Goal: Task Accomplishment & Management: Manage account settings

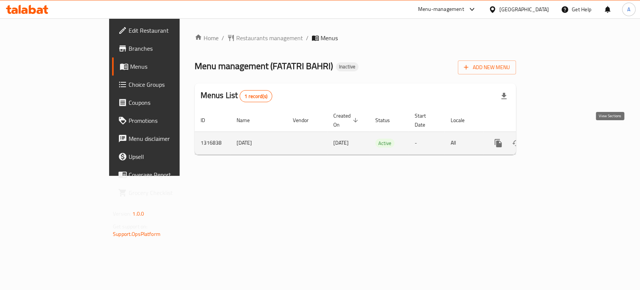
click at [557, 138] on icon "enhanced table" at bounding box center [552, 142] width 9 height 9
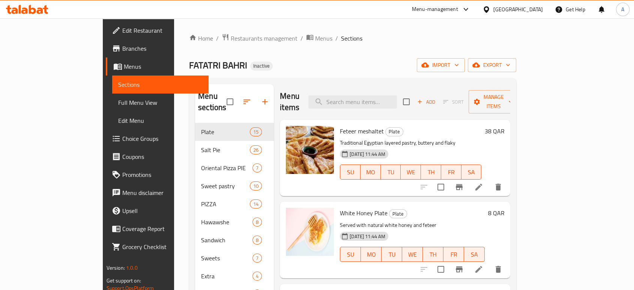
click at [118, 99] on span "Full Menu View" at bounding box center [160, 102] width 84 height 9
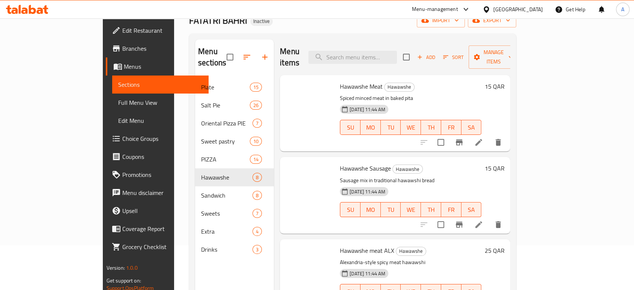
scroll to position [303, 0]
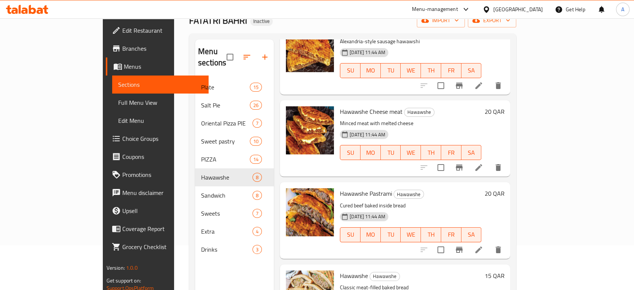
click at [463, 106] on h6 "Hawawshe Cheese meat Hawawshe" at bounding box center [410, 111] width 141 height 11
click at [118, 99] on span "Full Menu View" at bounding box center [160, 102] width 84 height 9
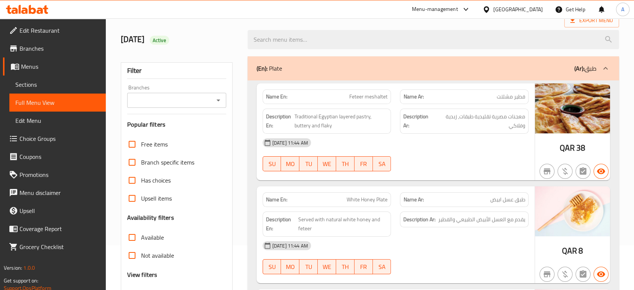
click at [415, 149] on div "[DATE] 11:44 AM" at bounding box center [395, 143] width 275 height 18
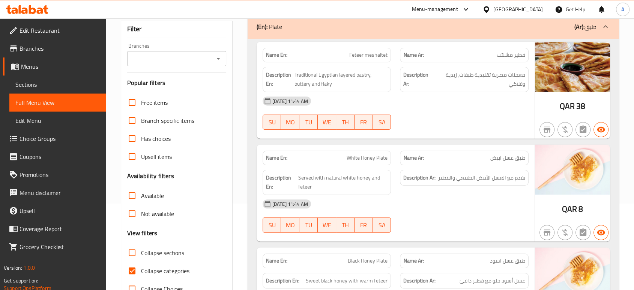
click at [457, 103] on div "[DATE] 11:44 AM" at bounding box center [395, 101] width 275 height 18
click at [367, 51] on span "Feteer meshaltet" at bounding box center [368, 55] width 38 height 8
copy span "Feteer meshaltet"
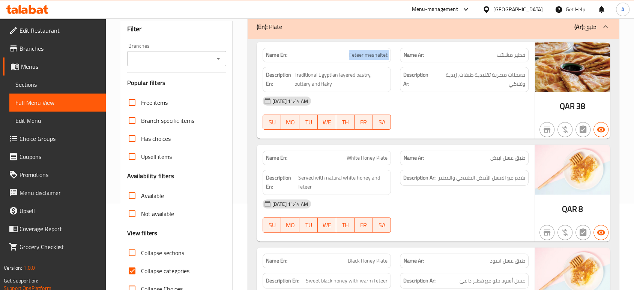
click at [377, 49] on div "Name En: Feteer meshaltet" at bounding box center [327, 55] width 129 height 15
click at [376, 51] on span "Feteer meshaltet" at bounding box center [368, 55] width 38 height 8
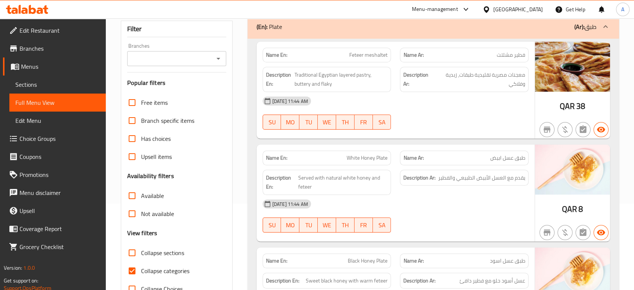
click at [370, 58] on span "Feteer meshaltet" at bounding box center [368, 55] width 38 height 8
copy span "Feteer meshaltet"
drag, startPoint x: 498, startPoint y: 137, endPoint x: 504, endPoint y: 130, distance: 9.6
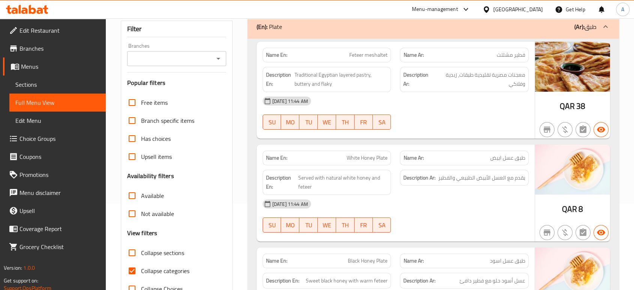
click at [498, 137] on div "Name En: Feteer meshaltet Name Ar: فطير مشلتت Description En: Traditional Egypt…" at bounding box center [396, 90] width 278 height 97
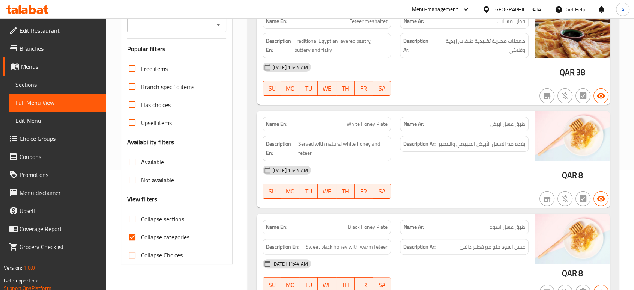
scroll to position [170, 0]
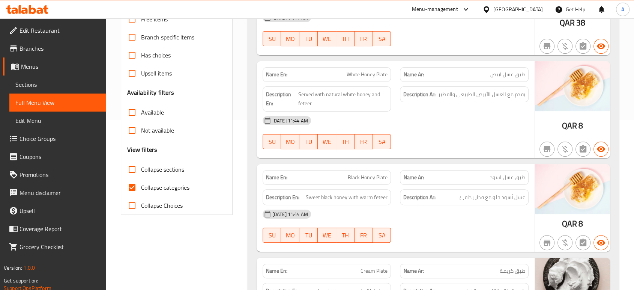
click at [373, 74] on span "White Honey Plate" at bounding box center [367, 75] width 41 height 8
copy span "White Honey Plate"
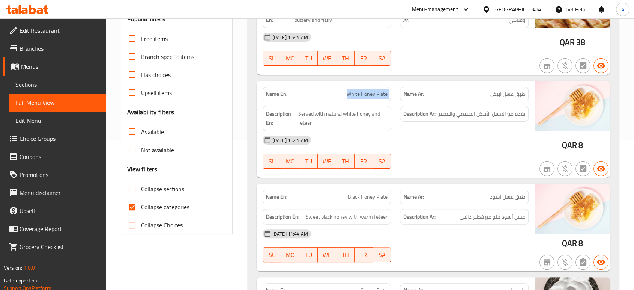
scroll to position [128, 0]
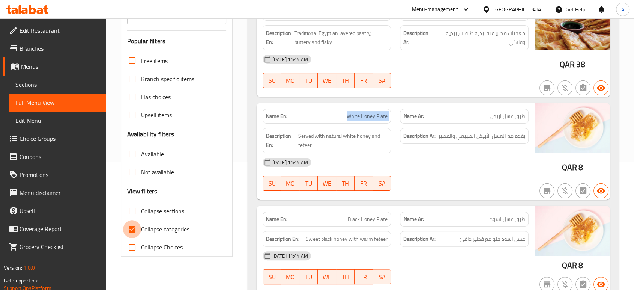
click at [141, 233] on input "Collapse categories" at bounding box center [132, 229] width 18 height 18
checkbox input "false"
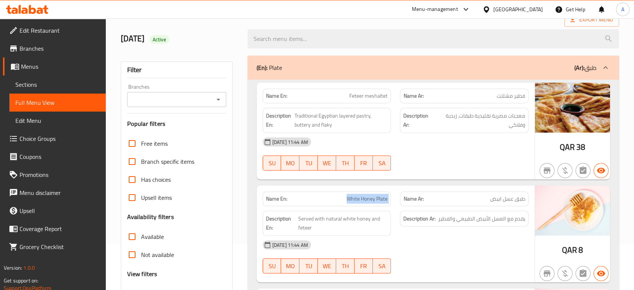
scroll to position [45, 0]
click at [359, 196] on span "White Honey Plate" at bounding box center [367, 199] width 41 height 8
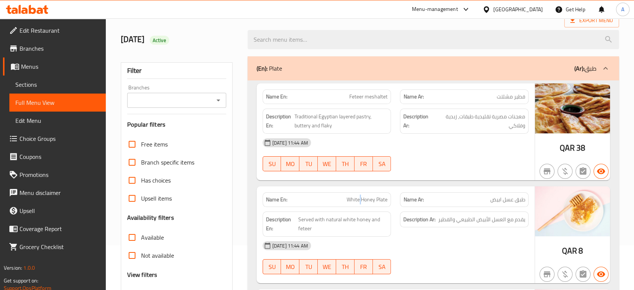
click at [359, 196] on span "White Honey Plate" at bounding box center [367, 199] width 41 height 8
click at [456, 170] on div at bounding box center [464, 171] width 138 height 9
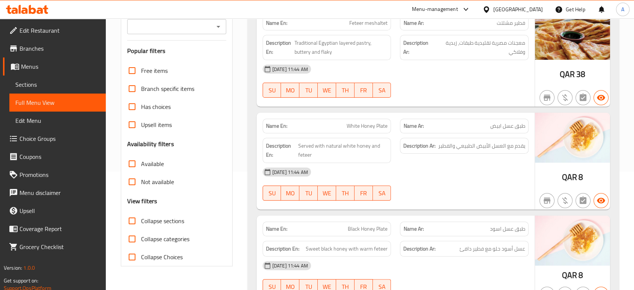
scroll to position [170, 0]
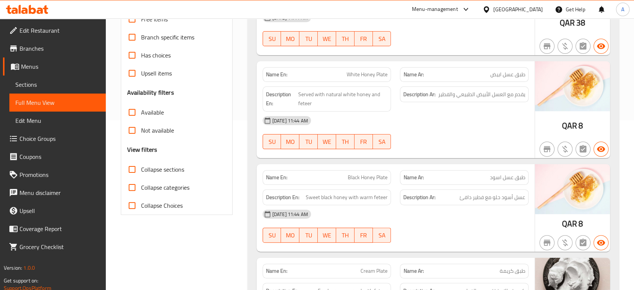
click at [376, 179] on span "Black Honey Plate" at bounding box center [368, 177] width 40 height 8
copy span "Black Honey Plate"
click at [547, 135] on div "QAR 8" at bounding box center [572, 109] width 75 height 97
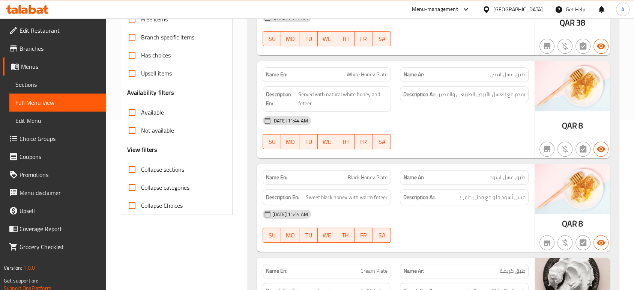
scroll to position [295, 0]
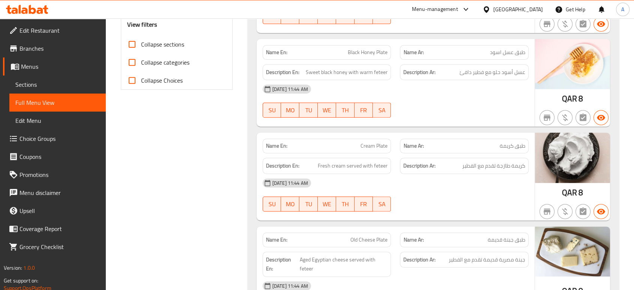
click at [376, 143] on span "Cream Plate" at bounding box center [374, 146] width 27 height 8
copy span "Cream Plate"
click at [516, 194] on div "12-10-2025 11:44 AM SU MO TU WE TH FR SA" at bounding box center [395, 195] width 275 height 42
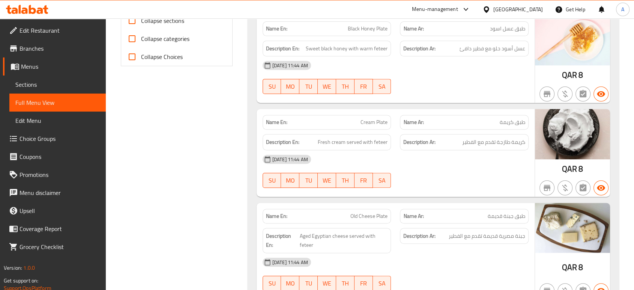
scroll to position [378, 0]
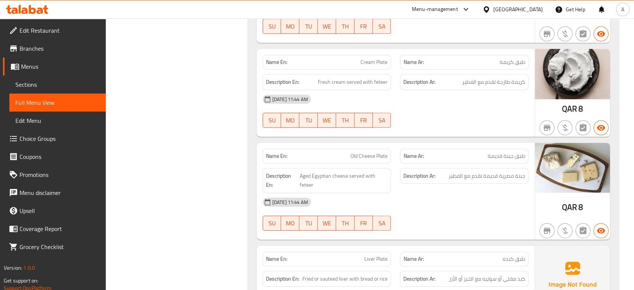
click at [370, 149] on div "Name En: Old Cheese Plate" at bounding box center [327, 156] width 129 height 15
copy span "Old Cheese Plate"
click at [495, 183] on div "Description Ar: جبنة مصرية قديمة تقدم مع الفطير" at bounding box center [464, 180] width 138 height 34
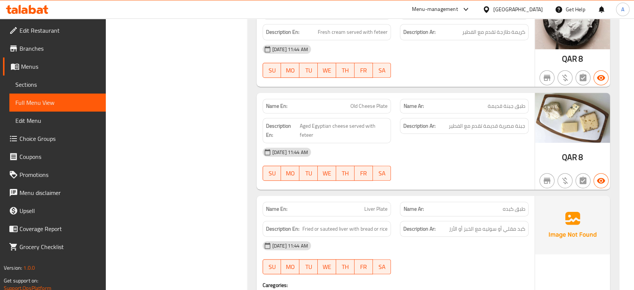
scroll to position [462, 0]
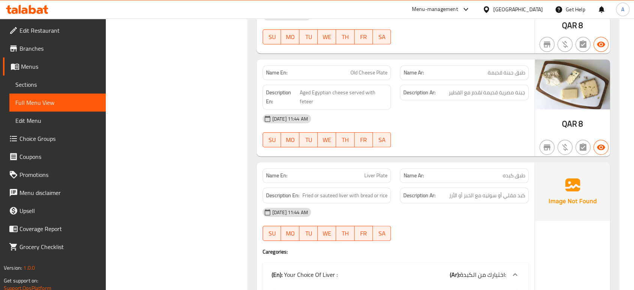
click at [378, 171] on span "Liver Plate" at bounding box center [375, 175] width 23 height 8
copy span "Liver Plate"
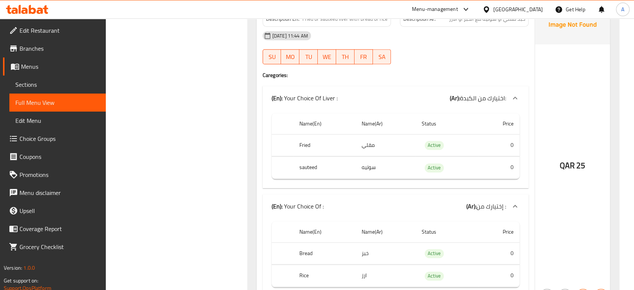
scroll to position [670, 0]
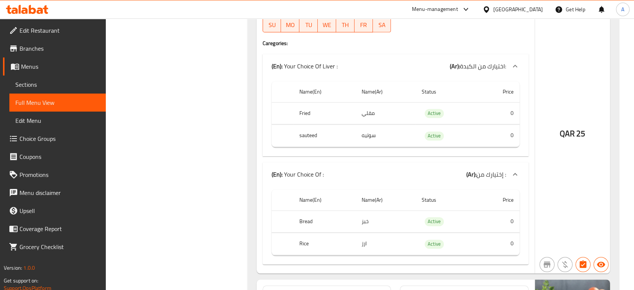
click at [474, 105] on td "Active" at bounding box center [447, 113] width 62 height 22
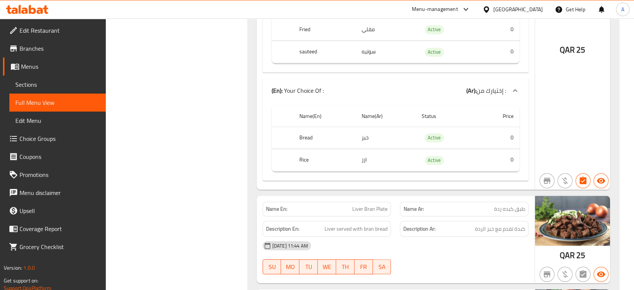
scroll to position [878, 0]
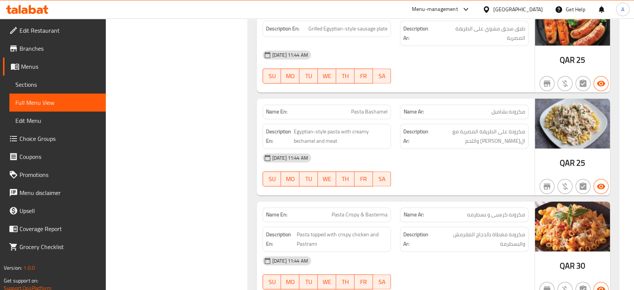
scroll to position [1087, 0]
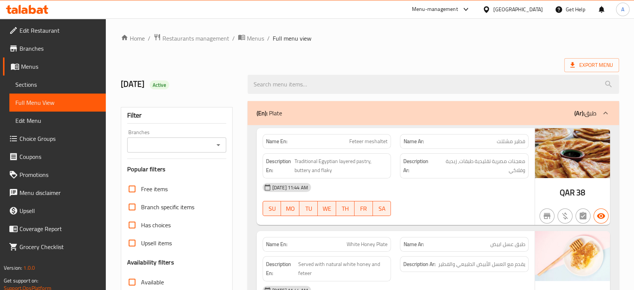
click at [60, 92] on link "Sections" at bounding box center [57, 84] width 96 height 18
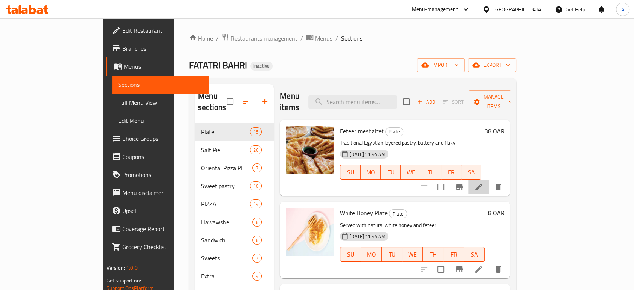
click at [489, 180] on li at bounding box center [478, 187] width 21 height 14
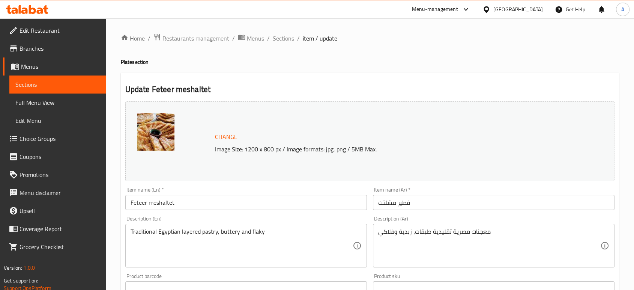
click at [331, 204] on input "Feteer meshaltet" at bounding box center [246, 202] width 242 height 15
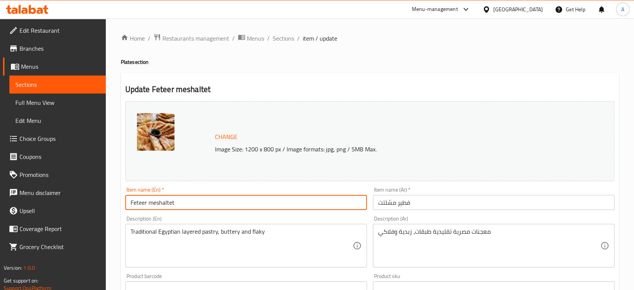
paste input "Meduim"
type input "Feteer meshaltet Meduim"
click at [429, 197] on input "فطير مشلتت" at bounding box center [494, 202] width 242 height 15
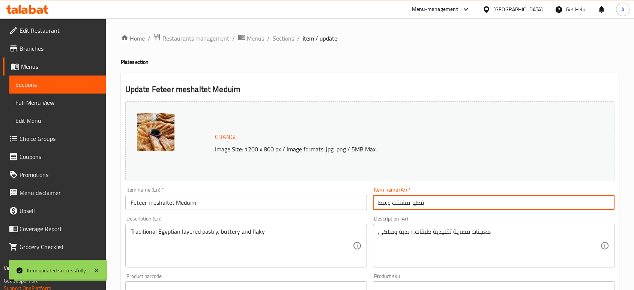
type input "فطير مشلتت وسط"
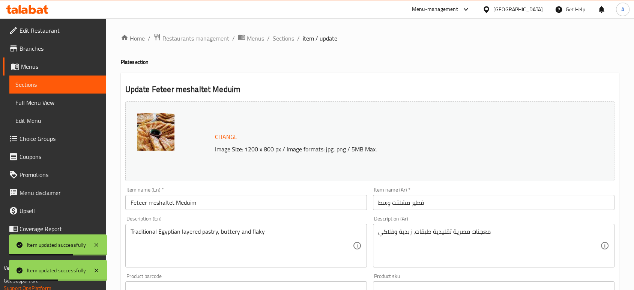
drag, startPoint x: 283, startPoint y: 41, endPoint x: 293, endPoint y: 45, distance: 11.6
click at [283, 41] on span "Sections" at bounding box center [283, 38] width 21 height 9
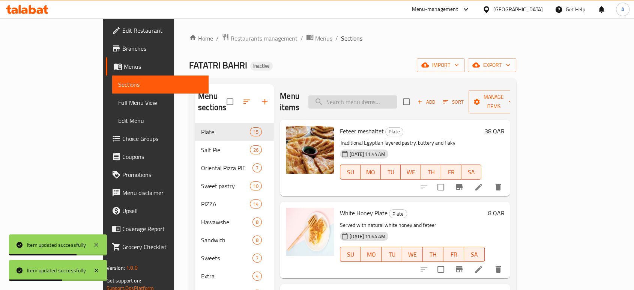
click at [379, 95] on input "search" at bounding box center [352, 101] width 89 height 13
paste input "White Honey Plate"
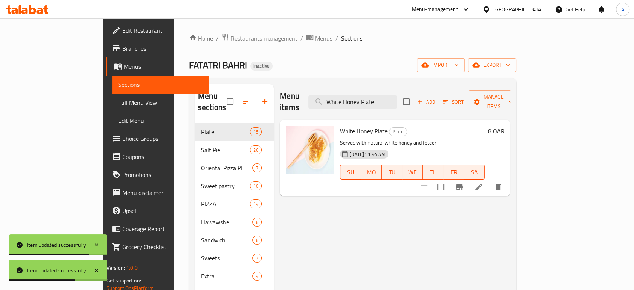
type input "White Honey Plate"
click at [483, 182] on icon at bounding box center [478, 186] width 9 height 9
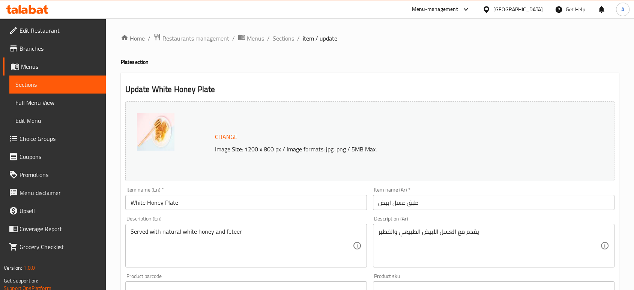
click at [463, 200] on input "طبق عسل ابيض" at bounding box center [494, 202] width 242 height 15
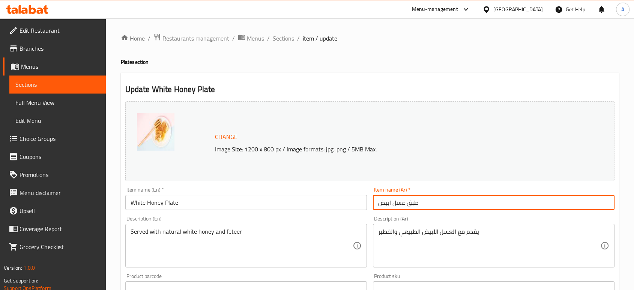
click at [282, 209] on input "White Honey Plate" at bounding box center [246, 202] width 242 height 15
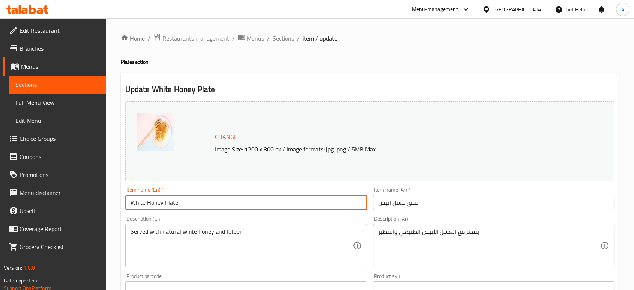
paste input "Meduim"
type input "White Honey Plate Meduim"
click at [427, 203] on input "طبق عسل ابيض" at bounding box center [494, 202] width 242 height 15
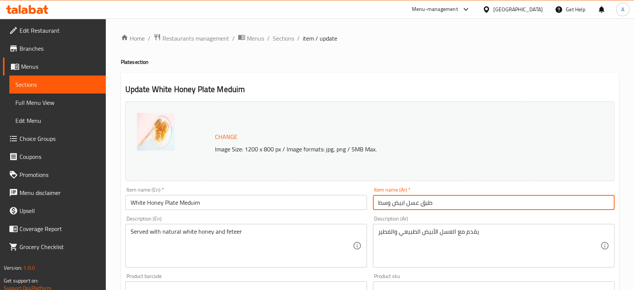
type input "طبق عسل ابيض وسط"
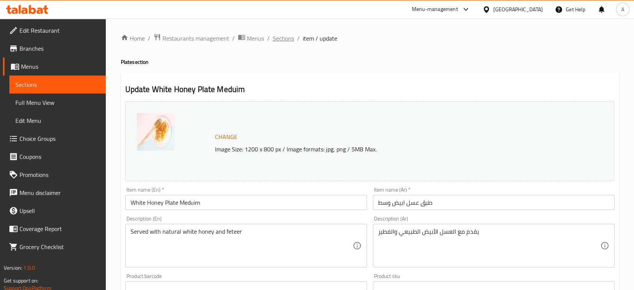
click at [289, 40] on span "Sections" at bounding box center [283, 38] width 21 height 9
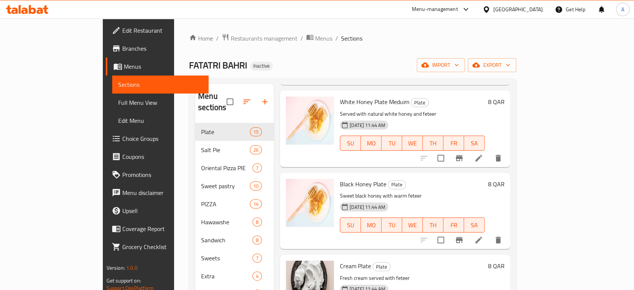
scroll to position [125, 0]
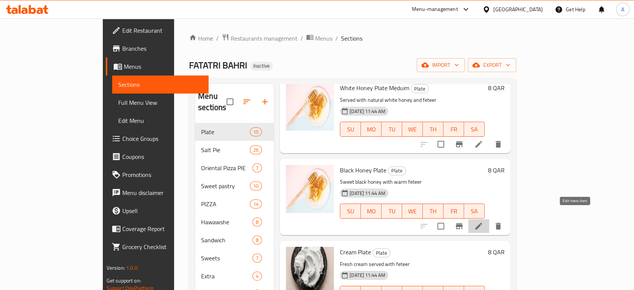
click at [482, 223] on icon at bounding box center [478, 226] width 7 height 7
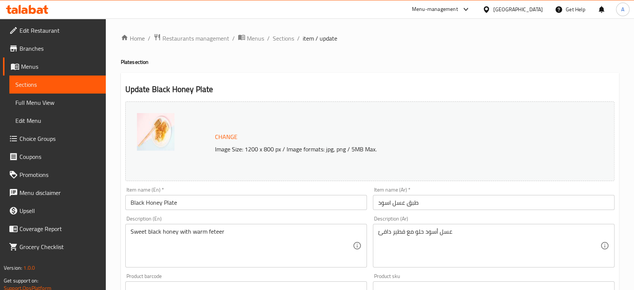
click at [323, 209] on input "Black Honey Plate" at bounding box center [246, 202] width 242 height 15
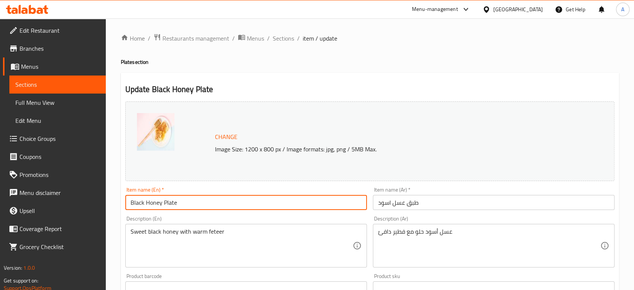
paste input "Meduim"
type input "Black Honey Plate Meduim"
click at [435, 202] on input "طبق عسل اسود" at bounding box center [494, 202] width 242 height 15
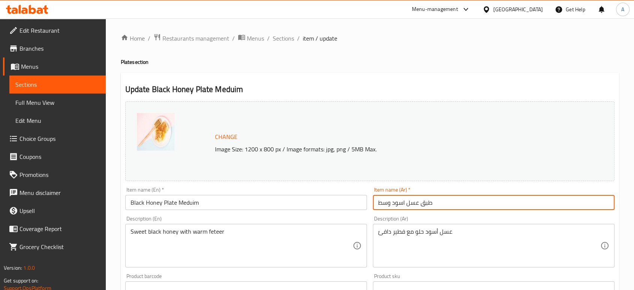
type input "طبق عسل اسود وسط"
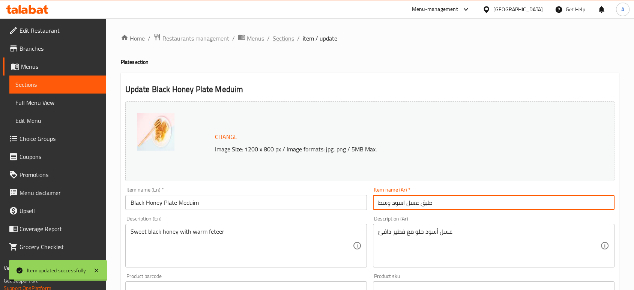
click at [285, 40] on span "Sections" at bounding box center [283, 38] width 21 height 9
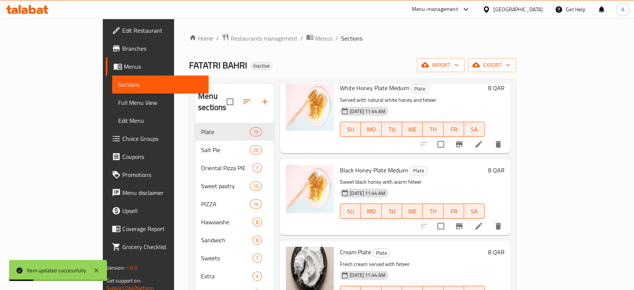
scroll to position [167, 0]
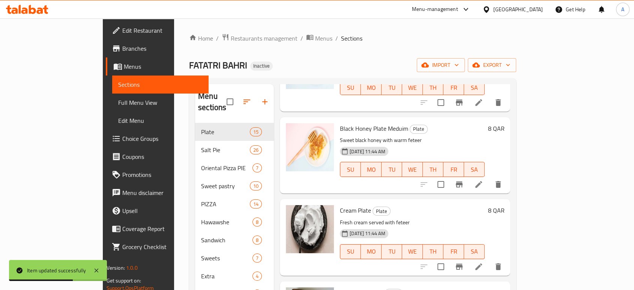
drag, startPoint x: 435, startPoint y: 197, endPoint x: 453, endPoint y: 205, distance: 19.7
click at [435, 205] on h6 "Cream Plate Plate" at bounding box center [412, 210] width 145 height 11
click at [483, 262] on icon at bounding box center [478, 266] width 9 height 9
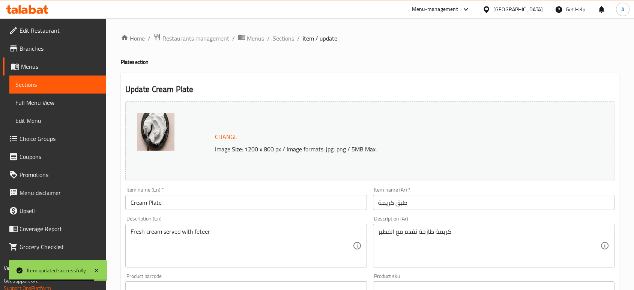
click at [227, 212] on div "Item name (En)   * Cream Plate Item name (En) *" at bounding box center [246, 198] width 248 height 29
click at [220, 205] on input "Cream Plate" at bounding box center [246, 202] width 242 height 15
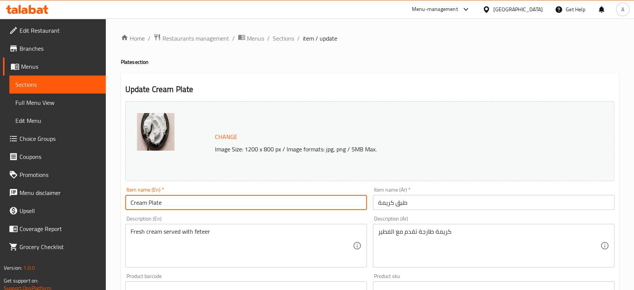
paste input "Meduim"
type input "Cream Plate Meduim"
click at [427, 204] on input "طبق كريمة" at bounding box center [494, 202] width 242 height 15
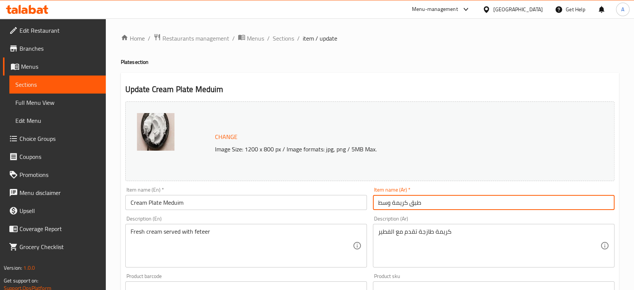
type input "طبق كريمة وسط"
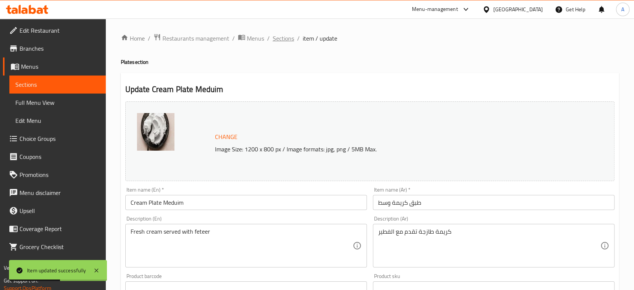
click at [283, 39] on span "Sections" at bounding box center [283, 38] width 21 height 9
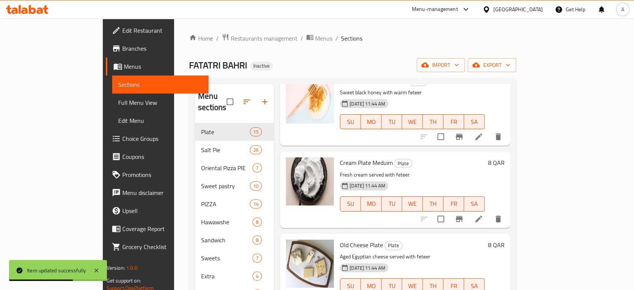
scroll to position [250, 0]
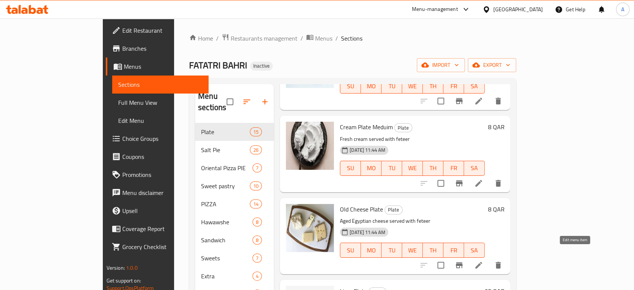
click at [483, 260] on icon at bounding box center [478, 264] width 9 height 9
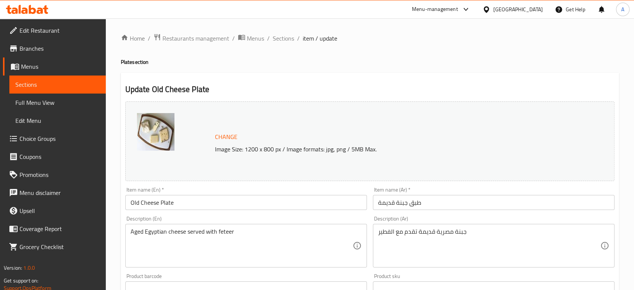
click at [212, 212] on div "Item name (En)   * Old Cheese Plate Item name (En) *" at bounding box center [246, 198] width 248 height 29
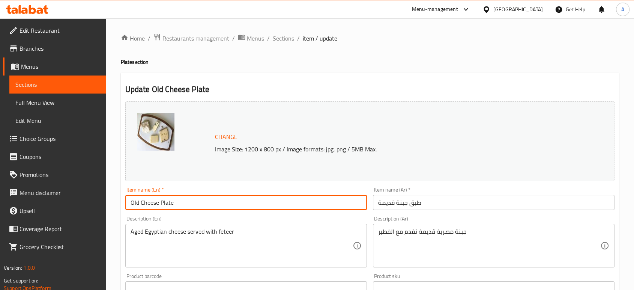
click at [211, 209] on input "Old Cheese Plate" at bounding box center [246, 202] width 242 height 15
paste input "Meduim"
type input "Old Cheese Plate Meduim"
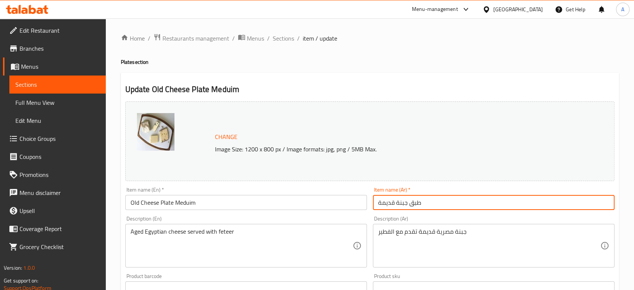
click at [447, 207] on input "طبق جبنة قديمة" at bounding box center [494, 202] width 242 height 15
type input "طبق جبنة قديمة وسط"
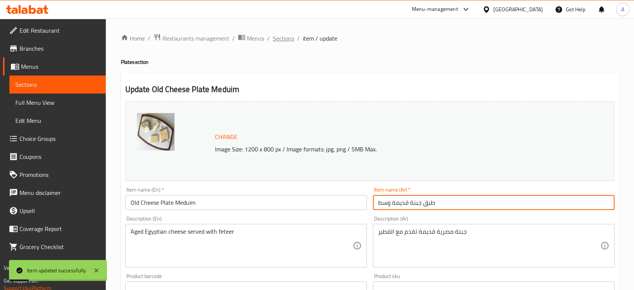
click at [277, 38] on span "Sections" at bounding box center [283, 38] width 21 height 9
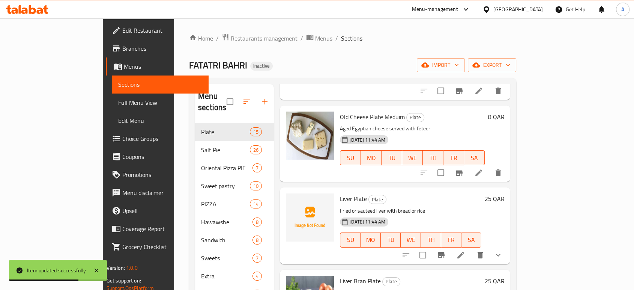
scroll to position [333, 0]
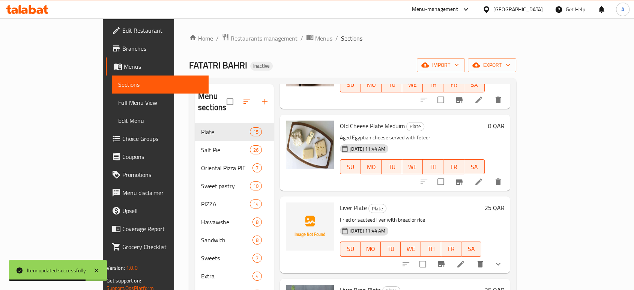
click at [471, 257] on li at bounding box center [460, 264] width 21 height 14
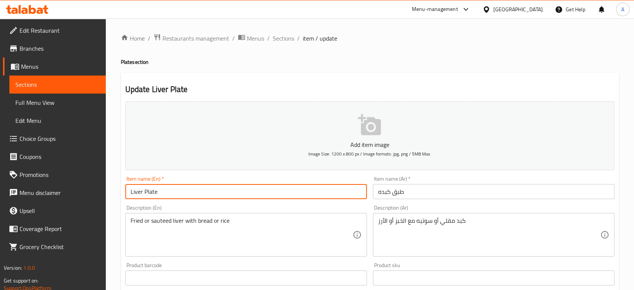
click at [327, 191] on input "Liver Plate" at bounding box center [246, 191] width 242 height 15
paste input "Meduim"
type input "Liver Plate Meduim"
click at [445, 192] on input "طبق كبده" at bounding box center [494, 191] width 242 height 15
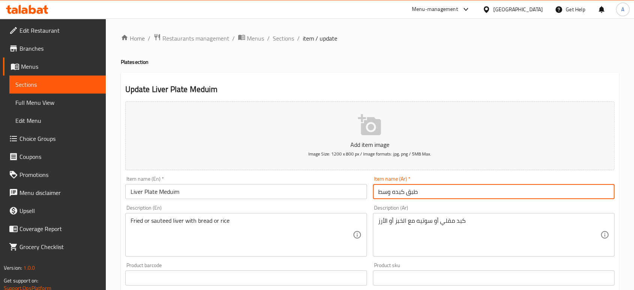
type input "طبق كبده وسط"
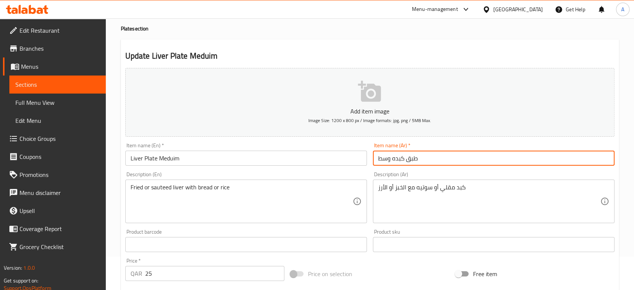
scroll to position [33, 0]
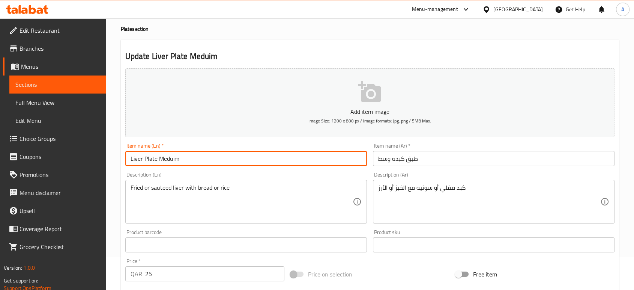
click at [168, 161] on input "Liver Plate Meduim" at bounding box center [246, 158] width 242 height 15
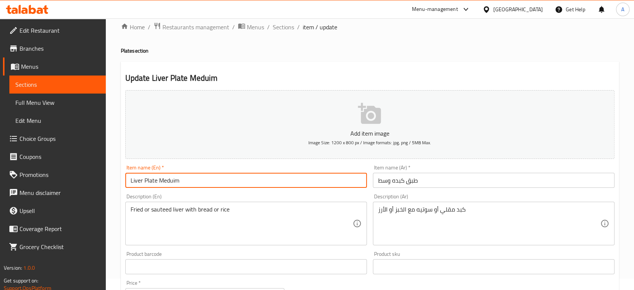
scroll to position [0, 0]
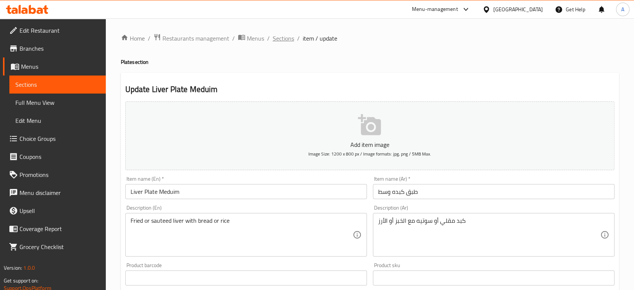
click at [274, 35] on span "Sections" at bounding box center [283, 38] width 21 height 9
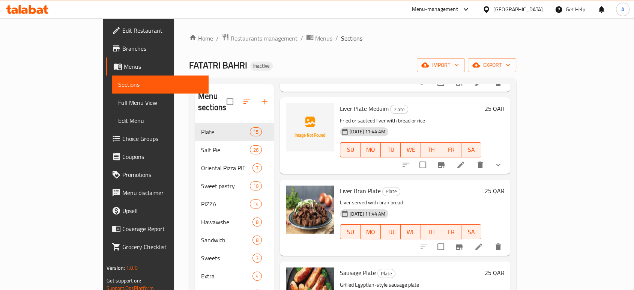
scroll to position [459, 0]
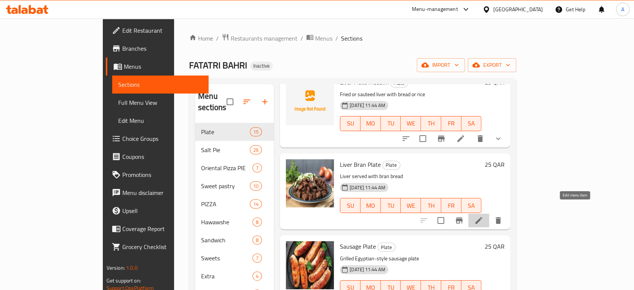
click at [483, 216] on icon at bounding box center [478, 220] width 9 height 9
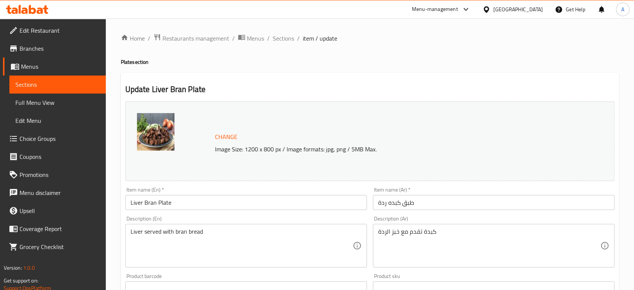
click at [224, 206] on input "Liver Bran Plate" at bounding box center [246, 202] width 242 height 15
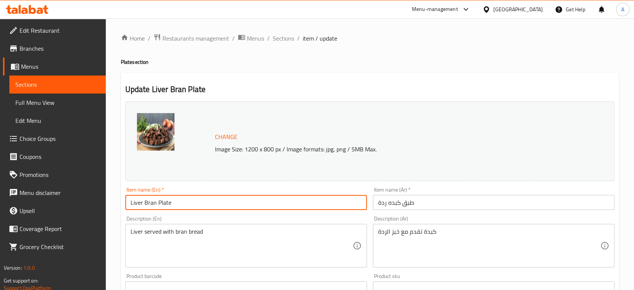
paste input "Meduim"
type input "Liver Bran Plate Meduim"
click at [420, 205] on input "طبق كبده ردة" at bounding box center [494, 202] width 242 height 15
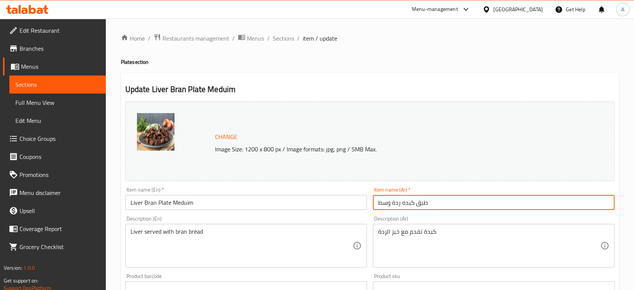
type input "طبق كبده ردة وسط"
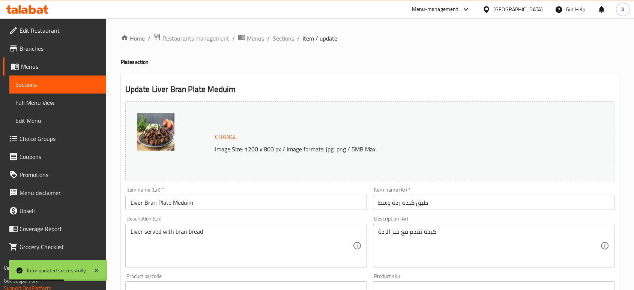
click at [280, 36] on span "Sections" at bounding box center [283, 38] width 21 height 9
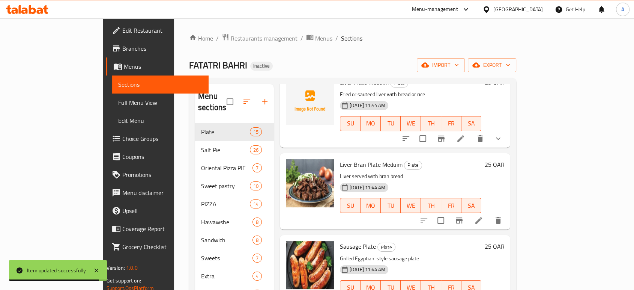
scroll to position [542, 0]
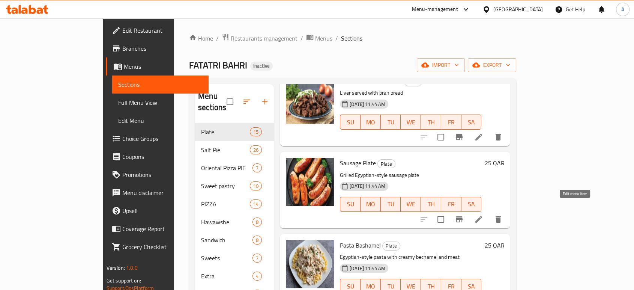
click at [483, 215] on icon at bounding box center [478, 219] width 9 height 9
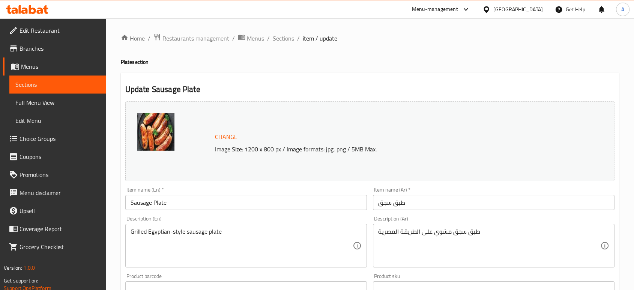
click at [173, 198] on input "Sausage Plate" at bounding box center [246, 202] width 242 height 15
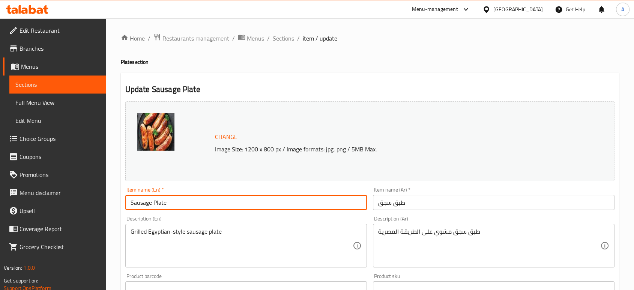
paste input "Meduim"
type input "Sausage Plate Meduim"
click at [423, 209] on input "طبق سجق" at bounding box center [494, 202] width 242 height 15
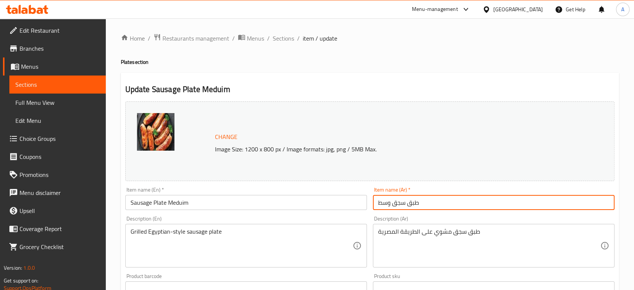
type input "طبق سجق وسط"
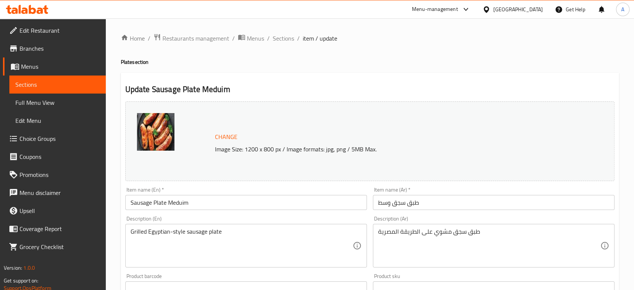
click at [568, 68] on div "Home / Restaurants management / Menus / Sections / item / update Plate section …" at bounding box center [370, 279] width 498 height 493
drag, startPoint x: 282, startPoint y: 37, endPoint x: 306, endPoint y: 56, distance: 30.7
click at [282, 37] on span "Sections" at bounding box center [283, 38] width 21 height 9
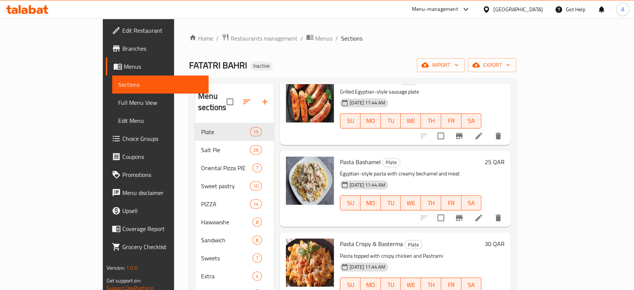
scroll to position [583, 0]
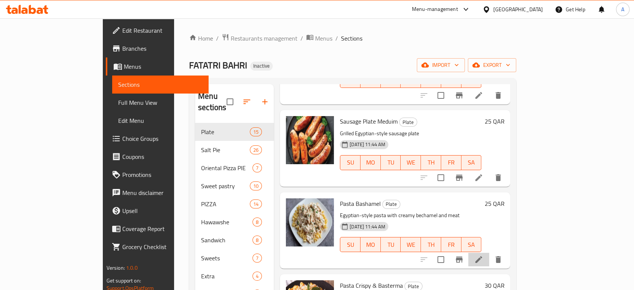
click at [489, 254] on li at bounding box center [478, 260] width 21 height 14
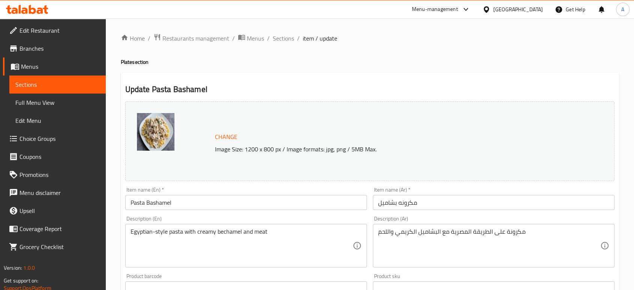
click at [199, 203] on input "Pasta Bashamel" at bounding box center [246, 202] width 242 height 15
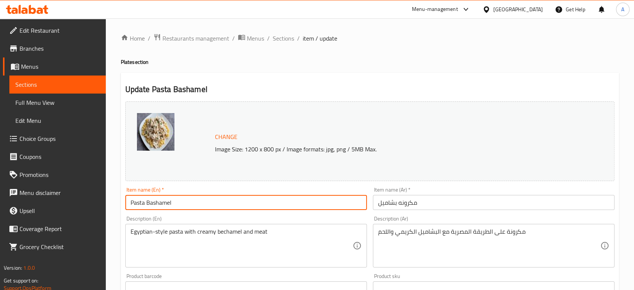
paste input "Meduim"
type input "Pasta Bashamel Meduim"
click at [456, 203] on input "مكرونه بشاميل" at bounding box center [494, 202] width 242 height 15
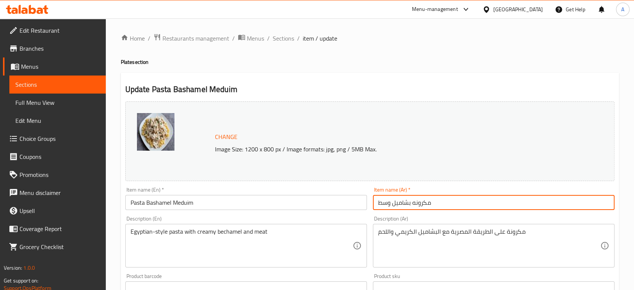
type input "مكرونه بشاميل وسط"
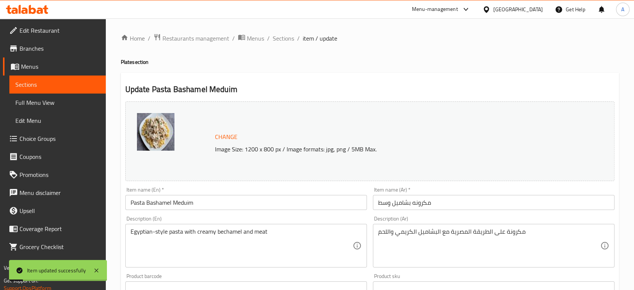
click at [548, 70] on div "Home / Restaurants management / Menus / Sections / item / update Plate section …" at bounding box center [370, 279] width 498 height 493
drag, startPoint x: 287, startPoint y: 37, endPoint x: 361, endPoint y: 72, distance: 81.6
click at [287, 37] on span "Sections" at bounding box center [283, 38] width 21 height 9
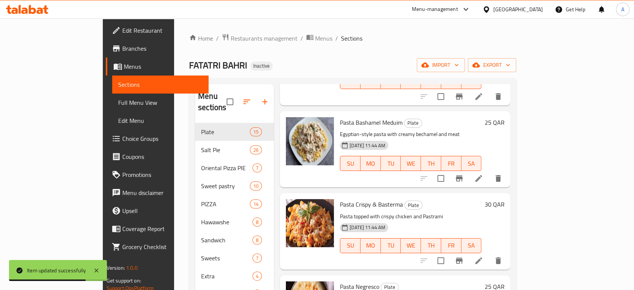
scroll to position [708, 0]
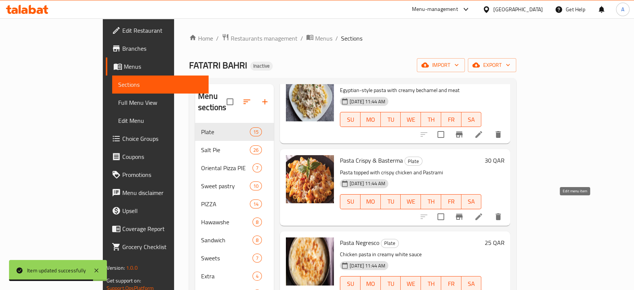
click at [483, 212] on icon at bounding box center [478, 216] width 9 height 9
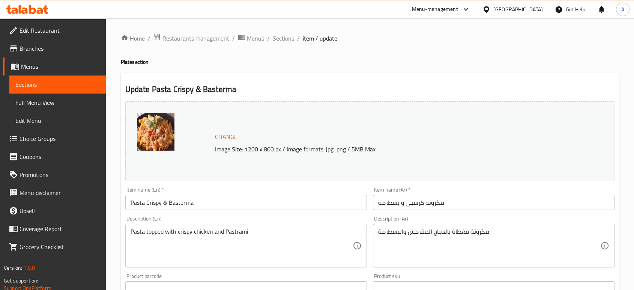
click at [234, 202] on input "Pasta Crispy & Basterma" at bounding box center [246, 202] width 242 height 15
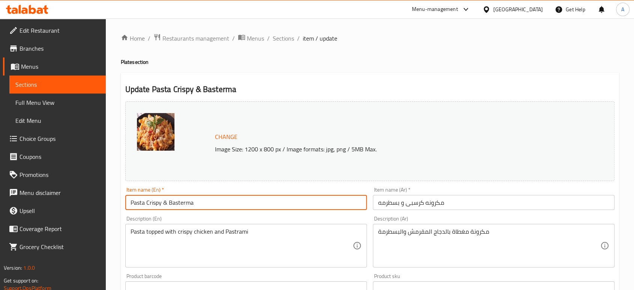
paste input "342924586"
paste input "Meduim"
type input "Pasta Crispy & Basterma Meduim"
click at [457, 202] on input "مكرونه كرسبى و بسطرمه" at bounding box center [494, 202] width 242 height 15
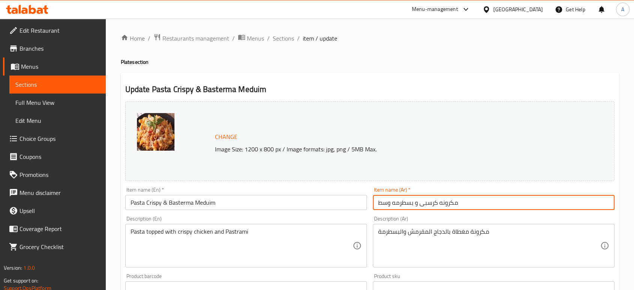
type input "مكرونه كرسبى و بسطرمه وسط"
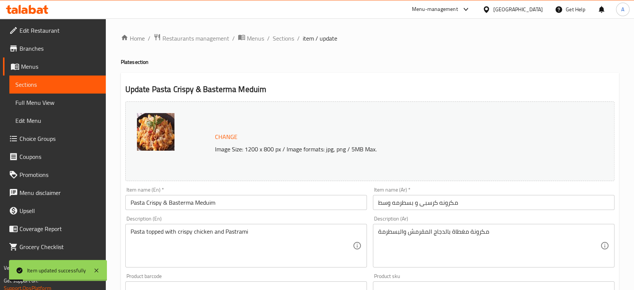
drag, startPoint x: 146, startPoint y: 62, endPoint x: 117, endPoint y: 60, distance: 29.0
click at [117, 61] on div "Home / Restaurants management / Menus / Sections / item / update Plate section …" at bounding box center [370, 279] width 528 height 523
copy h4 "Plate section"
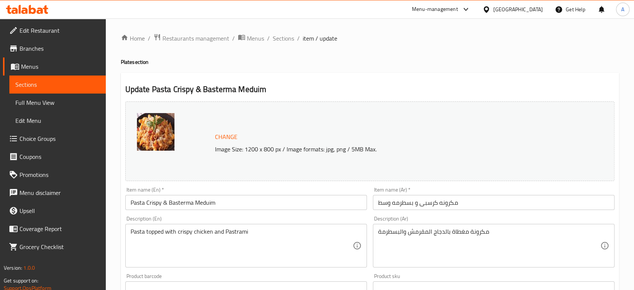
click at [474, 206] on input "مكرونه كرسبى و بسطرمه وسط" at bounding box center [494, 202] width 242 height 15
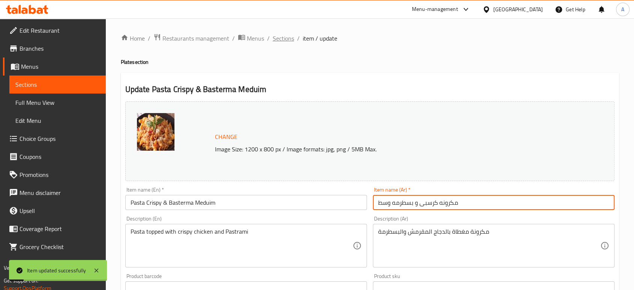
click at [282, 37] on span "Sections" at bounding box center [283, 38] width 21 height 9
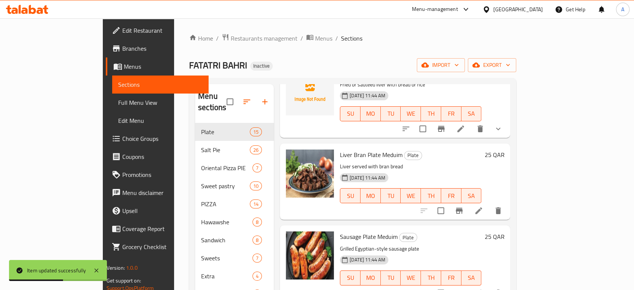
scroll to position [542, 0]
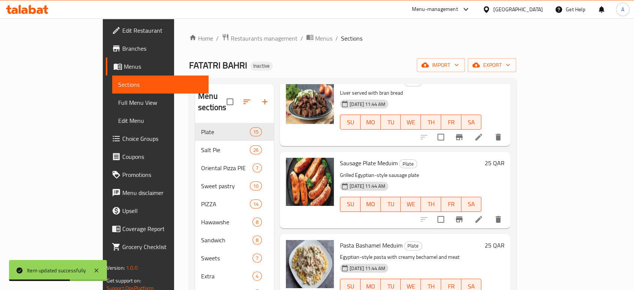
click at [363, 157] on span "Sausage Plate Meduim" at bounding box center [369, 162] width 58 height 11
copy h6 "Meduim"
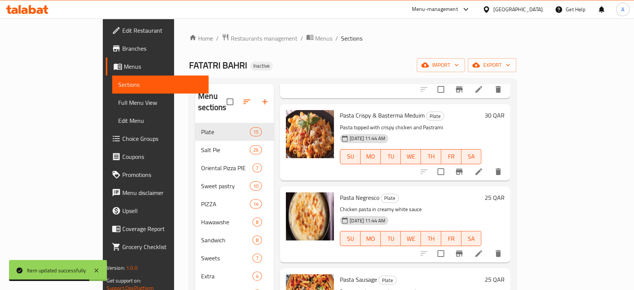
scroll to position [792, 0]
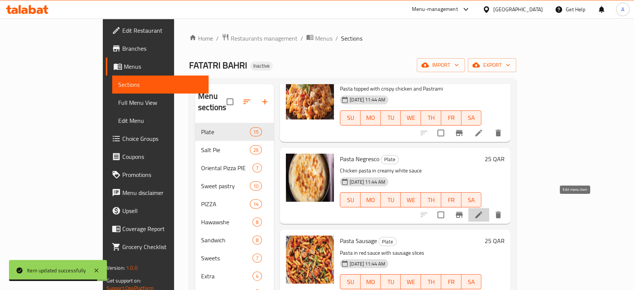
click at [482, 211] on icon at bounding box center [478, 214] width 7 height 7
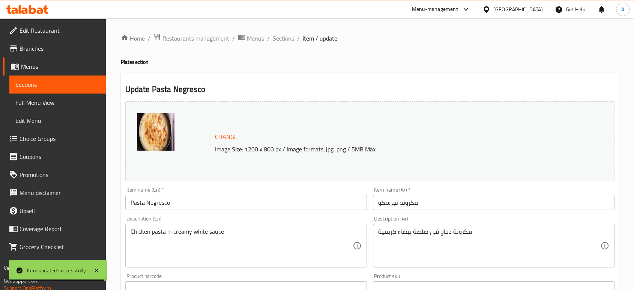
click at [225, 202] on input "Pasta Negresco" at bounding box center [246, 202] width 242 height 15
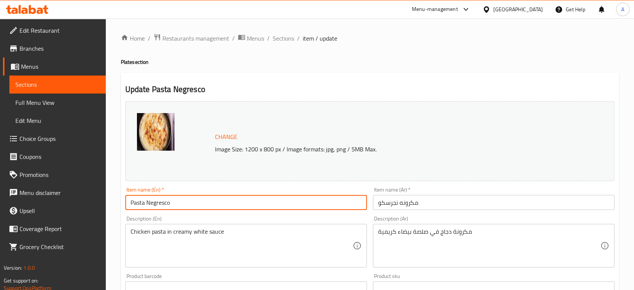
paste input "Meduim"
type input "Pasta Negresco Meduim"
click at [449, 206] on input "مكرونه نجرسكو" at bounding box center [494, 202] width 242 height 15
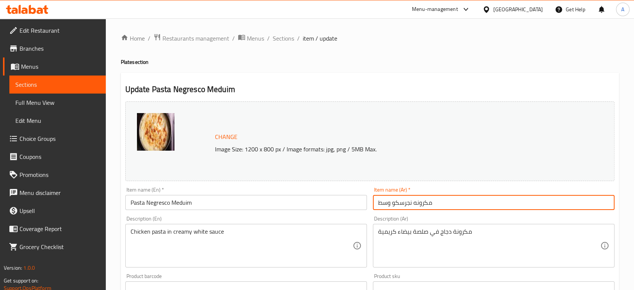
type input "مكرونه نجرسكو وسط"
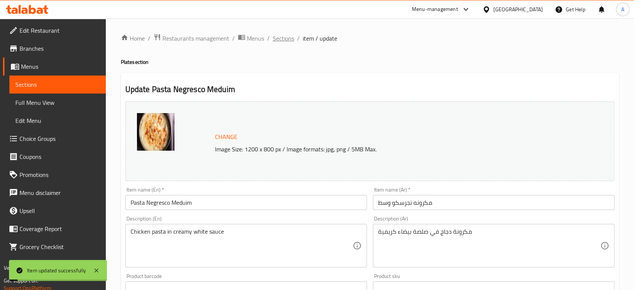
click at [284, 35] on span "Sections" at bounding box center [283, 38] width 21 height 9
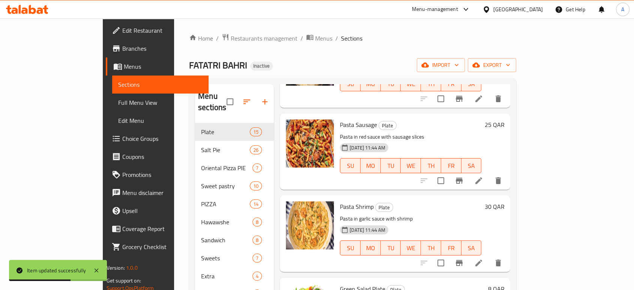
scroll to position [917, 0]
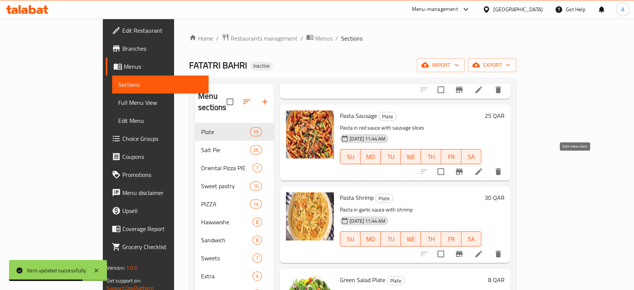
click at [483, 167] on icon at bounding box center [478, 171] width 9 height 9
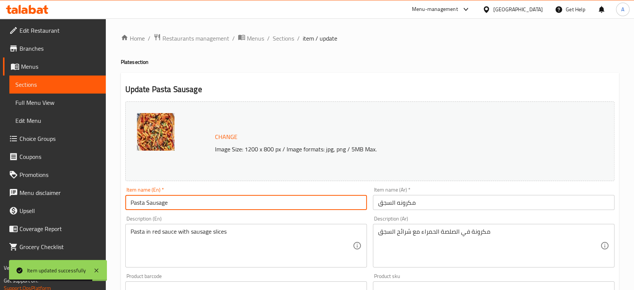
click at [237, 199] on input "Pasta Sausage" at bounding box center [246, 202] width 242 height 15
paste input "Meduim"
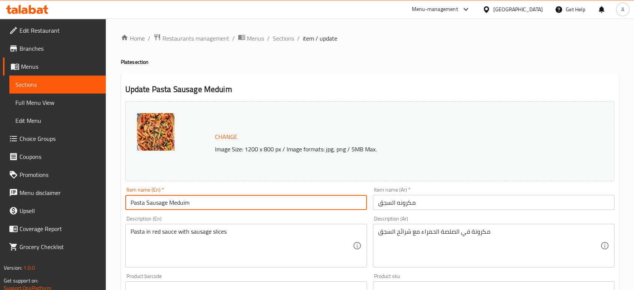
type input "Pasta Sausage Meduim"
click at [419, 203] on input "مكرونه السجق" at bounding box center [494, 202] width 242 height 15
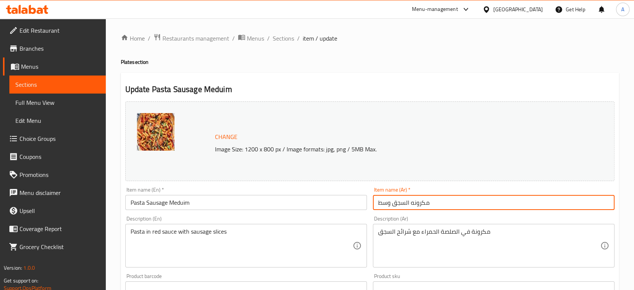
type input "مكرونه السجق وسط"
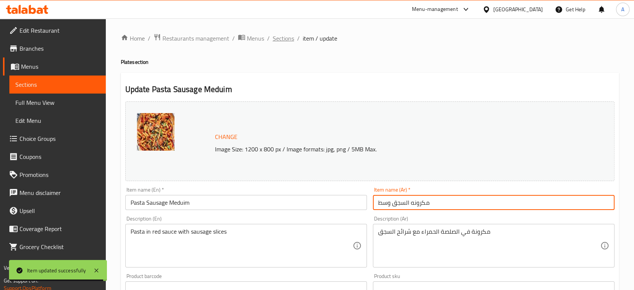
click at [282, 35] on span "Sections" at bounding box center [283, 38] width 21 height 9
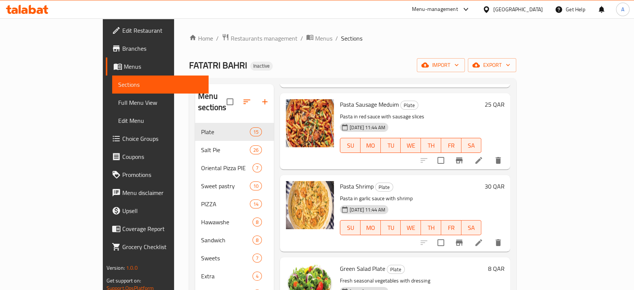
scroll to position [958, 0]
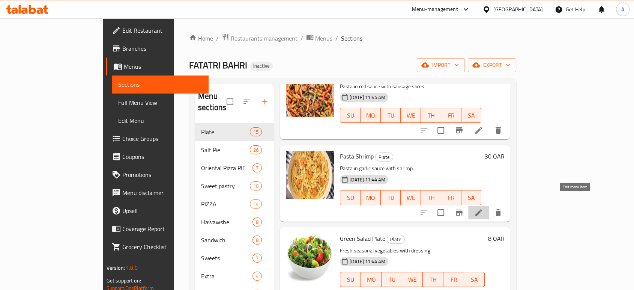
click at [483, 208] on icon at bounding box center [478, 212] width 9 height 9
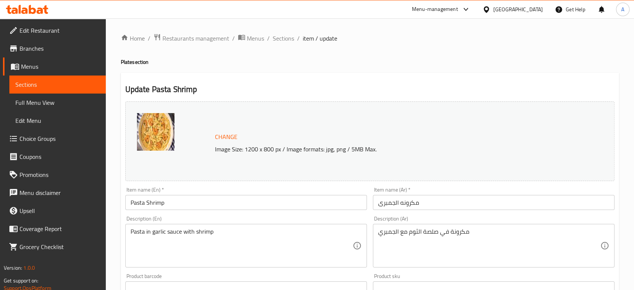
click at [213, 201] on input "Pasta Shrimp" at bounding box center [246, 202] width 242 height 15
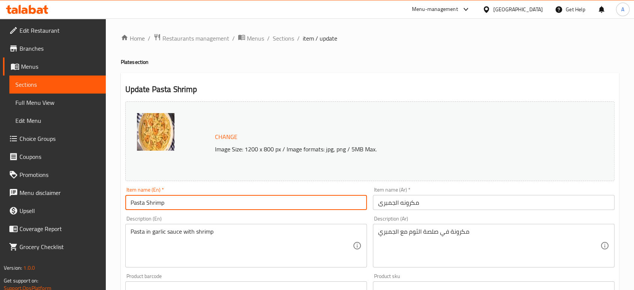
paste input "Meduim"
type input "Pasta Shrimp Meduim"
click at [427, 199] on input "مكرونه الجمبرى" at bounding box center [494, 202] width 242 height 15
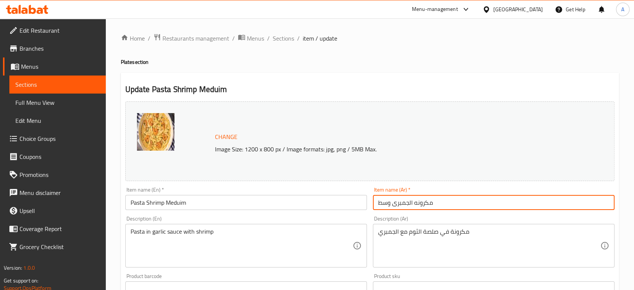
type input "مكرونه الجمبرى وسط"
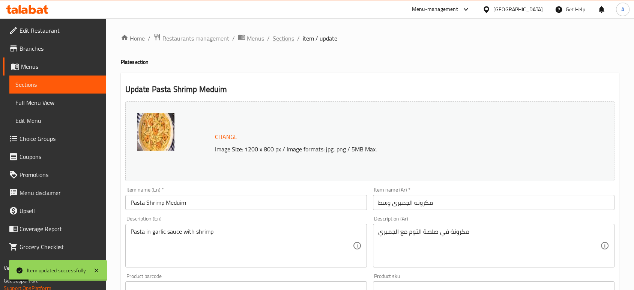
click at [278, 37] on span "Sections" at bounding box center [283, 38] width 21 height 9
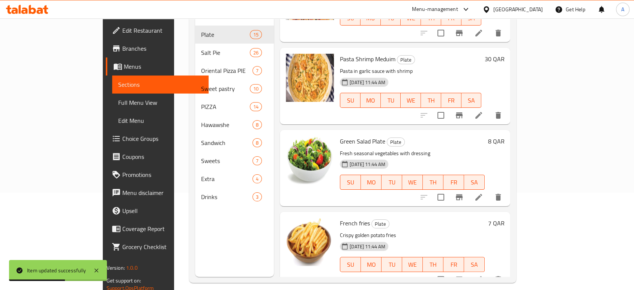
scroll to position [105, 0]
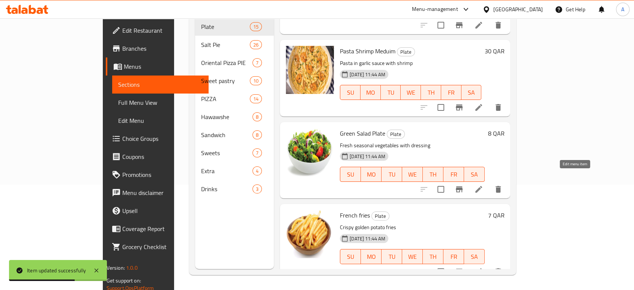
click at [483, 185] on icon at bounding box center [478, 189] width 9 height 9
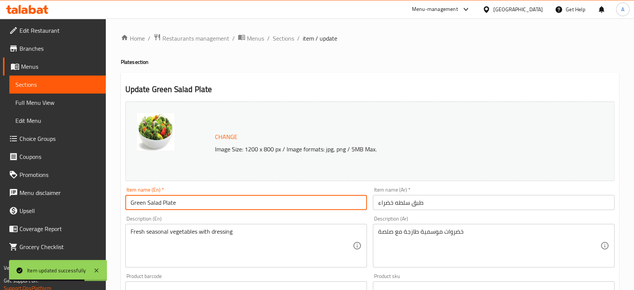
click at [228, 204] on input "Green Salad Plate" at bounding box center [246, 202] width 242 height 15
paste input "Meduim"
type input "Green Salad Plate Meduim"
click at [444, 208] on input "طبق سلطه خضراء" at bounding box center [494, 202] width 242 height 15
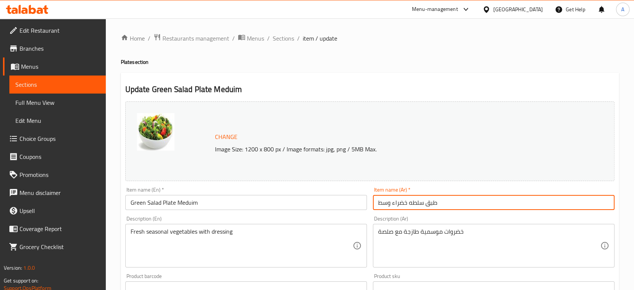
type input "طبق سلطه خضراء وسط"
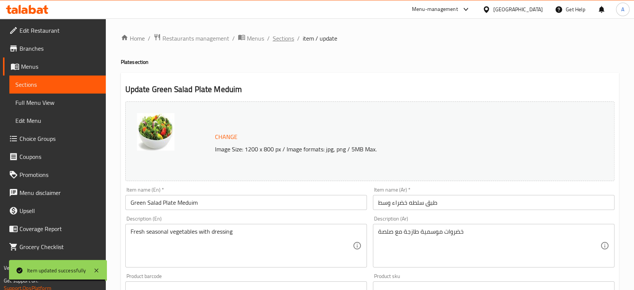
click at [286, 38] on span "Sections" at bounding box center [283, 38] width 21 height 9
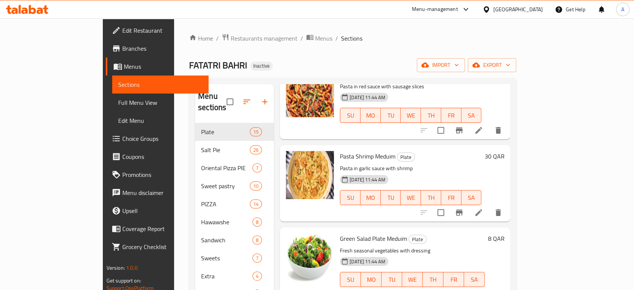
scroll to position [105, 0]
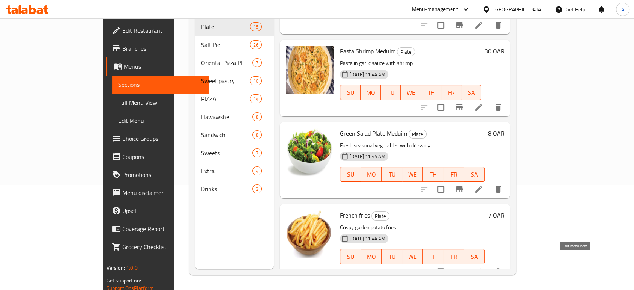
click at [482, 268] on icon at bounding box center [478, 271] width 7 height 7
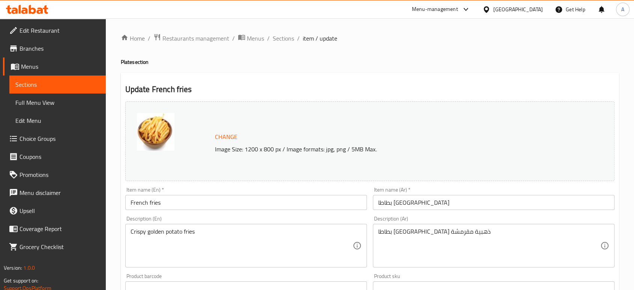
click at [212, 202] on input "French fries" at bounding box center [246, 202] width 242 height 15
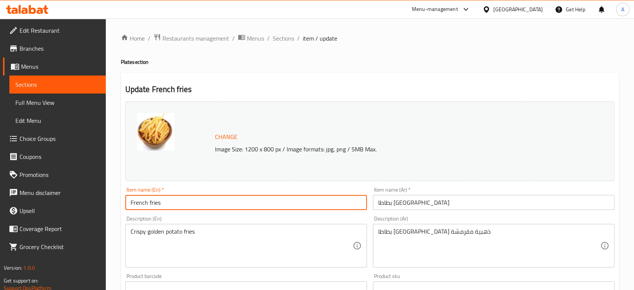
paste input "Meduim"
type input "French fries Meduim"
click at [432, 207] on input "بطاطا مقلية" at bounding box center [494, 202] width 242 height 15
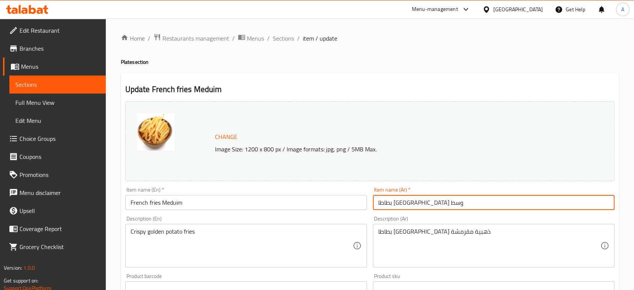
type input "بطاطا مقلية وسط"
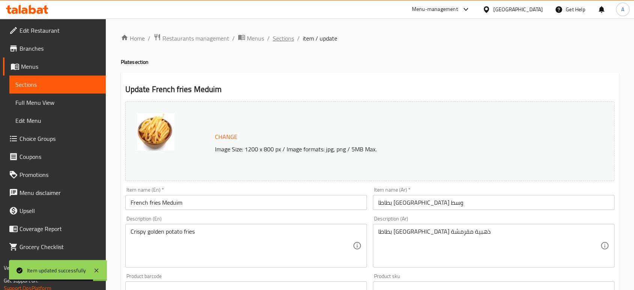
click at [281, 39] on span "Sections" at bounding box center [283, 38] width 21 height 9
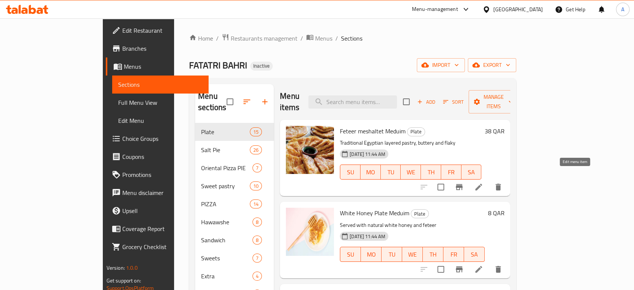
click at [483, 182] on icon at bounding box center [478, 186] width 9 height 9
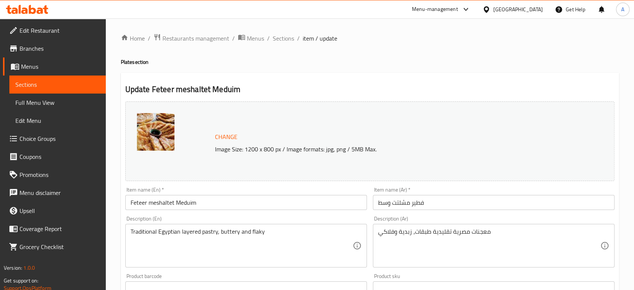
click at [401, 203] on input "فطير مشلتت وسط" at bounding box center [494, 202] width 242 height 15
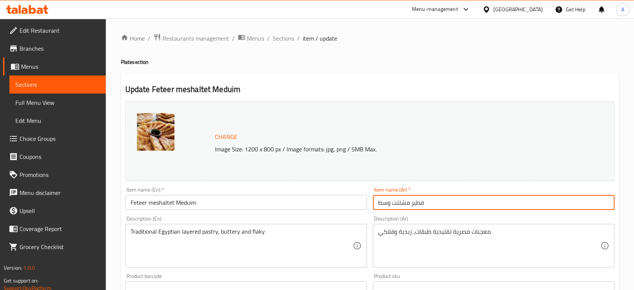
click at [401, 203] on input "فطير مشلتت وسط" at bounding box center [494, 202] width 242 height 15
paste input "بالزبده والسمنه البلدى"
click at [482, 202] on input "فطير مشلتت بالزبده والسمنه البلدى وسط" at bounding box center [494, 202] width 242 height 15
drag, startPoint x: 488, startPoint y: 201, endPoint x: 374, endPoint y: 207, distance: 113.5
click at [374, 207] on input "فطير مشلتت بالزبده والسمنه البلدى وسط" at bounding box center [494, 202] width 242 height 15
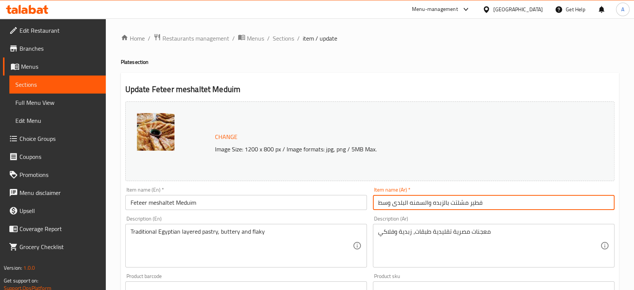
type input "فطير مشلتت بالزبده والسمنه البلدى وسط"
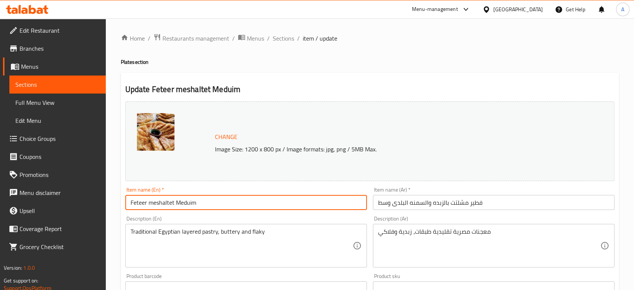
click at [175, 202] on input "Feteer meshaltet Meduim" at bounding box center [246, 202] width 242 height 15
paste input "with butter and ghee"
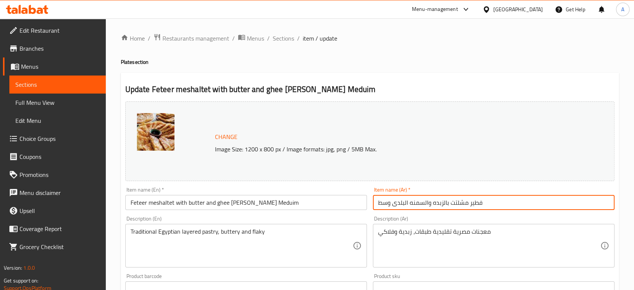
drag, startPoint x: 404, startPoint y: 203, endPoint x: 391, endPoint y: 203, distance: 13.2
click at [391, 203] on input "فطير مشلتت بالزبده والسمنه البلدى وسط" at bounding box center [494, 202] width 242 height 15
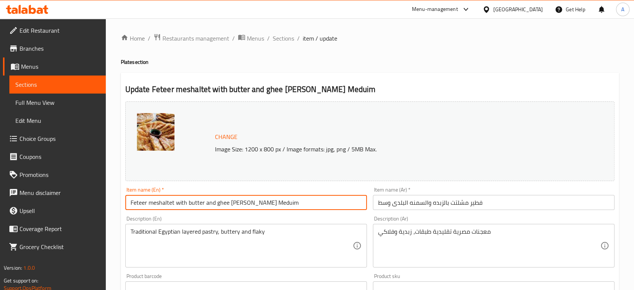
click at [232, 204] on input "Feteer meshaltet with butter and ghee Baldi Meduim" at bounding box center [246, 202] width 242 height 15
paste input "adi"
click at [311, 204] on input "Feteer meshaltet with butter and ghee Baladi Meduim" at bounding box center [246, 202] width 242 height 15
type input "Feteer meshaltet with butter and ghee Baladi Meduim"
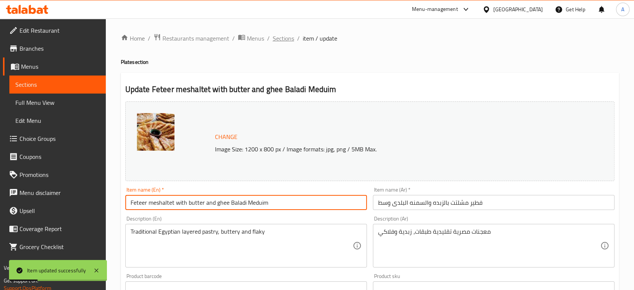
click at [282, 40] on span "Sections" at bounding box center [283, 38] width 21 height 9
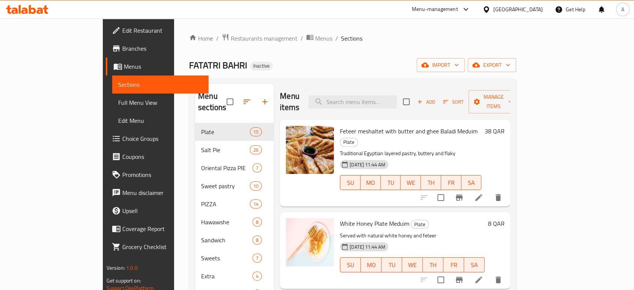
click at [438, 102] on button "Add" at bounding box center [426, 102] width 24 height 12
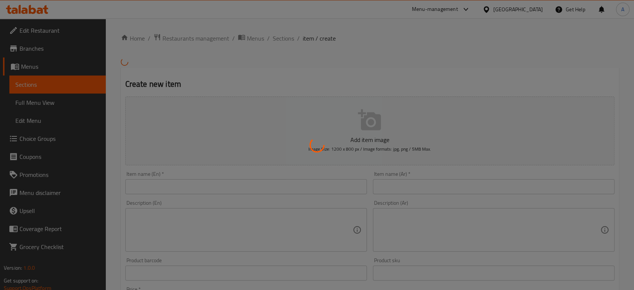
click at [308, 188] on div at bounding box center [317, 145] width 634 height 290
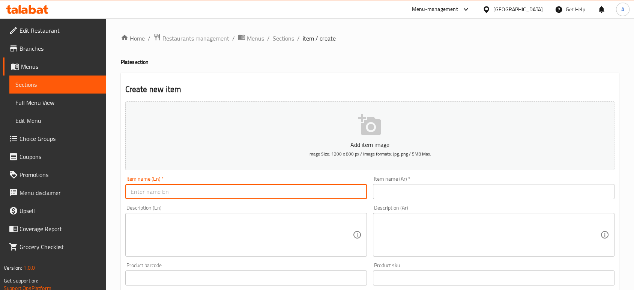
click at [266, 188] on input "text" at bounding box center [246, 191] width 242 height 15
paste input "Black Honey With Tahini Plate"
paste input "Meduim"
type input "Black Honey With Tahini Plate Meduim"
click at [386, 198] on input "text" at bounding box center [494, 191] width 242 height 15
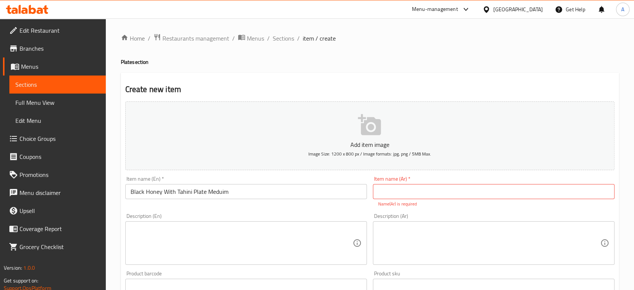
click at [464, 194] on input "text" at bounding box center [494, 191] width 242 height 15
paste input "طبق عسل اسمر بالطحينه"
type input "طبق عسل اسمر بالطحينه وسط"
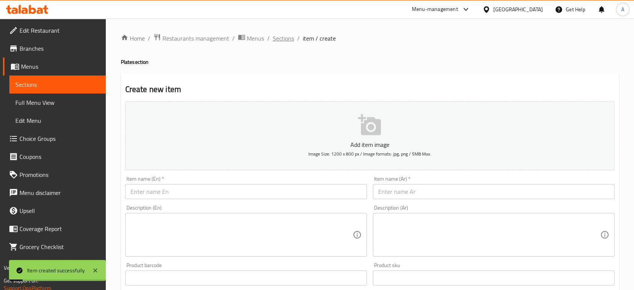
click at [290, 34] on span "Sections" at bounding box center [283, 38] width 21 height 9
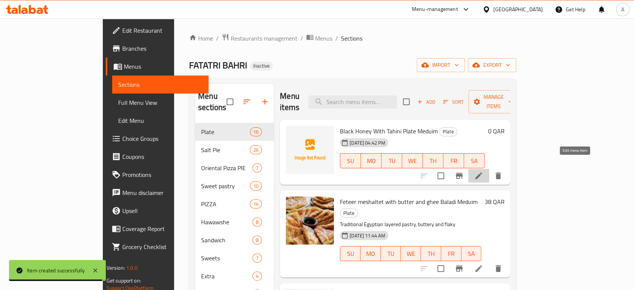
click at [483, 171] on icon at bounding box center [478, 175] width 9 height 9
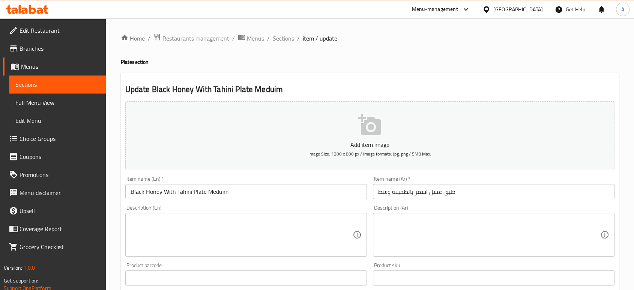
click at [304, 247] on textarea at bounding box center [242, 235] width 222 height 36
paste textarea "Rich black honey paired with nutty tahini and feteer"
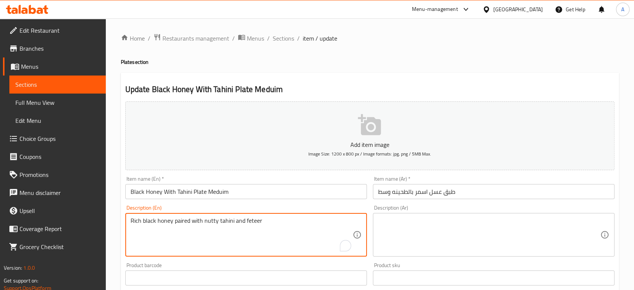
type textarea "Rich black honey paired with nutty tahini and feteer"
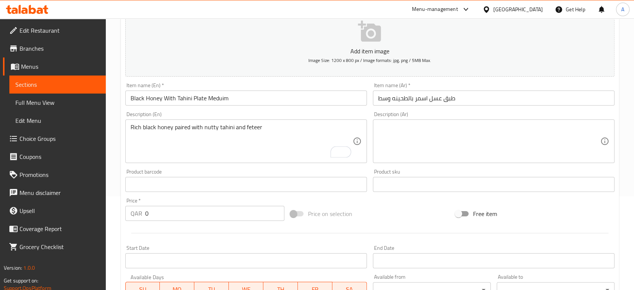
scroll to position [125, 0]
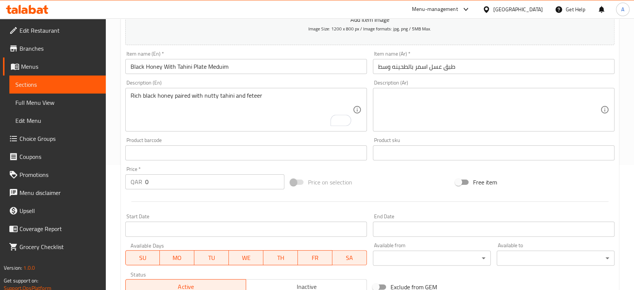
click at [360, 196] on div at bounding box center [369, 201] width 495 height 18
drag, startPoint x: 149, startPoint y: 180, endPoint x: 138, endPoint y: 181, distance: 10.9
click at [138, 181] on div "QAR 0 Price *" at bounding box center [204, 181] width 159 height 15
paste input "1"
type input "10"
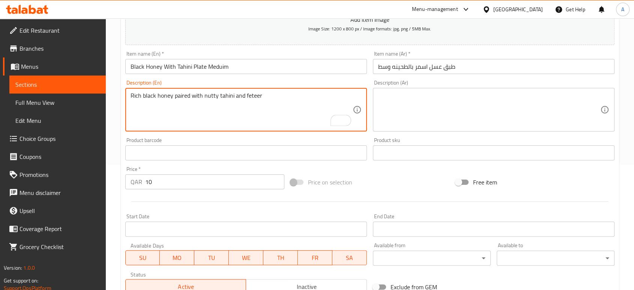
click at [268, 92] on textarea "Rich black honey paired with nutty tahini and feteer" at bounding box center [242, 110] width 222 height 36
click at [423, 126] on textarea at bounding box center [489, 110] width 222 height 36
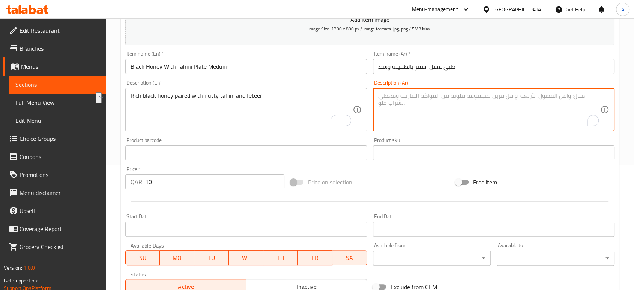
paste textarea "عسل أسود غني مع طحينة الجوز والفطير"
click at [436, 95] on textarea "عسل أسود غني مع طحينة الجوز والفطير" at bounding box center [489, 110] width 222 height 36
click at [405, 96] on textarea "عسل أسود غني يقدم مع طحينة الجوز والفطير" at bounding box center [489, 110] width 222 height 36
type textarea "عسل أسود غني يقدم مع طحينة جوزيه والفطير"
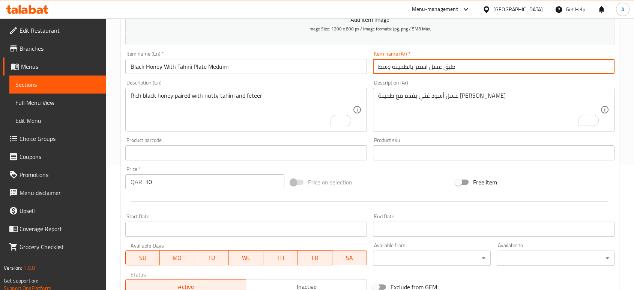
click at [504, 63] on input "طبق عسل اسمر بالطحينه وسط" at bounding box center [494, 66] width 242 height 15
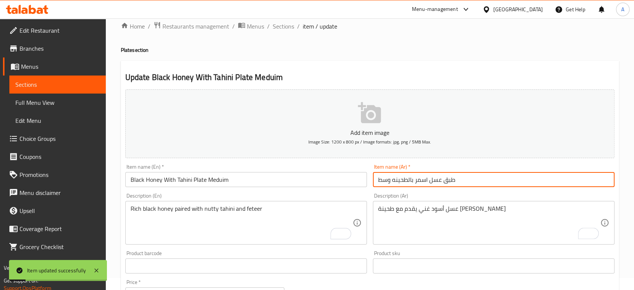
scroll to position [0, 0]
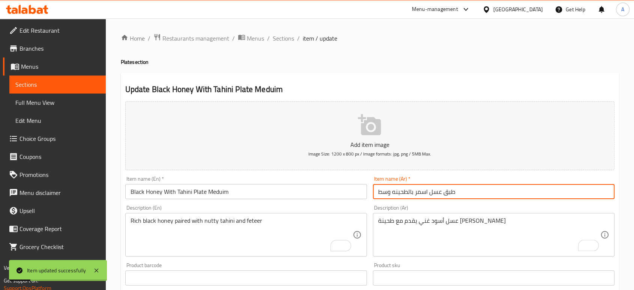
click at [294, 42] on ol "Home / Restaurants management / Menus / Sections / item / update" at bounding box center [370, 38] width 498 height 10
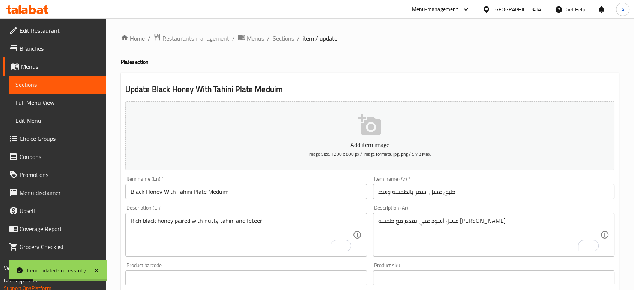
drag, startPoint x: 288, startPoint y: 42, endPoint x: 332, endPoint y: 77, distance: 57.1
click at [287, 42] on span "Sections" at bounding box center [283, 38] width 21 height 9
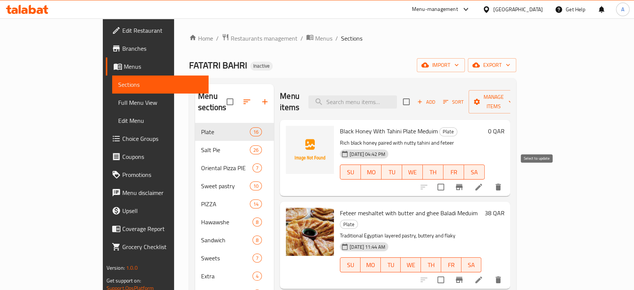
click at [449, 179] on input "checkbox" at bounding box center [441, 187] width 16 height 16
checkbox input "true"
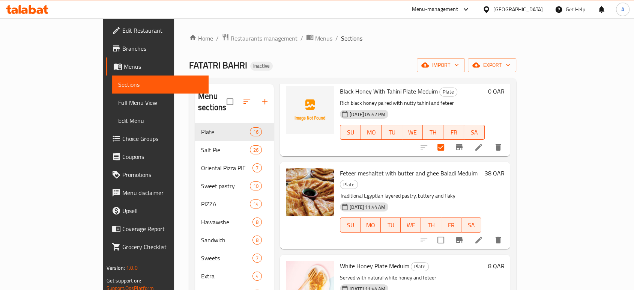
scroll to position [83, 0]
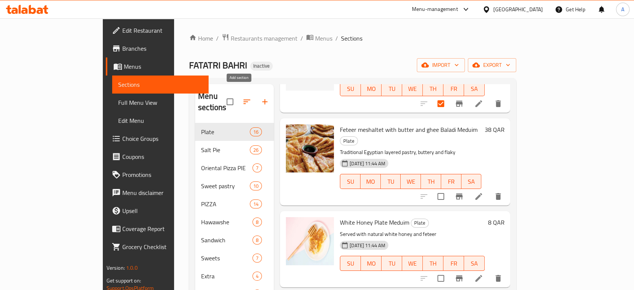
click at [260, 97] on icon "button" at bounding box center [264, 101] width 9 height 9
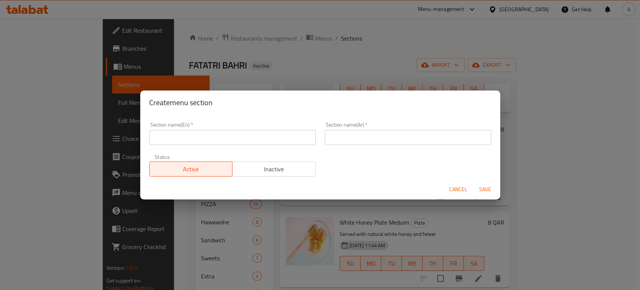
click at [223, 140] on input "text" at bounding box center [232, 137] width 167 height 15
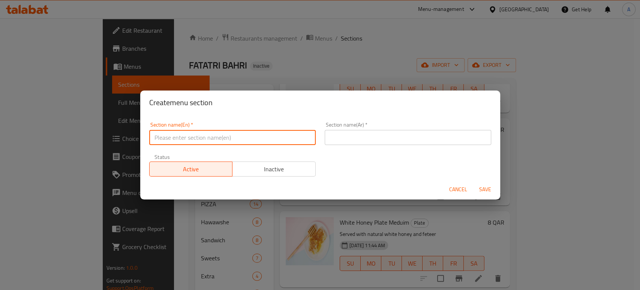
click at [456, 185] on div "Cancel Save" at bounding box center [320, 189] width 360 height 20
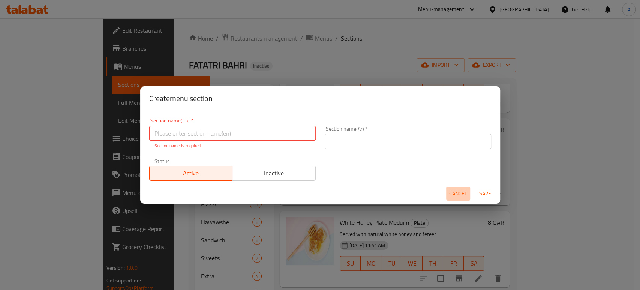
click at [462, 192] on span "Cancel" at bounding box center [459, 193] width 18 height 9
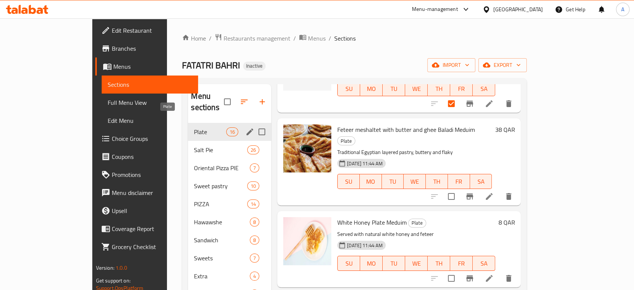
click at [194, 127] on span "Plate" at bounding box center [210, 131] width 32 height 9
click at [245, 127] on icon "edit" at bounding box center [249, 131] width 9 height 9
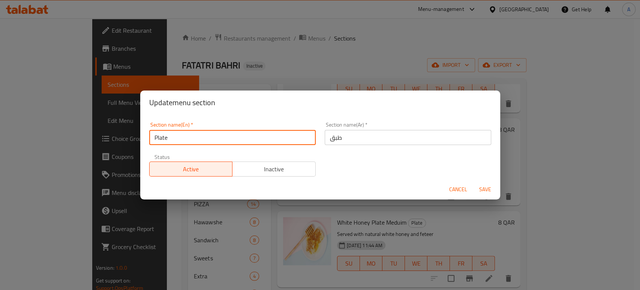
drag, startPoint x: 194, startPoint y: 137, endPoint x: 154, endPoint y: 131, distance: 40.1
click at [148, 132] on div "Section name(En)   * Plate Section name(En) *" at bounding box center [233, 133] width 176 height 32
click at [268, 138] on input "Plate" at bounding box center [232, 137] width 167 height 15
click at [351, 142] on input "طبق" at bounding box center [408, 137] width 167 height 15
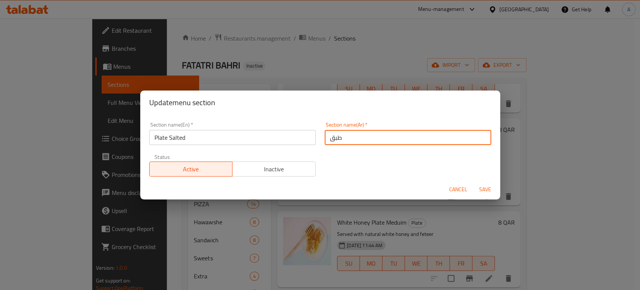
click at [353, 141] on input "طبق" at bounding box center [408, 137] width 167 height 15
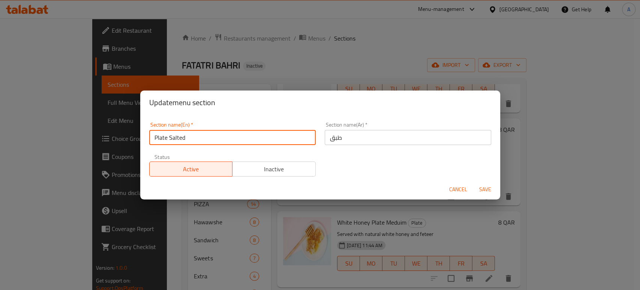
click at [166, 137] on input "Plate Salted" at bounding box center [232, 137] width 167 height 15
type input "Plates Salted"
click at [197, 138] on input "Plates Salted" at bounding box center [232, 137] width 167 height 15
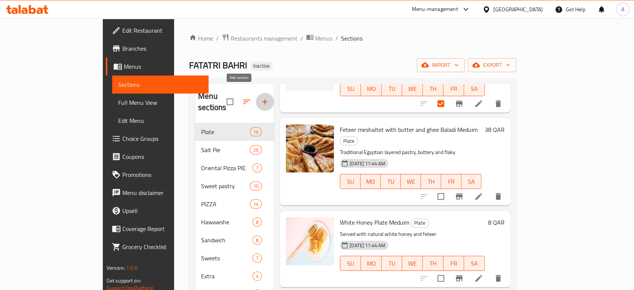
click at [260, 97] on icon "button" at bounding box center [264, 101] width 9 height 9
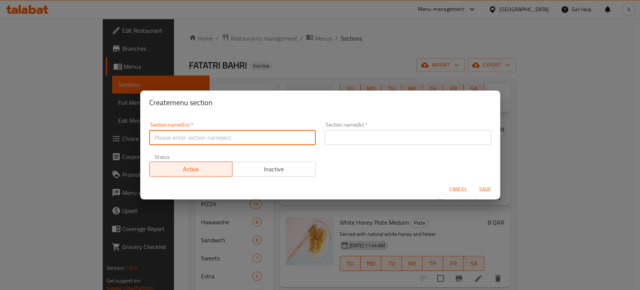
click at [221, 136] on input "text" at bounding box center [232, 137] width 167 height 15
paste input "Plates Salted"
type input "Plates Salted"
click at [344, 140] on input "text" at bounding box center [408, 137] width 167 height 15
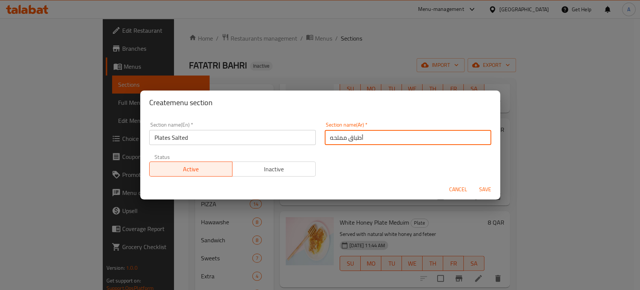
type input "أطباق مملحه"
click at [474, 182] on button "Save" at bounding box center [486, 189] width 24 height 14
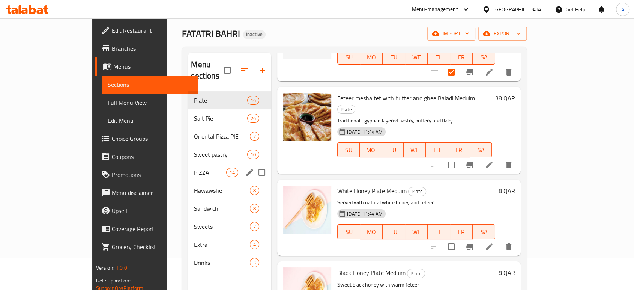
scroll to position [0, 0]
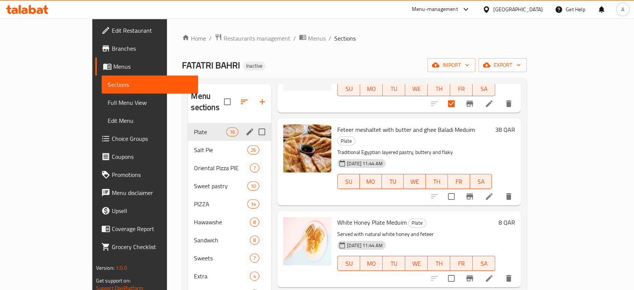
click at [188, 125] on div "Plate 16" at bounding box center [229, 132] width 83 height 18
click at [194, 127] on span "Plate" at bounding box center [210, 131] width 32 height 9
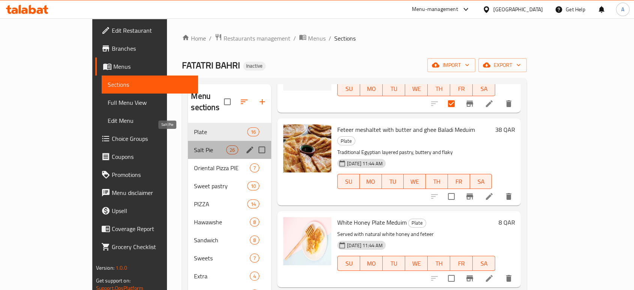
click at [194, 145] on span "Salt Pie" at bounding box center [210, 149] width 32 height 9
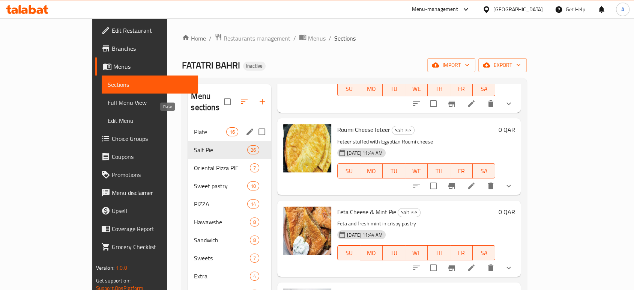
click at [194, 127] on span "Plate" at bounding box center [210, 131] width 32 height 9
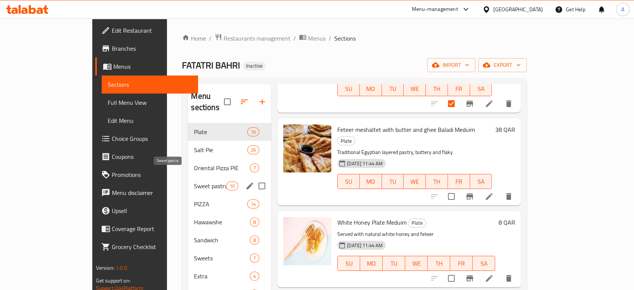
scroll to position [42, 0]
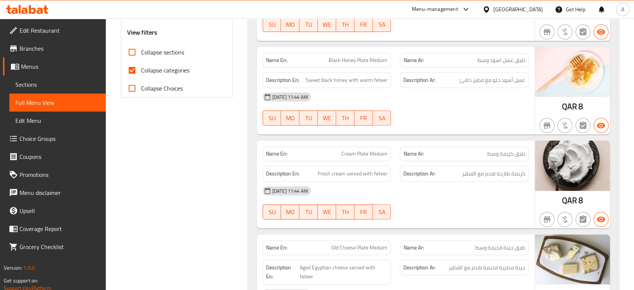
scroll to position [292, 0]
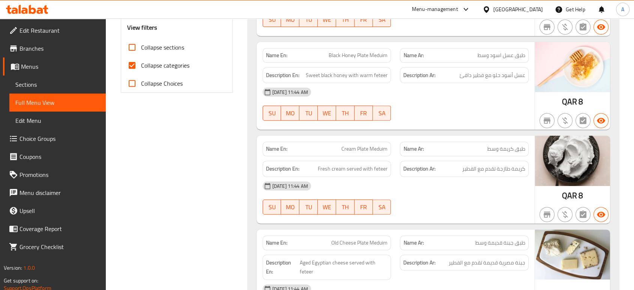
click at [350, 148] on span "Cream Plate Meduim" at bounding box center [364, 149] width 46 height 8
copy span "Cream"
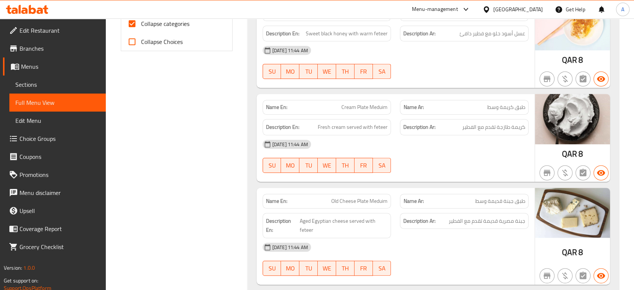
click at [394, 199] on div "Name En: Old Cheese Plate Meduim" at bounding box center [327, 201] width 138 height 24
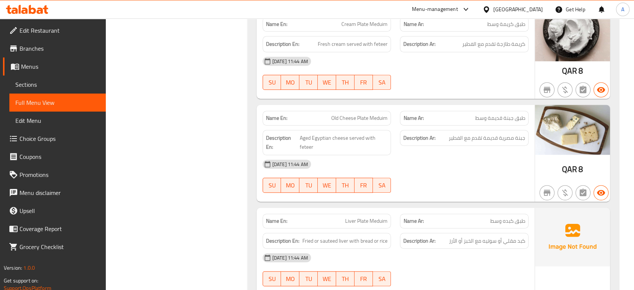
scroll to position [417, 0]
drag, startPoint x: 355, startPoint y: 117, endPoint x: 326, endPoint y: 117, distance: 29.6
click at [326, 117] on p "Name En: Old Cheese Plate Meduim" at bounding box center [327, 117] width 122 height 8
copy span "Old Cheese"
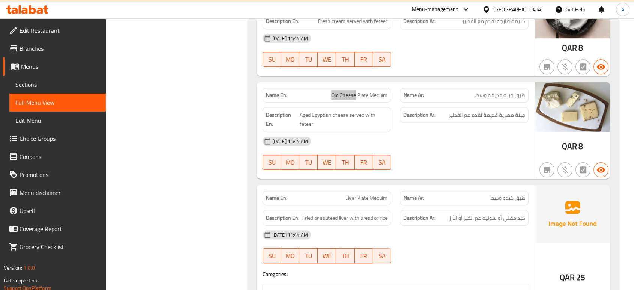
scroll to position [500, 0]
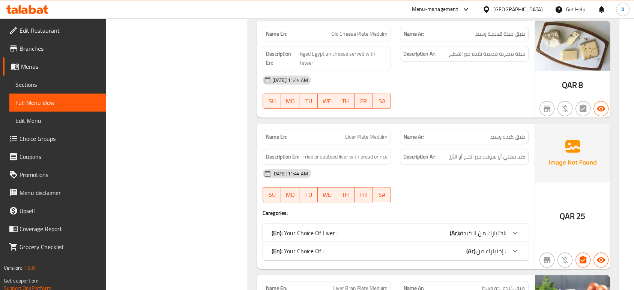
click at [445, 161] on div "Description Ar: كبد مقلي أو سوتيه مع الخبز أو الأرز" at bounding box center [464, 157] width 129 height 16
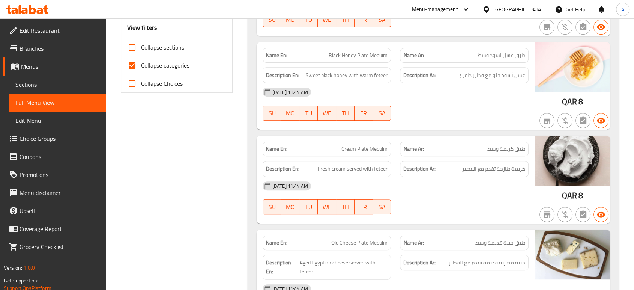
click at [454, 86] on div "[DATE] 11:44 AM" at bounding box center [395, 92] width 275 height 18
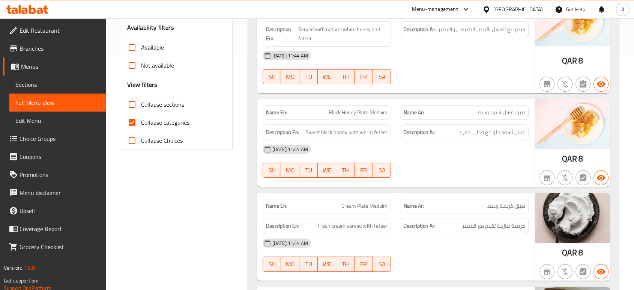
scroll to position [167, 0]
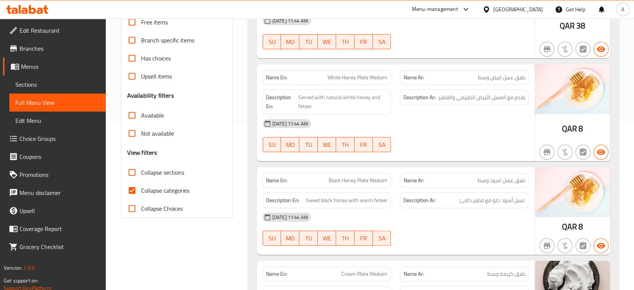
drag, startPoint x: 170, startPoint y: 194, endPoint x: 123, endPoint y: 197, distance: 47.7
click at [170, 193] on span "Collapse categories" at bounding box center [165, 190] width 48 height 9
click at [141, 193] on input "Collapse categories" at bounding box center [132, 190] width 18 height 18
checkbox input "false"
click at [378, 82] on div "Name En: White Honey Plate Meduim" at bounding box center [327, 77] width 129 height 15
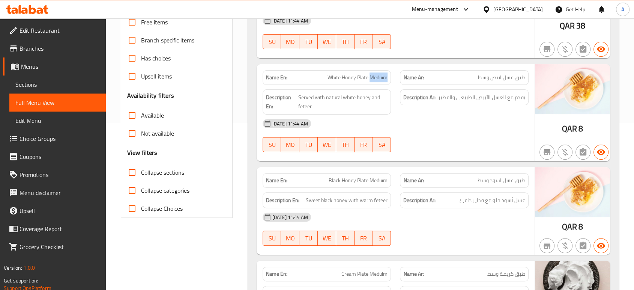
click at [378, 82] on div "Name En: White Honey Plate Meduim" at bounding box center [327, 77] width 129 height 15
copy span "Meduim"
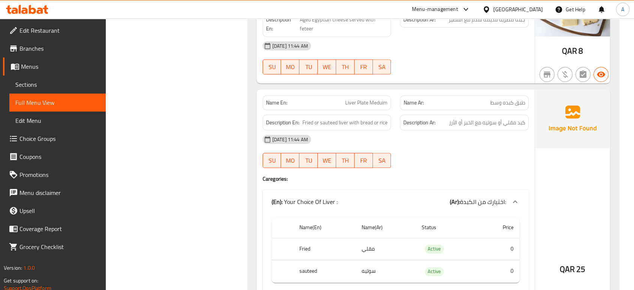
scroll to position [542, 0]
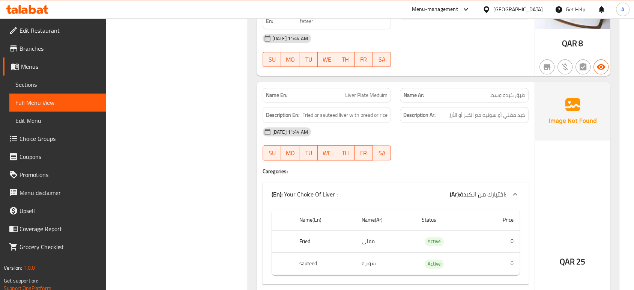
click at [368, 91] on span "Liver Plate Meduim" at bounding box center [366, 95] width 42 height 8
copy span "Liver Plate Meduim"
click at [399, 133] on div "[DATE] 11:44 AM" at bounding box center [395, 132] width 275 height 18
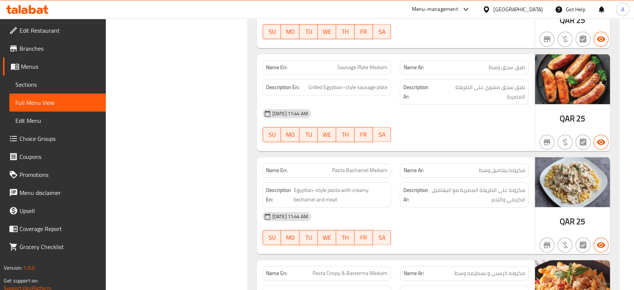
scroll to position [1042, 0]
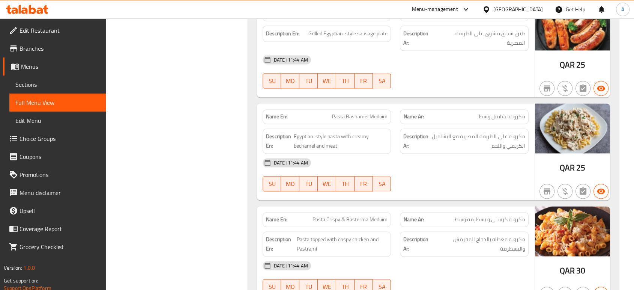
click at [379, 118] on span "Pasta Bashamel Meduim" at bounding box center [360, 117] width 56 height 8
click at [378, 118] on span "Pasta Bashamel Meduim" at bounding box center [360, 117] width 56 height 8
copy span "Pasta Bashamel Meduim"
click at [476, 167] on div "[DATE] 11:44 AM" at bounding box center [395, 162] width 275 height 18
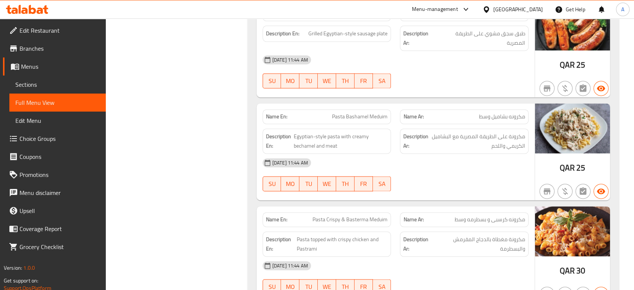
click at [358, 114] on span "Pasta Bashamel Meduim" at bounding box center [360, 117] width 56 height 8
copy span "Pasta Bashamel Meduim"
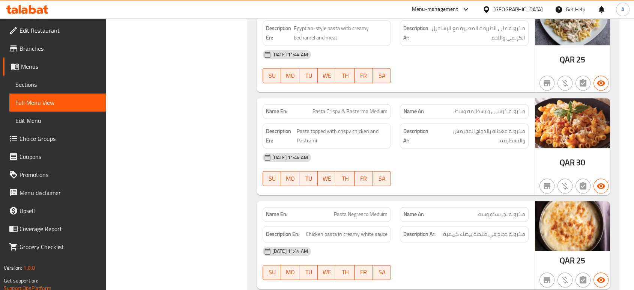
scroll to position [1209, 0]
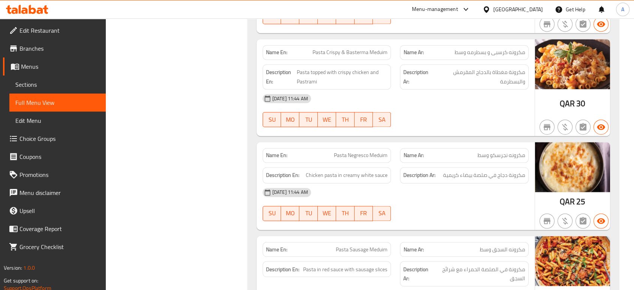
click at [497, 212] on div "12-10-2025 11:44 AM SU MO TU WE TH FR SA" at bounding box center [395, 204] width 275 height 42
click at [368, 184] on div "[DATE] 11:44 AM" at bounding box center [395, 192] width 275 height 18
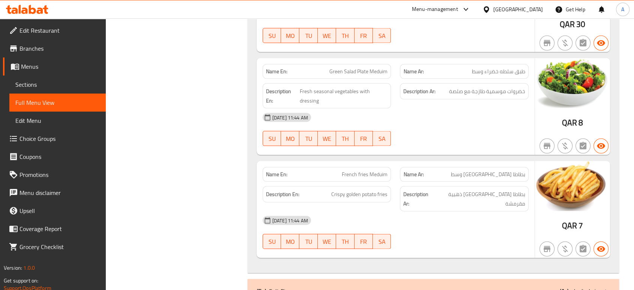
scroll to position [1584, 0]
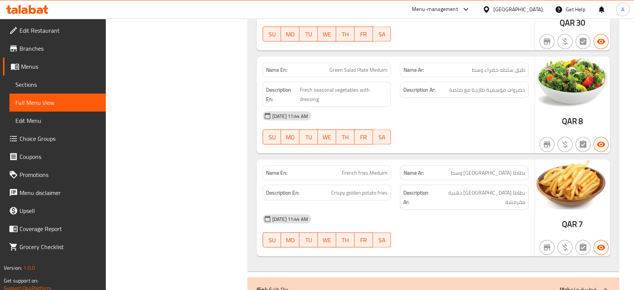
click at [419, 108] on div "[DATE] 11:44 AM" at bounding box center [395, 116] width 275 height 18
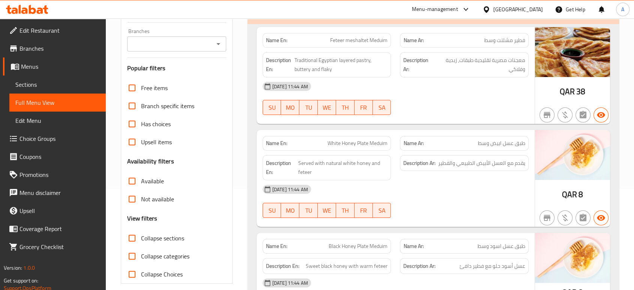
scroll to position [42, 0]
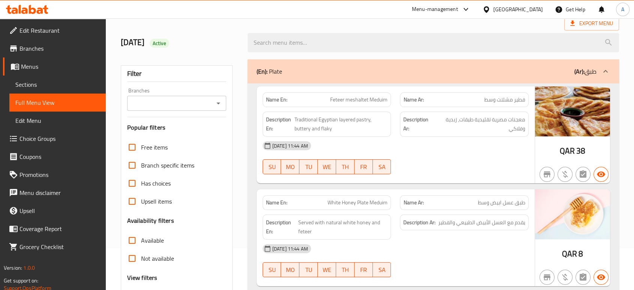
click at [468, 179] on div "Name En: Feteer meshaltet Meduim Name Ar: فطير مشلتت وسط Description En: Tradit…" at bounding box center [396, 134] width 278 height 97
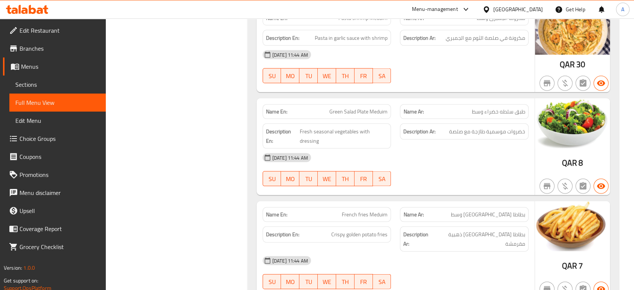
scroll to position [1751, 0]
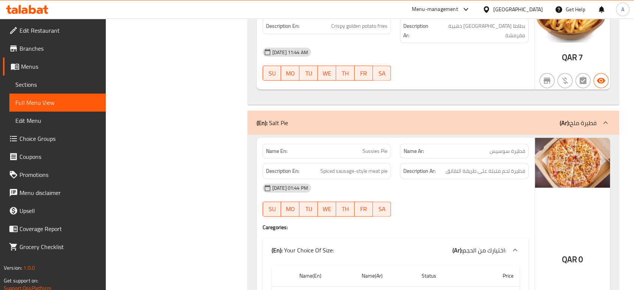
click at [391, 144] on div "Name En: Sussies Pie" at bounding box center [327, 151] width 129 height 15
click at [383, 147] on span "Sussies Pie" at bounding box center [374, 151] width 25 height 8
copy span "Sussies Pie"
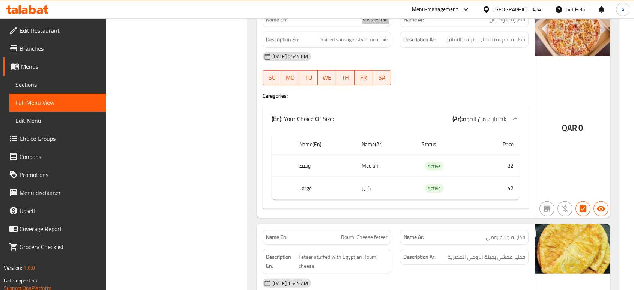
scroll to position [1918, 0]
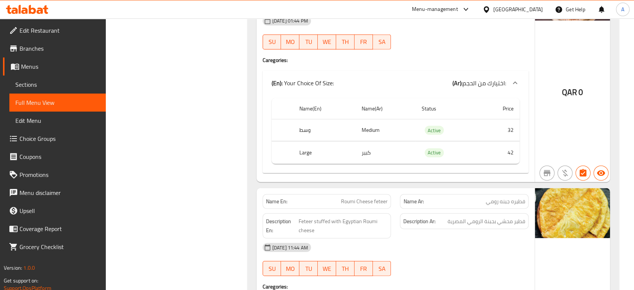
click at [540, 30] on div "QAR 0" at bounding box center [572, 76] width 75 height 211
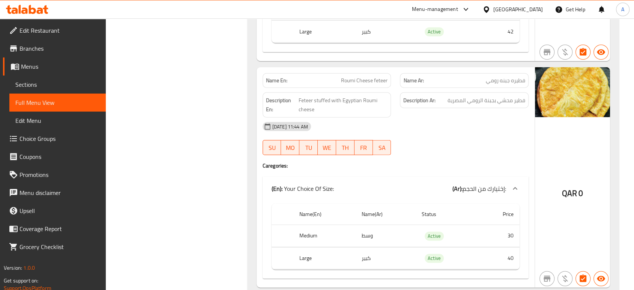
scroll to position [2043, 0]
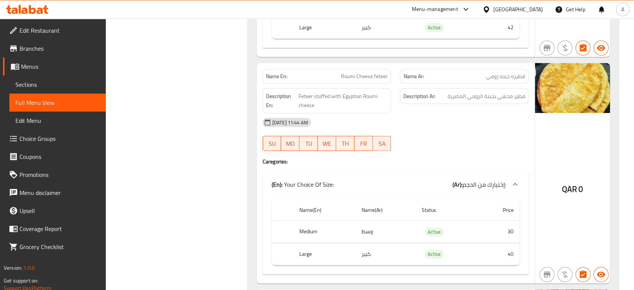
click at [494, 72] on span "فطيره جبنه رومي" at bounding box center [505, 76] width 39 height 8
copy span "رومي"
click at [469, 116] on div "[DATE] 11:44 AM" at bounding box center [395, 122] width 275 height 18
drag, startPoint x: 548, startPoint y: 123, endPoint x: 543, endPoint y: 123, distance: 4.6
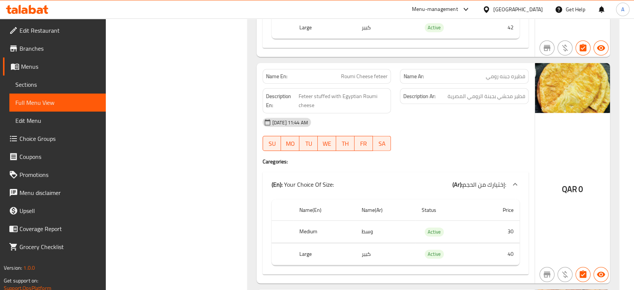
click at [548, 123] on div "QAR 0" at bounding box center [572, 173] width 75 height 220
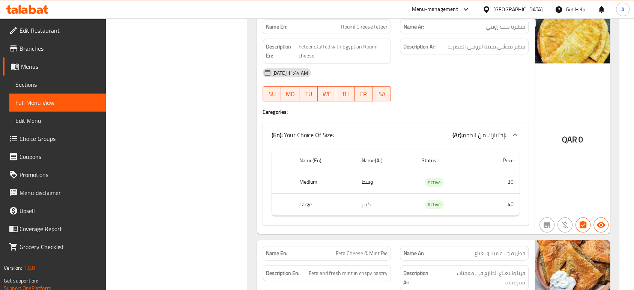
scroll to position [2133, 0]
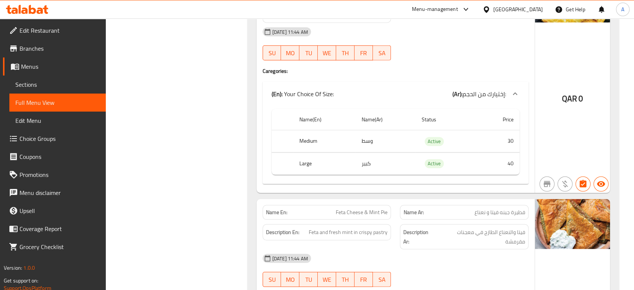
click at [372, 208] on span "Feta Cheese & Mint Pie" at bounding box center [362, 212] width 52 height 8
click at [373, 208] on span "Feta Cheese & Mint Pie" at bounding box center [362, 212] width 52 height 8
click at [374, 208] on span "Feta Cheese & Mint Pie" at bounding box center [362, 212] width 52 height 8
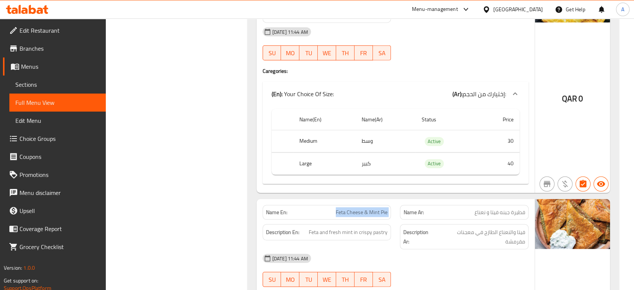
click at [375, 208] on span "Feta Cheese & Mint Pie" at bounding box center [362, 212] width 52 height 8
copy span "Feta Cheese & Mint Pie"
drag, startPoint x: 475, startPoint y: 239, endPoint x: 483, endPoint y: 237, distance: 7.7
click at [476, 249] on div "[DATE] 11:44 AM" at bounding box center [395, 258] width 275 height 18
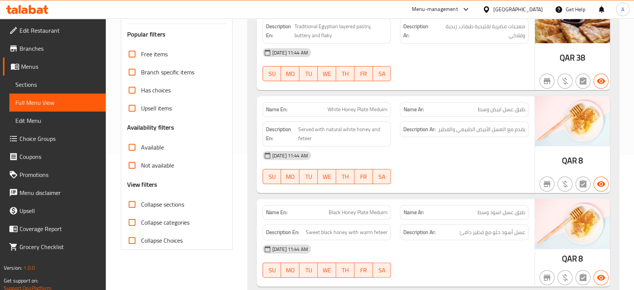
scroll to position [132, 0]
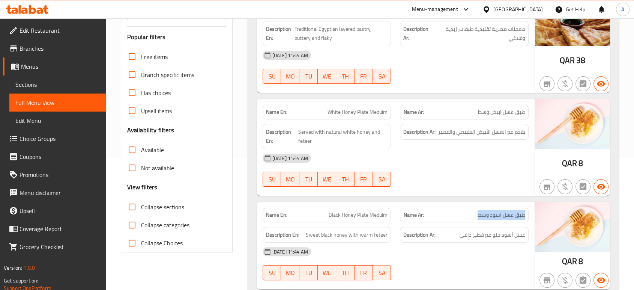
drag, startPoint x: 528, startPoint y: 215, endPoint x: 573, endPoint y: 220, distance: 44.9
click at [467, 216] on div "Name Ar: طبق عسل اسود وسط" at bounding box center [464, 215] width 138 height 24
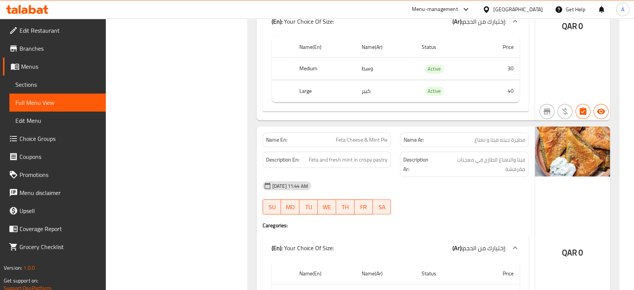
scroll to position [2258, 0]
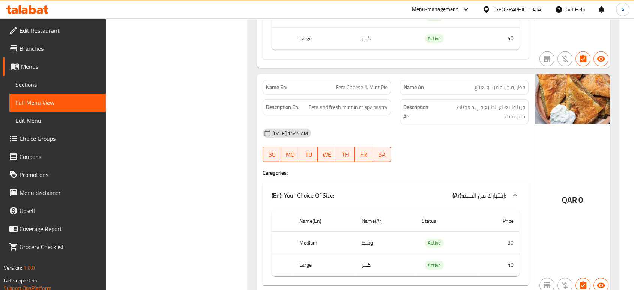
click at [465, 105] on span "فيتا والنعناع الطازج في معجنات مقرمشة" at bounding box center [481, 111] width 89 height 18
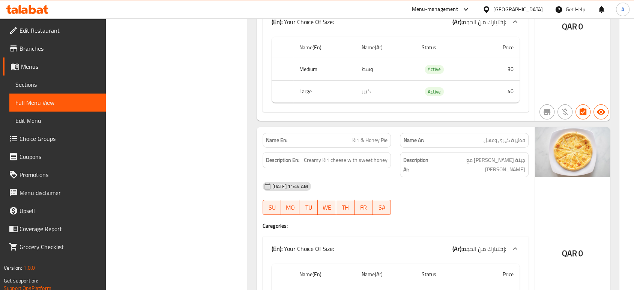
scroll to position [2467, 0]
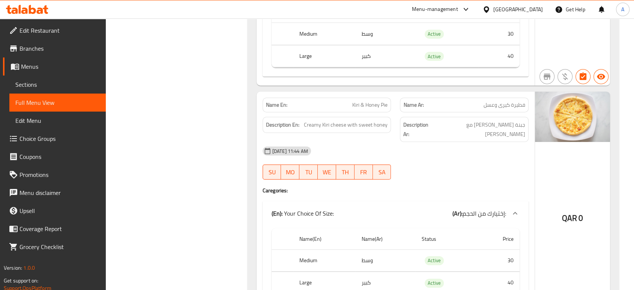
click at [382, 101] on span "Kiri & Honey Pie" at bounding box center [369, 105] width 35 height 8
copy span "Kiri & Honey Pie"
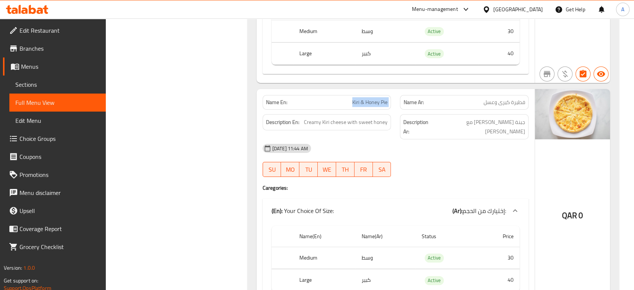
scroll to position [2508, 0]
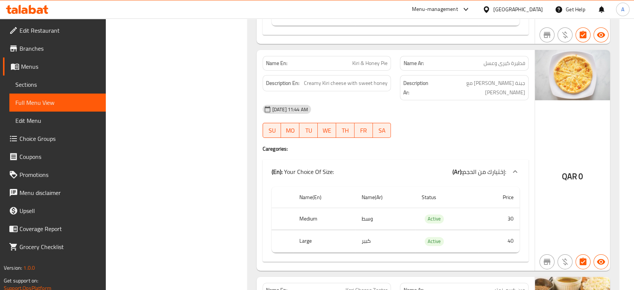
click at [463, 111] on div "12-10-2025 11:44 AM SU MO TU WE TH FR SA" at bounding box center [395, 121] width 275 height 42
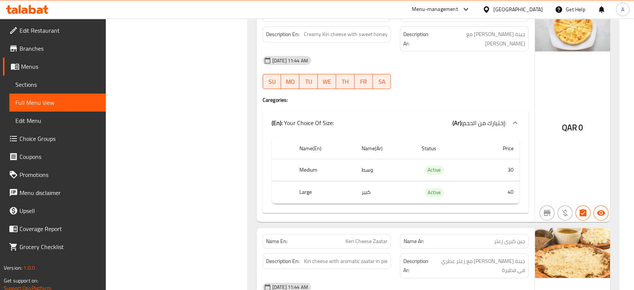
scroll to position [2592, 0]
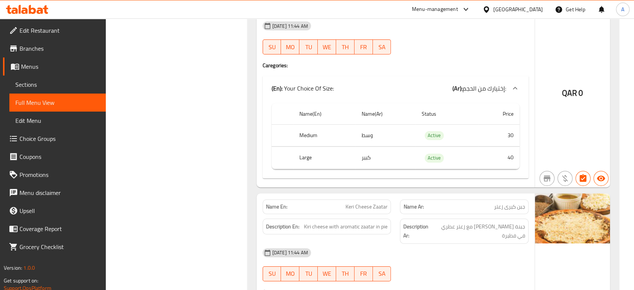
click at [367, 76] on div "(En): Your Choice Of Size: (Ar): إختيارك من الحجم:" at bounding box center [396, 88] width 266 height 24
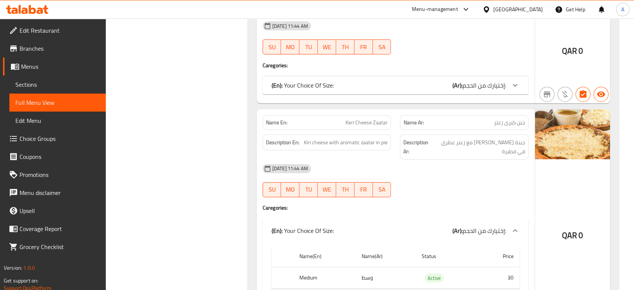
click at [358, 81] on div "(En): Your Choice Of Size: (Ar): إختيارك من الحجم:" at bounding box center [389, 85] width 235 height 9
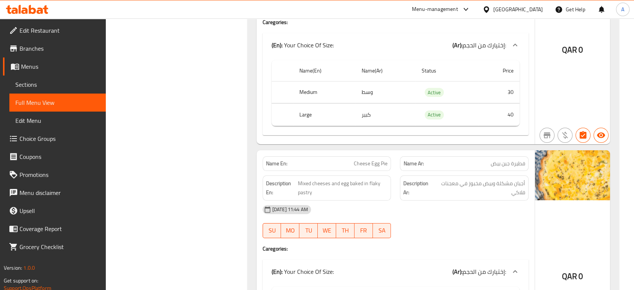
scroll to position [2925, 0]
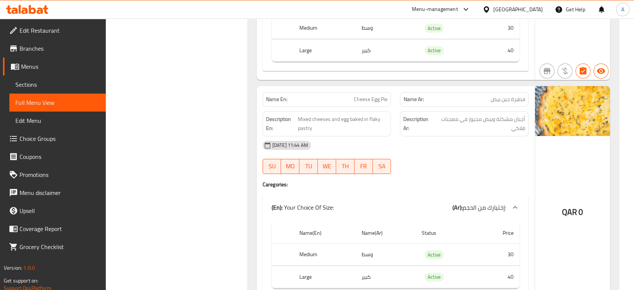
click at [454, 136] on div "[DATE] 11:44 AM SU MO TU WE TH FR SA" at bounding box center [395, 157] width 275 height 42
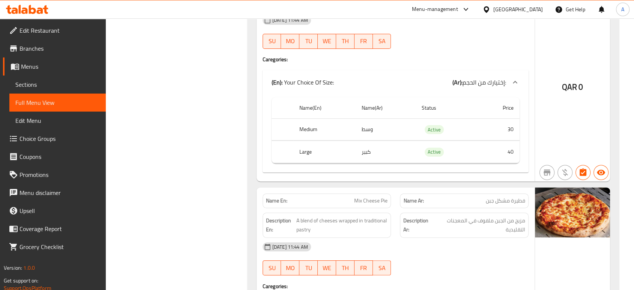
scroll to position [3134, 0]
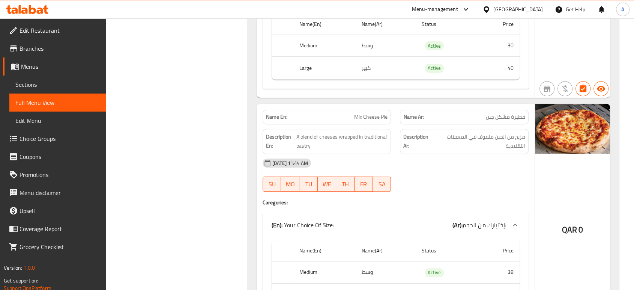
click at [372, 113] on span "Mix Cheese Pie" at bounding box center [370, 117] width 33 height 8
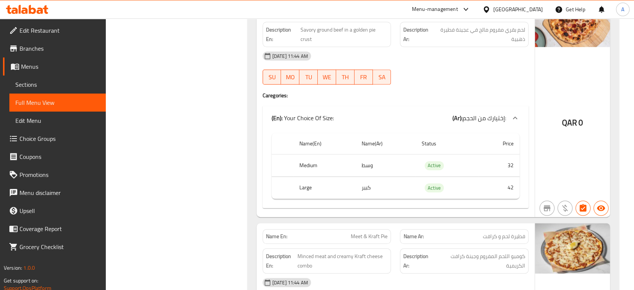
scroll to position [3592, 0]
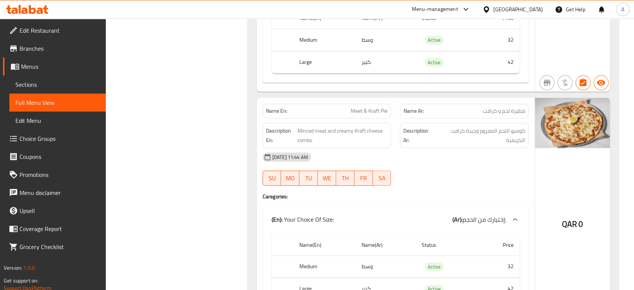
click at [369, 107] on span "Meet & Kraft Pie" at bounding box center [369, 111] width 37 height 8
click at [381, 104] on div "Name En: Meet & Kraft Pie" at bounding box center [327, 111] width 129 height 15
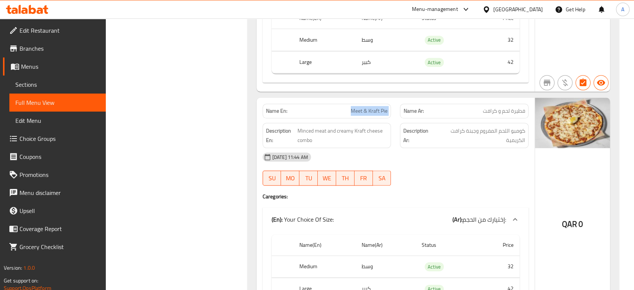
click at [381, 104] on div "Name En: Meet & Kraft Pie" at bounding box center [327, 111] width 129 height 15
click at [475, 148] on div "[DATE] 11:44 AM" at bounding box center [395, 157] width 275 height 18
click at [374, 104] on div "Name En: Meet & Kraft Pie" at bounding box center [327, 111] width 129 height 15
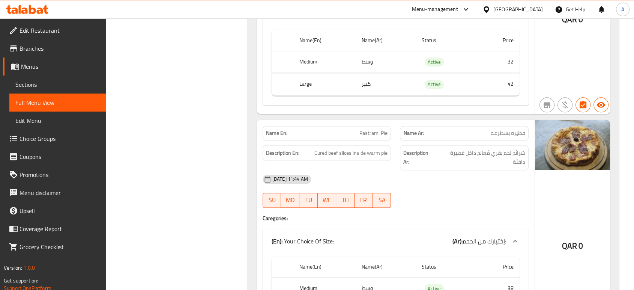
scroll to position [3801, 0]
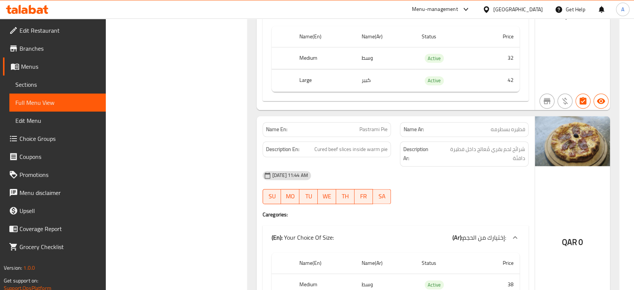
click at [486, 166] on div "[DATE] 11:44 AM SU MO TU WE TH FR SA" at bounding box center [395, 187] width 275 height 42
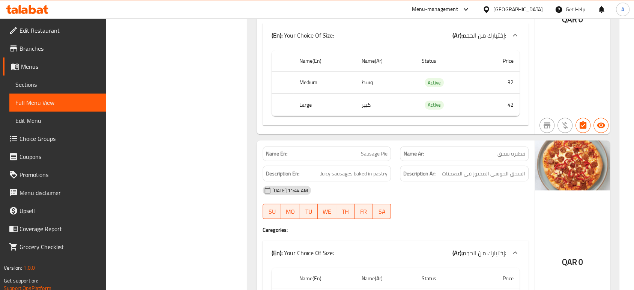
scroll to position [4904, 0]
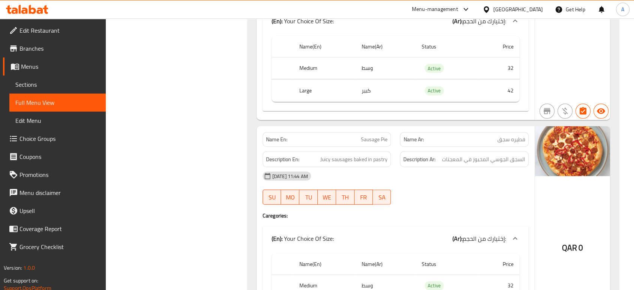
click at [481, 167] on div "[DATE] 11:44 AM" at bounding box center [395, 176] width 275 height 18
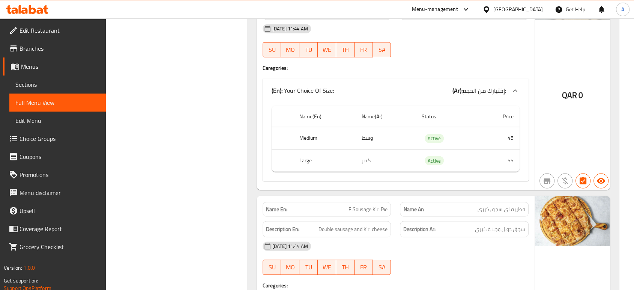
scroll to position [4174, 0]
click at [477, 281] on h4 "Caregories:" at bounding box center [396, 285] width 266 height 8
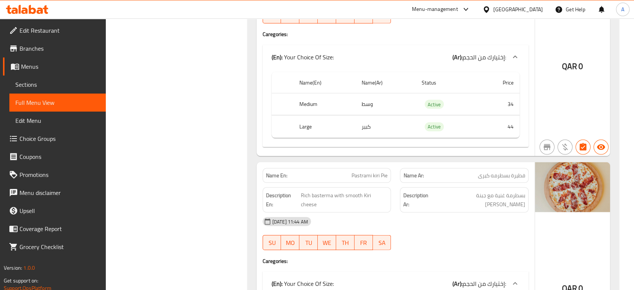
scroll to position [4466, 0]
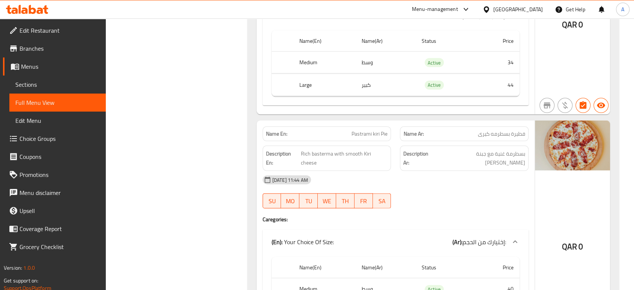
click at [379, 130] on span "Pastrami kiri Pie" at bounding box center [370, 134] width 36 height 8
click at [384, 130] on span "Pastrami kiri Pie" at bounding box center [370, 134] width 36 height 8
drag, startPoint x: 387, startPoint y: 106, endPoint x: 374, endPoint y: 108, distance: 13.2
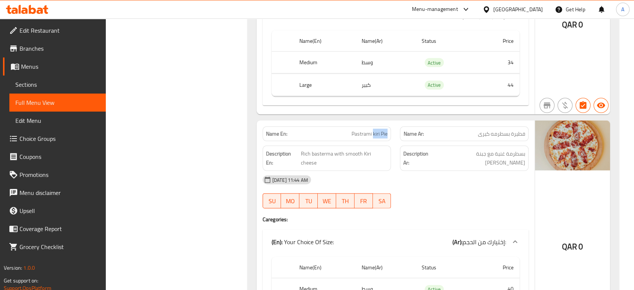
click at [374, 130] on span "Pastrami kiri Pie" at bounding box center [370, 134] width 36 height 8
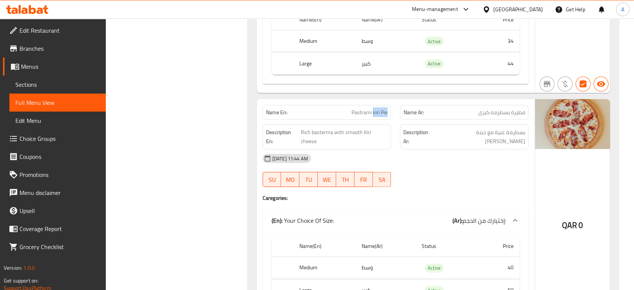
scroll to position [4508, 0]
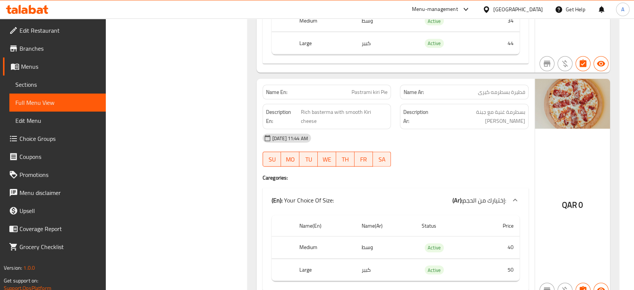
click at [395, 129] on div "[DATE] 11:44 AM" at bounding box center [395, 138] width 275 height 18
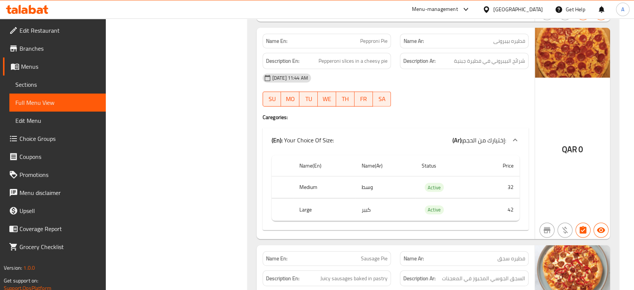
scroll to position [4841, 0]
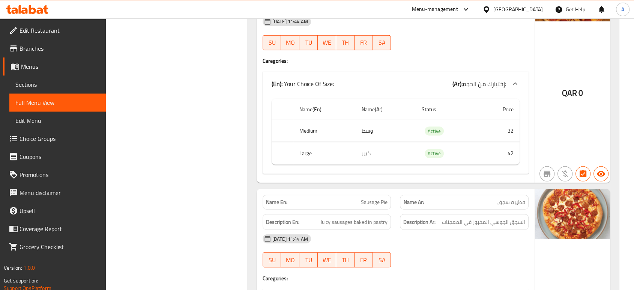
click at [491, 230] on div "[DATE] 11:44 AM SU MO TU WE TH FR SA" at bounding box center [395, 251] width 275 height 42
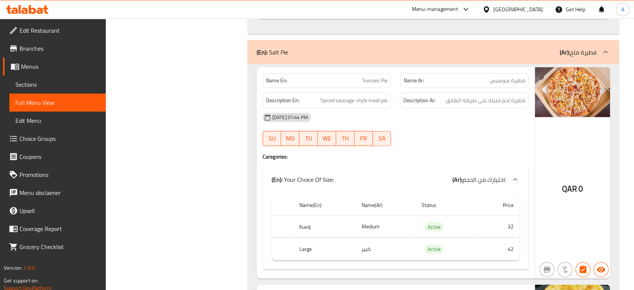
scroll to position [1870, 0]
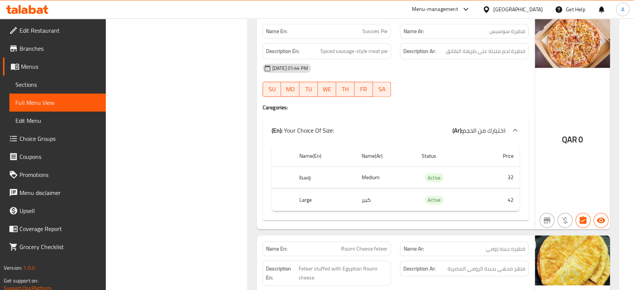
click at [411, 104] on h4 "Caregories:" at bounding box center [396, 108] width 266 height 8
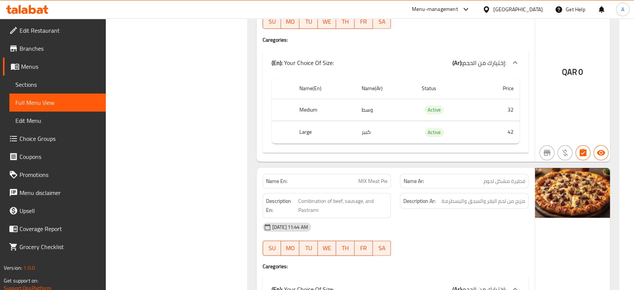
click at [435, 218] on div "12-10-2025 11:44 AM SU MO TU WE TH FR SA" at bounding box center [395, 239] width 275 height 42
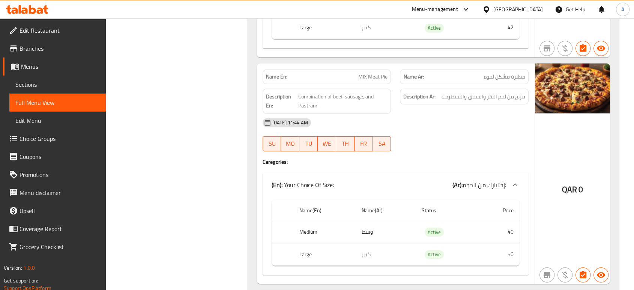
scroll to position [5246, 0]
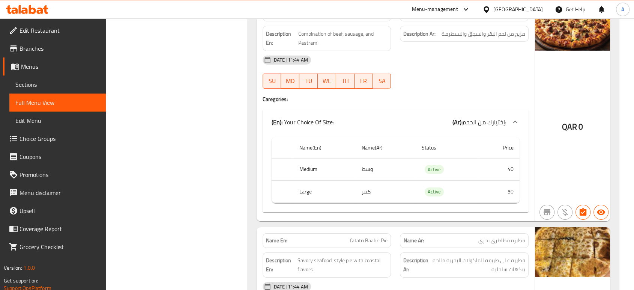
click at [424, 256] on strong "Description Ar:" at bounding box center [415, 265] width 25 height 18
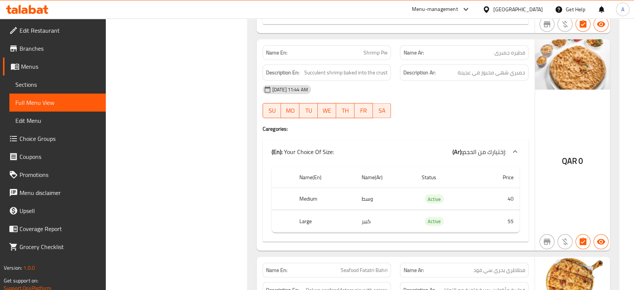
scroll to position [7216, 0]
click at [422, 126] on h4 "Caregories:" at bounding box center [396, 130] width 266 height 8
click at [467, 126] on h4 "Caregories:" at bounding box center [396, 130] width 266 height 8
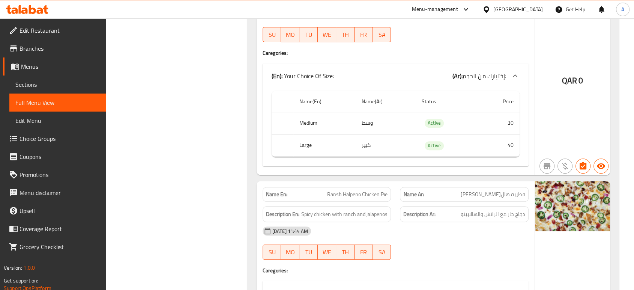
scroll to position [5973, 0]
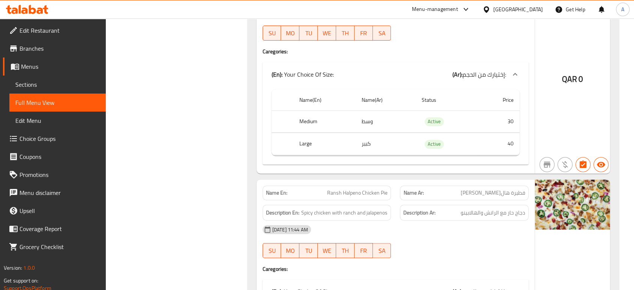
click at [379, 189] on span "Ransh Halpeno Chicken Pie" at bounding box center [357, 193] width 60 height 8
click at [507, 185] on div "Name Ar: فطيرة هالبينو رانش" at bounding box center [464, 192] width 129 height 15
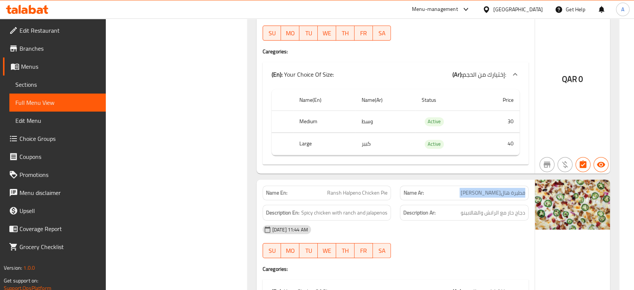
click at [507, 185] on div "Name Ar: فطيرة هالبينو رانش" at bounding box center [464, 192] width 129 height 15
click at [527, 89] on div "Name(En) Name(Ar) Status Price Medium وسط Active 30 Large كبير Active 40" at bounding box center [396, 125] width 266 height 78
click at [504, 200] on div "Description Ar: دجاج حار مع الرانش والهالابينو" at bounding box center [464, 212] width 138 height 25
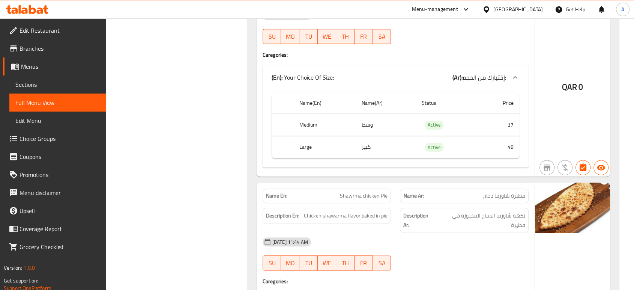
scroll to position [6223, 0]
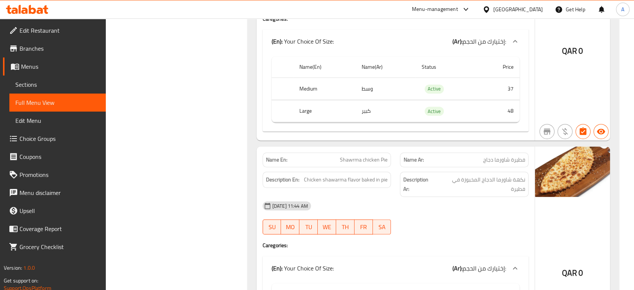
click at [499, 230] on div at bounding box center [464, 234] width 138 height 9
click at [377, 197] on div "[DATE] 11:44 AM" at bounding box center [395, 206] width 275 height 18
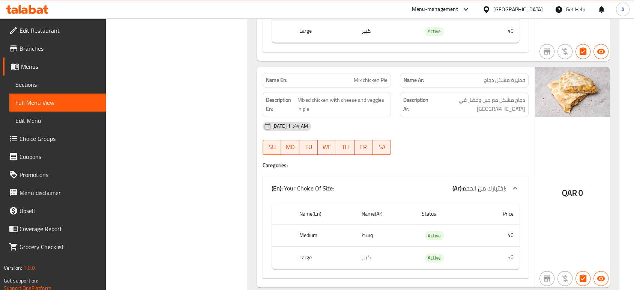
scroll to position [6515, 0]
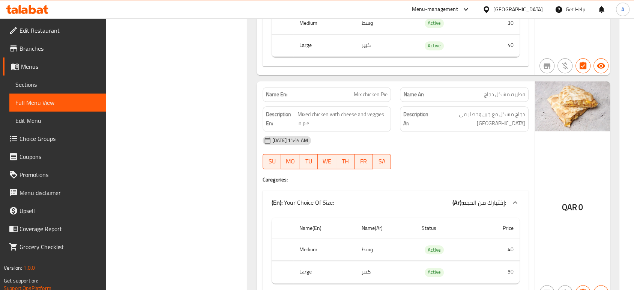
click at [421, 131] on div "[DATE] 11:44 AM" at bounding box center [395, 140] width 275 height 18
click at [361, 198] on div "(En): Your Choice Of Size: (Ar): إختيارك من الحجم:" at bounding box center [389, 202] width 235 height 9
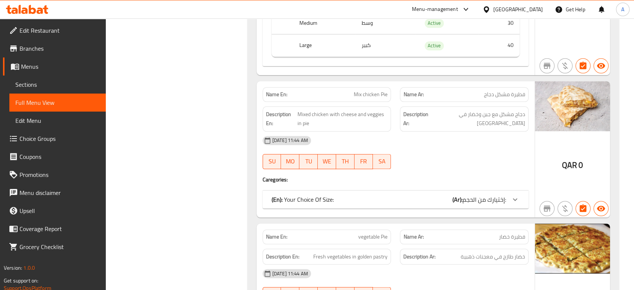
click at [403, 195] on div "(En): Your Choice Of Size: (Ar): إختيارك من الحجم:" at bounding box center [389, 199] width 235 height 9
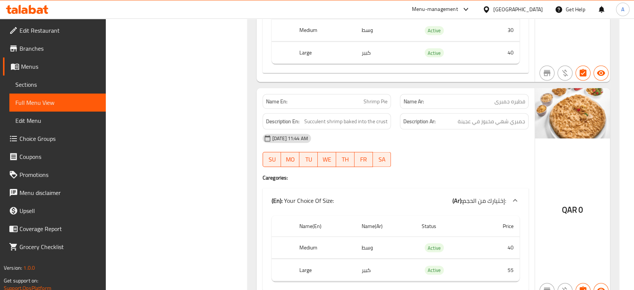
scroll to position [7182, 0]
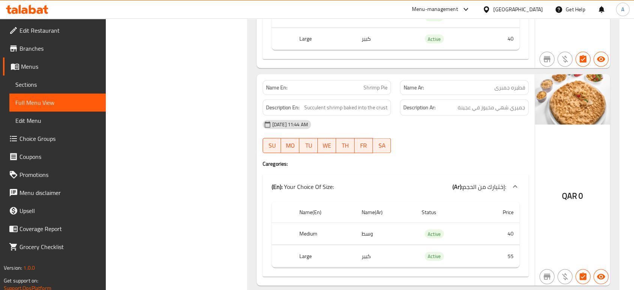
click at [380, 84] on span "Shrimp Pie" at bounding box center [376, 88] width 24 height 8
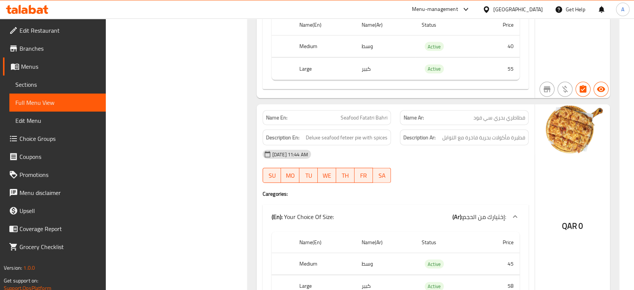
scroll to position [7390, 0]
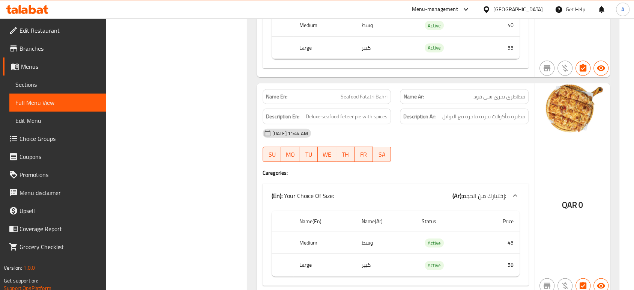
click at [378, 93] on span "Seafood Fatatri Bahri" at bounding box center [364, 97] width 47 height 8
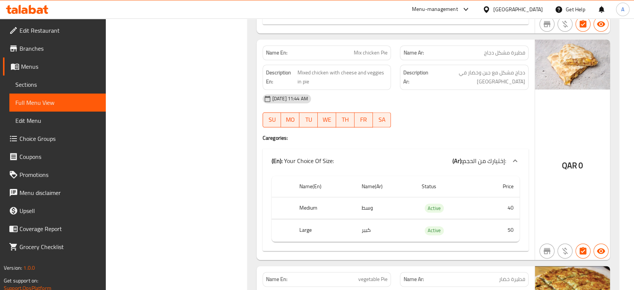
scroll to position [6473, 0]
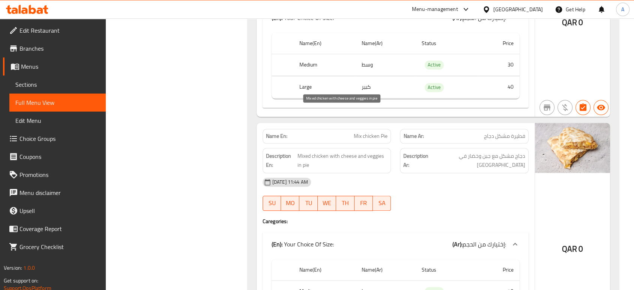
click at [369, 151] on span "Mixed chicken with cheese and veggies in pie" at bounding box center [343, 160] width 90 height 18
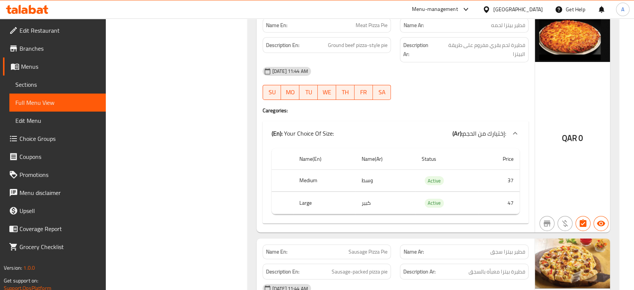
scroll to position [8183, 0]
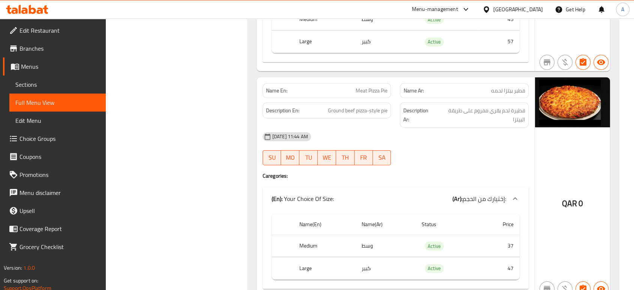
click at [604, 118] on div "QAR 0" at bounding box center [572, 187] width 75 height 220
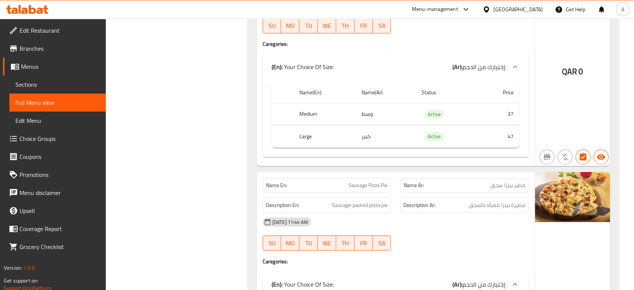
scroll to position [8266, 0]
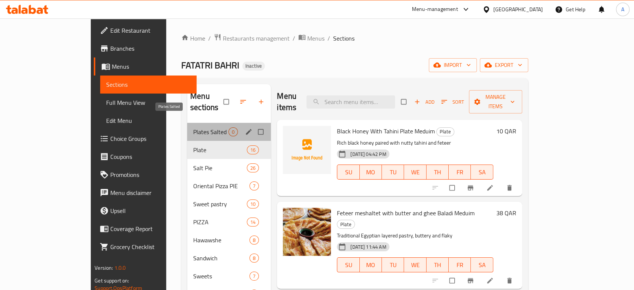
click at [193, 127] on span "Plates Salted" at bounding box center [210, 131] width 35 height 9
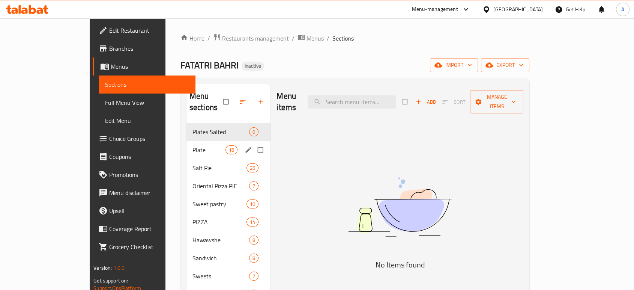
click at [186, 141] on div "Plate 16" at bounding box center [228, 150] width 84 height 18
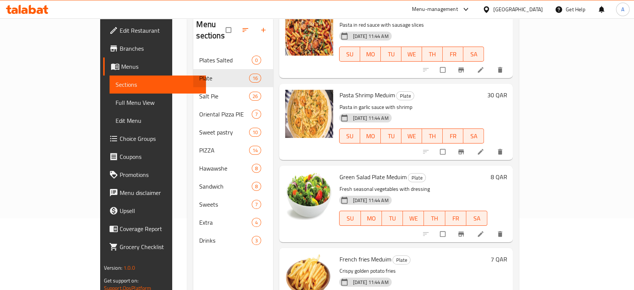
scroll to position [105, 0]
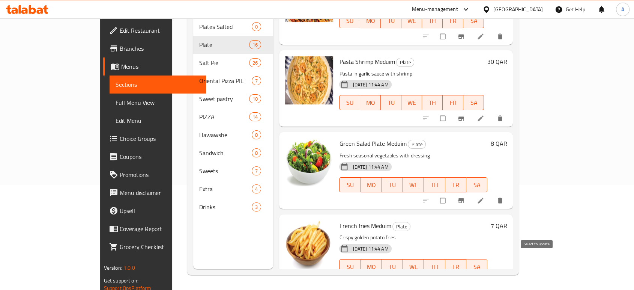
drag, startPoint x: 540, startPoint y: 260, endPoint x: 536, endPoint y: 211, distance: 49.3
click at [451, 275] on input "checkbox" at bounding box center [444, 282] width 16 height 14
checkbox input "true"
click at [451, 193] on input "checkbox" at bounding box center [444, 200] width 16 height 14
checkbox input "true"
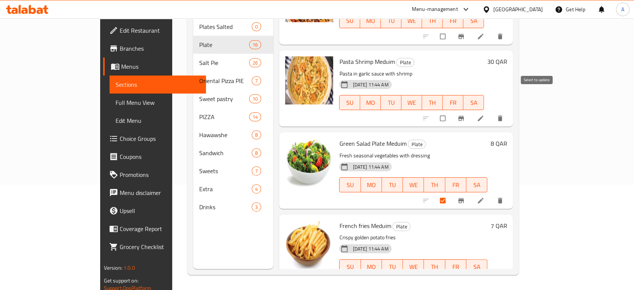
click at [451, 111] on input "checkbox" at bounding box center [444, 118] width 16 height 14
checkbox input "true"
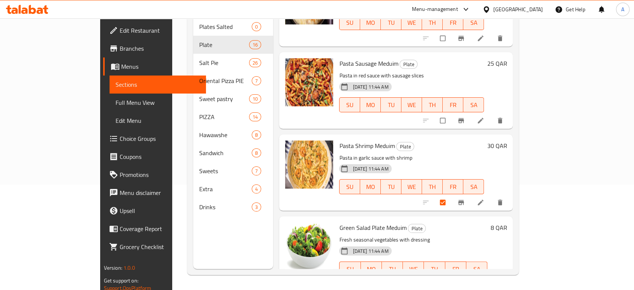
scroll to position [916, 0]
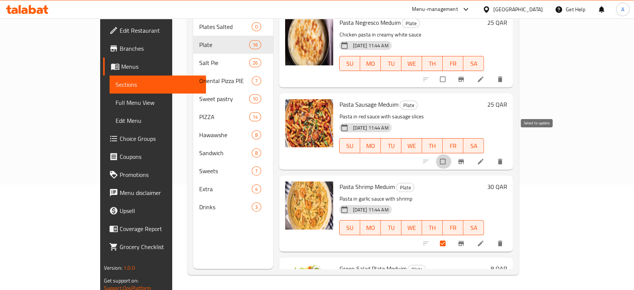
click at [451, 154] on input "checkbox" at bounding box center [444, 161] width 16 height 14
checkbox input "true"
click at [451, 72] on input "checkbox" at bounding box center [444, 79] width 16 height 14
checkbox input "true"
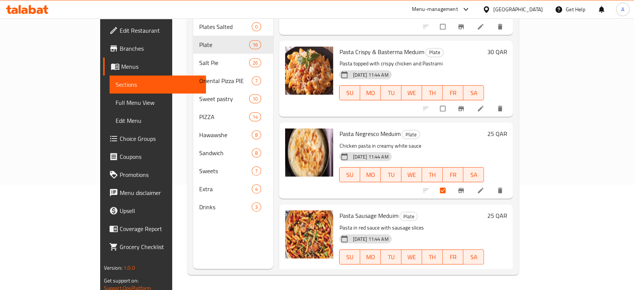
scroll to position [790, 0]
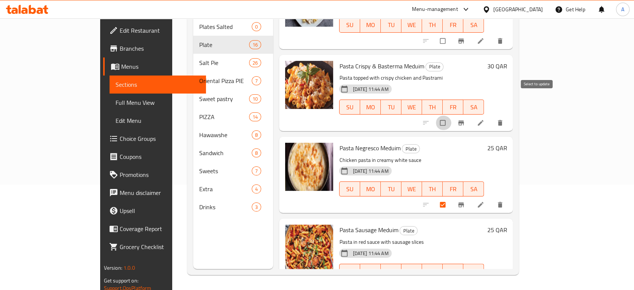
click at [451, 116] on input "checkbox" at bounding box center [444, 123] width 16 height 14
checkbox input "true"
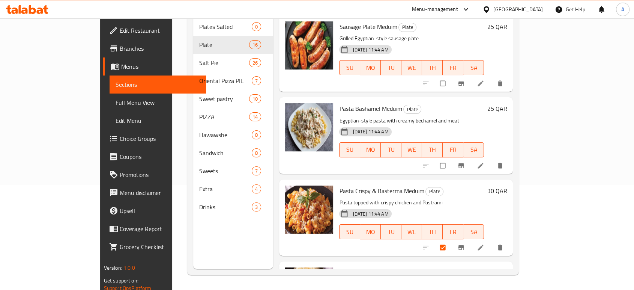
scroll to position [665, 0]
click at [451, 159] on input "checkbox" at bounding box center [444, 166] width 16 height 14
checkbox input "true"
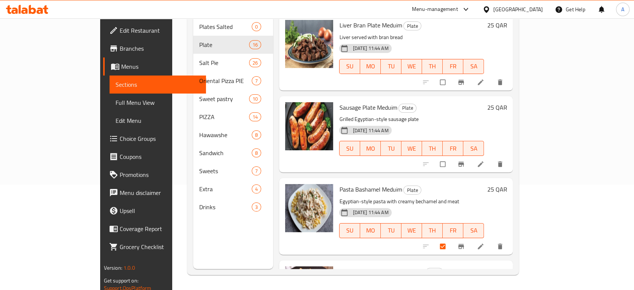
scroll to position [540, 0]
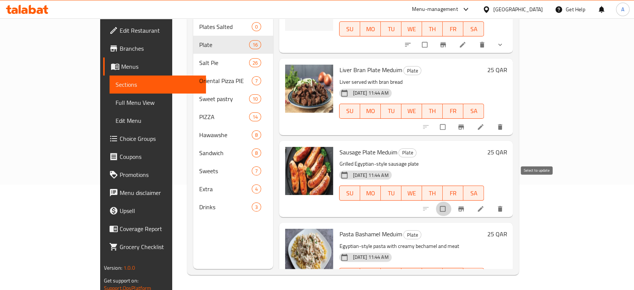
click at [451, 201] on input "checkbox" at bounding box center [444, 208] width 16 height 14
checkbox input "true"
click at [451, 120] on input "checkbox" at bounding box center [444, 127] width 16 height 14
checkbox input "true"
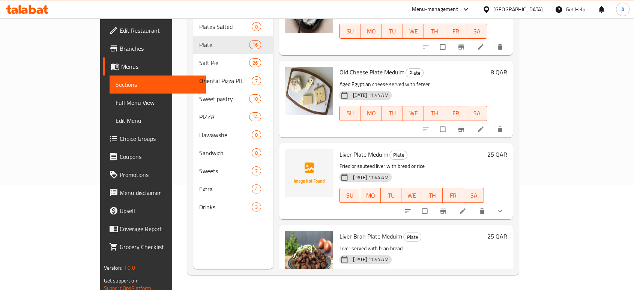
scroll to position [373, 0]
click at [433, 204] on input "checkbox" at bounding box center [426, 211] width 16 height 14
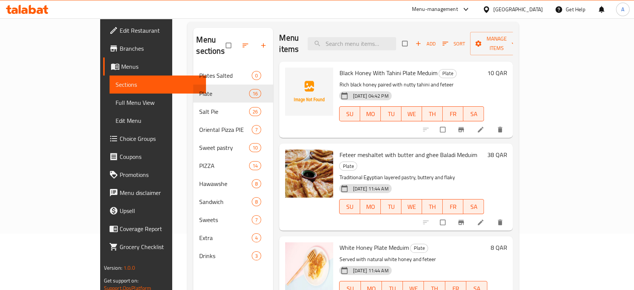
scroll to position [0, 0]
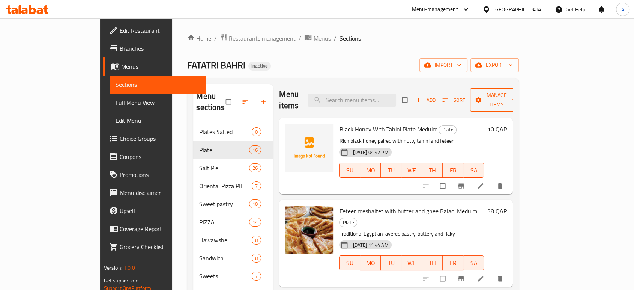
click at [517, 94] on span "Manage items" at bounding box center [496, 99] width 41 height 19
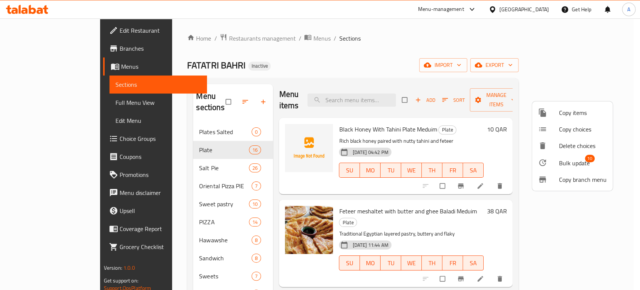
click at [570, 160] on span "Bulk update" at bounding box center [574, 162] width 31 height 9
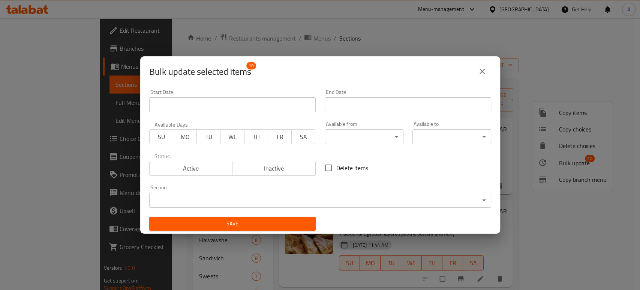
click at [259, 196] on body "​ Menu-management [GEOGRAPHIC_DATA] Get Help A Edit Restaurant Branches Menus S…" at bounding box center [320, 153] width 640 height 271
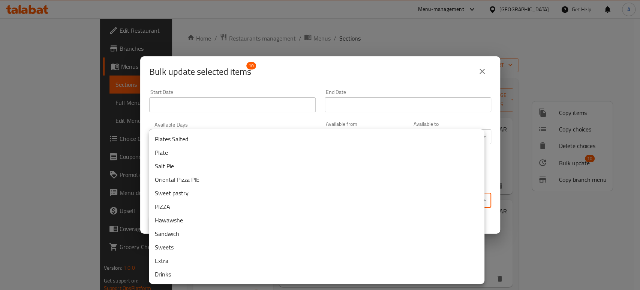
click at [240, 163] on li "Salt Pie" at bounding box center [317, 166] width 336 height 14
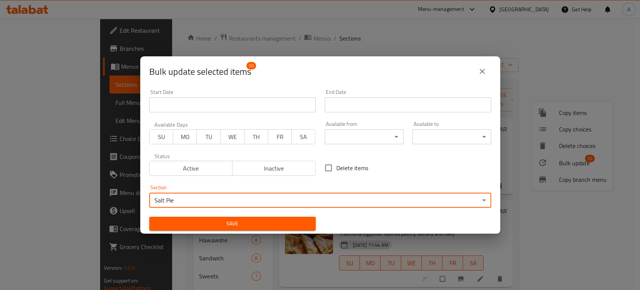
click at [221, 218] on button "Save" at bounding box center [232, 224] width 167 height 14
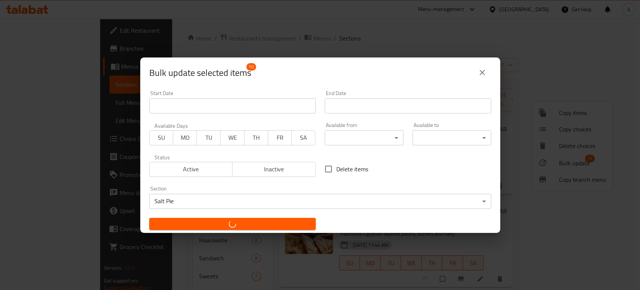
checkbox input "false"
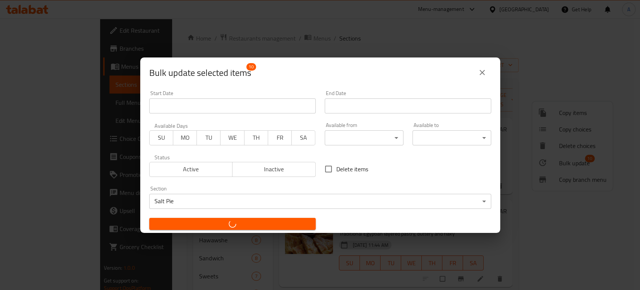
checkbox input "false"
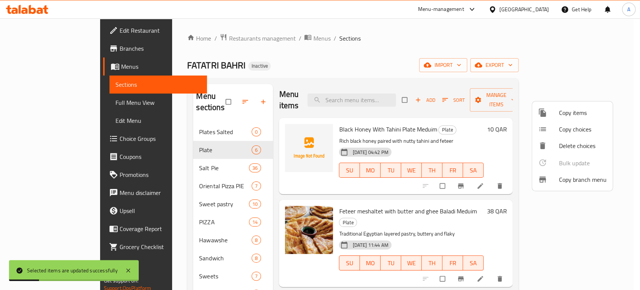
click at [126, 265] on div "Selected items are updated successfully" at bounding box center [74, 270] width 130 height 21
click at [126, 266] on icon at bounding box center [128, 270] width 9 height 9
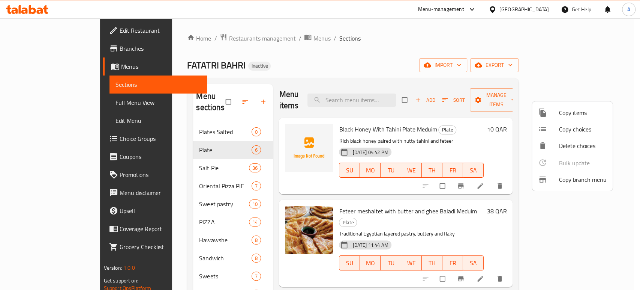
click at [159, 150] on div at bounding box center [320, 145] width 640 height 290
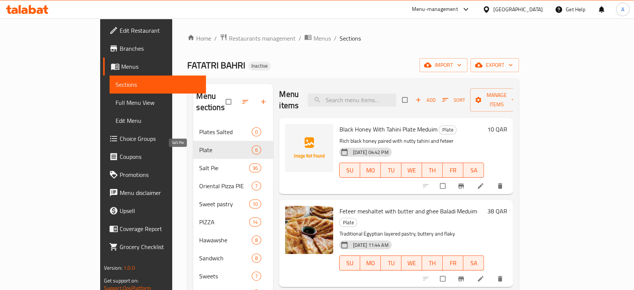
click at [199, 163] on span "Salt Pie" at bounding box center [224, 167] width 50 height 9
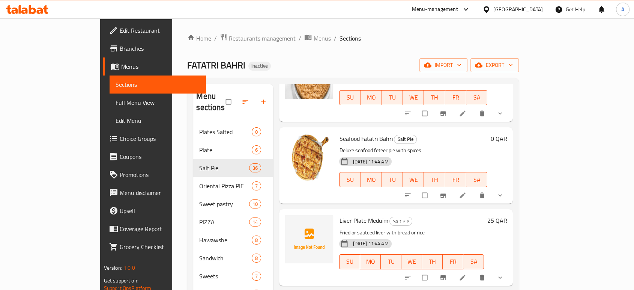
scroll to position [2084, 0]
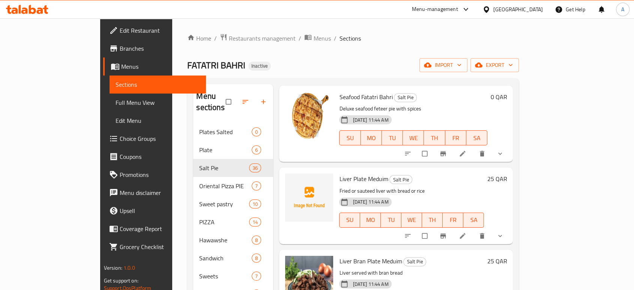
click at [433, 229] on input "checkbox" at bounding box center [426, 236] width 16 height 14
checkbox input "true"
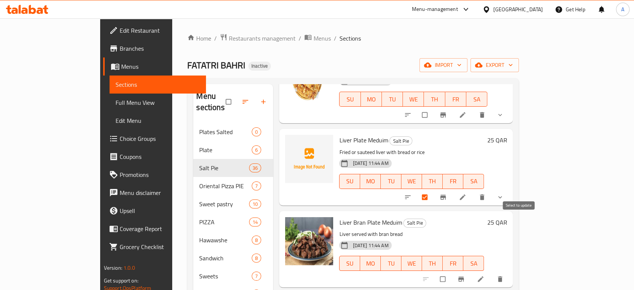
scroll to position [2167, 0]
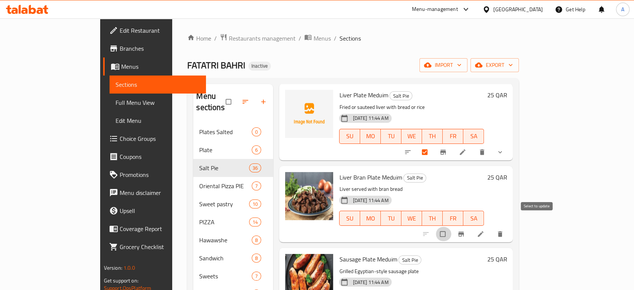
click at [451, 227] on input "checkbox" at bounding box center [444, 234] width 16 height 14
checkbox input "true"
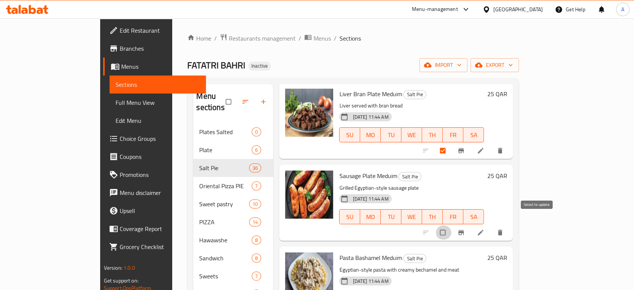
click at [451, 225] on input "checkbox" at bounding box center [444, 232] width 16 height 14
checkbox input "true"
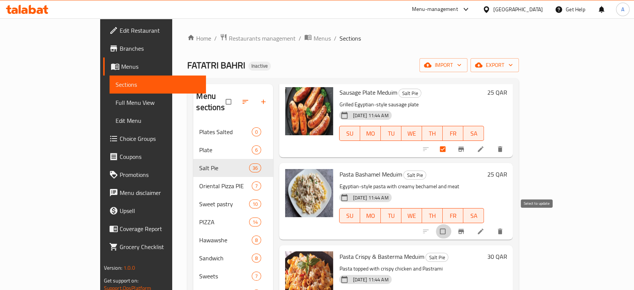
click at [451, 224] on input "checkbox" at bounding box center [444, 231] width 16 height 14
checkbox input "true"
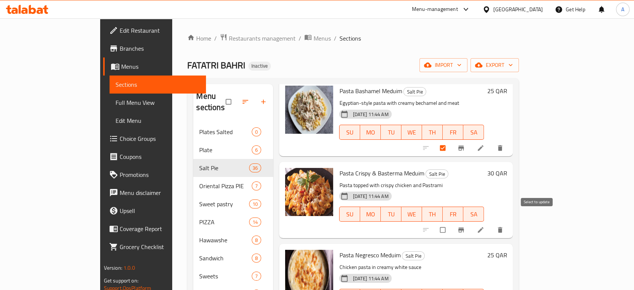
click at [451, 223] on input "checkbox" at bounding box center [444, 230] width 16 height 14
checkbox input "true"
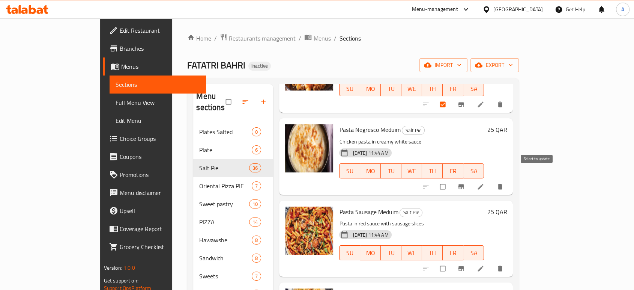
click at [451, 179] on input "checkbox" at bounding box center [444, 186] width 16 height 14
checkbox input "true"
click at [451, 261] on input "checkbox" at bounding box center [444, 268] width 16 height 14
checkbox input "true"
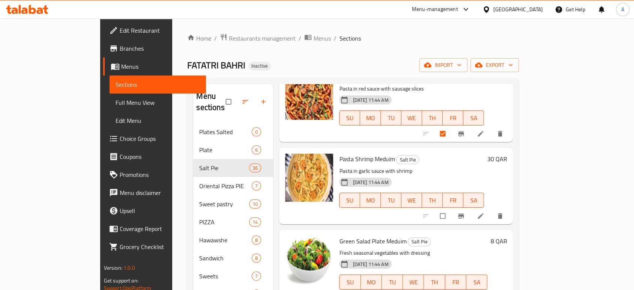
scroll to position [2680, 0]
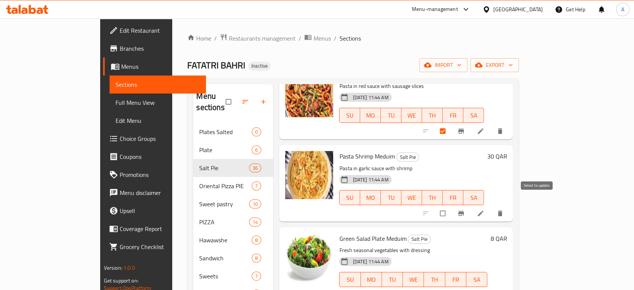
click at [451, 206] on input "checkbox" at bounding box center [444, 213] width 16 height 14
checkbox input "true"
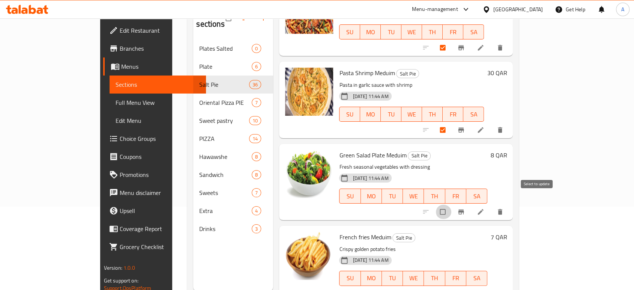
click at [451, 205] on input "checkbox" at bounding box center [444, 211] width 16 height 14
checkbox input "true"
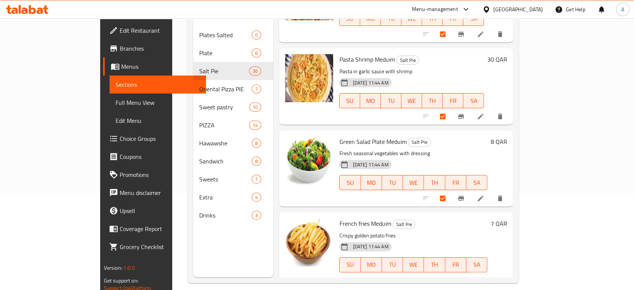
scroll to position [105, 0]
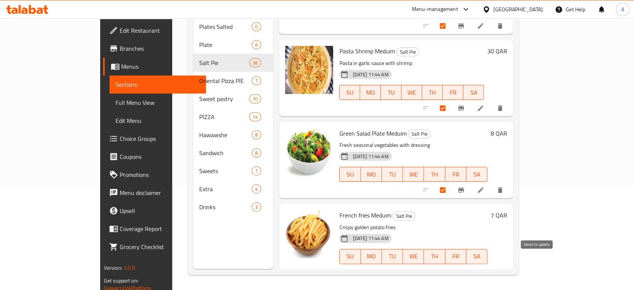
click at [451, 265] on input "checkbox" at bounding box center [444, 272] width 16 height 14
checkbox input "true"
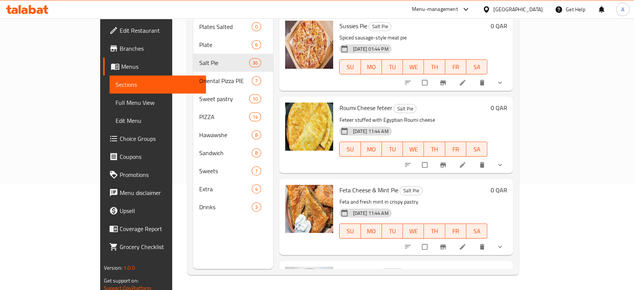
scroll to position [0, 0]
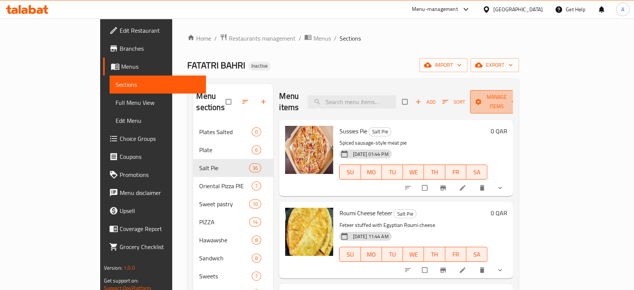
click at [517, 100] on span "Manage items" at bounding box center [496, 101] width 41 height 19
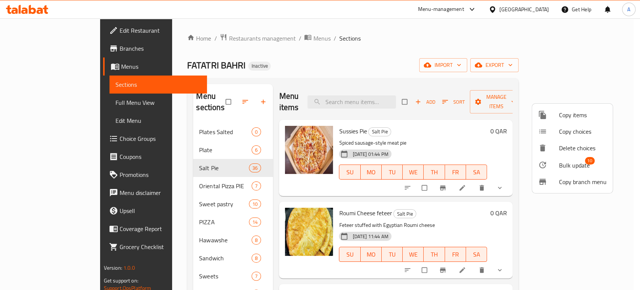
click at [561, 163] on span "Bulk update" at bounding box center [574, 165] width 31 height 9
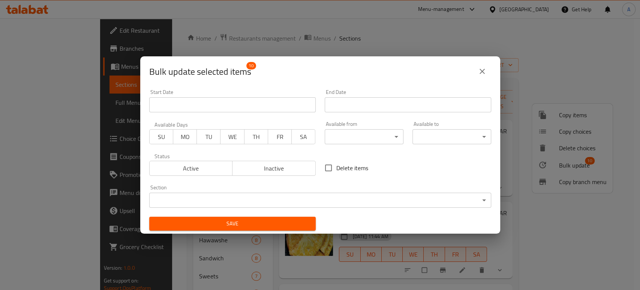
click at [313, 203] on body "​ Menu-management [GEOGRAPHIC_DATA] Get Help A Edit Restaurant Branches Menus S…" at bounding box center [320, 153] width 640 height 271
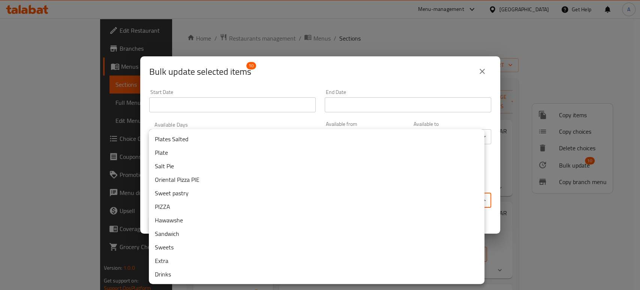
click at [224, 140] on li "Plates Salted" at bounding box center [317, 139] width 336 height 14
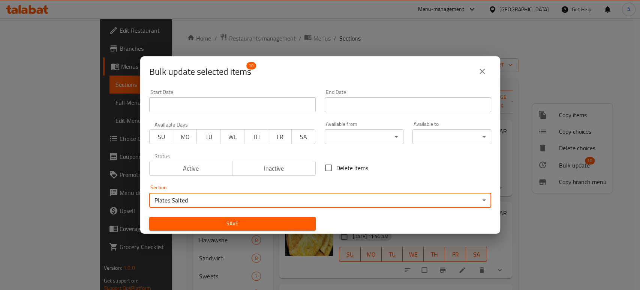
click at [232, 222] on span "Save" at bounding box center [232, 223] width 155 height 9
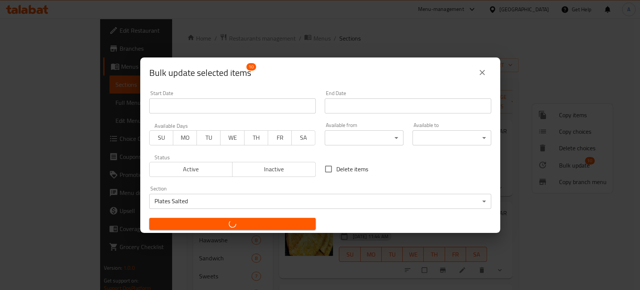
checkbox input "false"
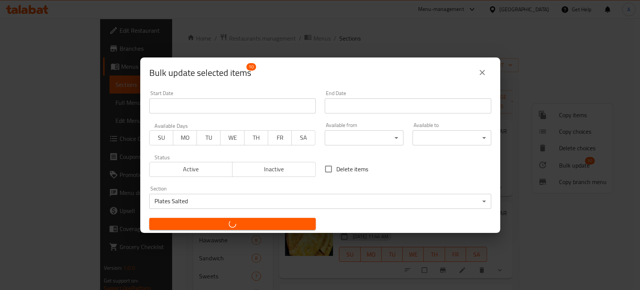
checkbox input "false"
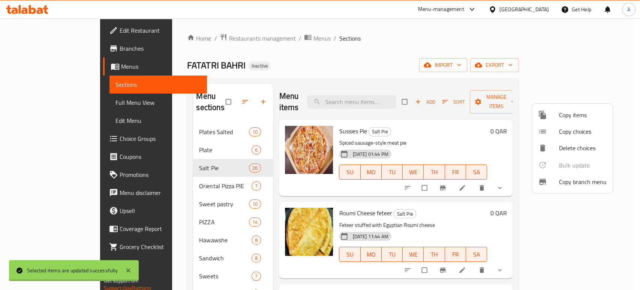
click at [177, 128] on div at bounding box center [320, 145] width 640 height 290
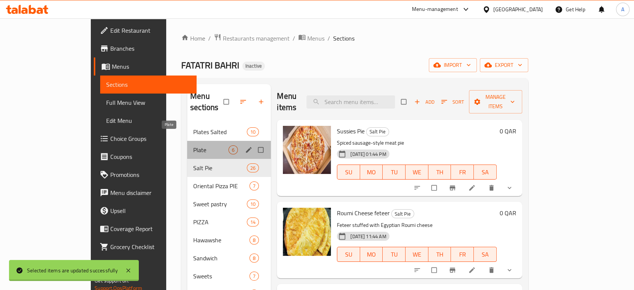
click at [193, 145] on span "Plate" at bounding box center [210, 149] width 35 height 9
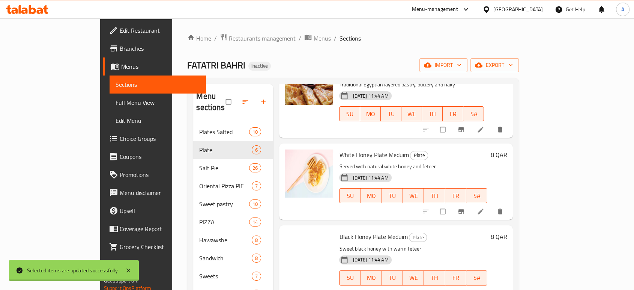
scroll to position [167, 0]
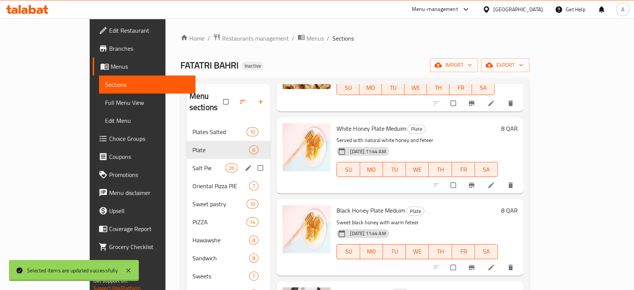
click at [192, 163] on span "Salt Pie" at bounding box center [208, 167] width 33 height 9
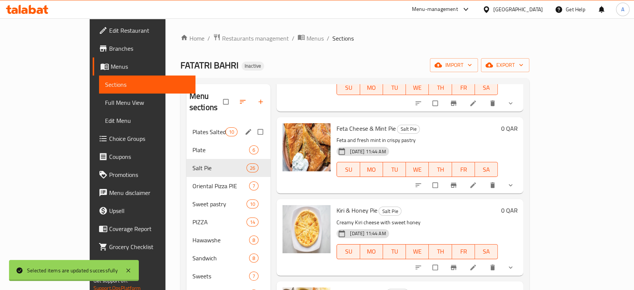
click at [192, 127] on span "Plates Salted" at bounding box center [208, 131] width 33 height 9
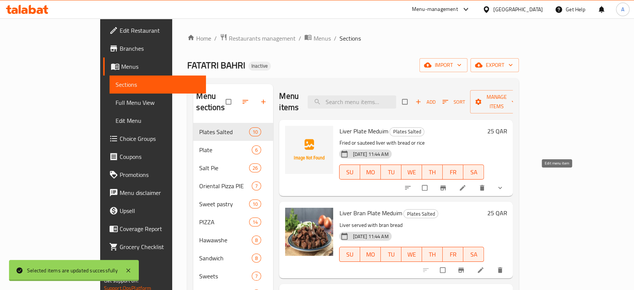
click at [466, 184] on icon at bounding box center [463, 188] width 8 height 8
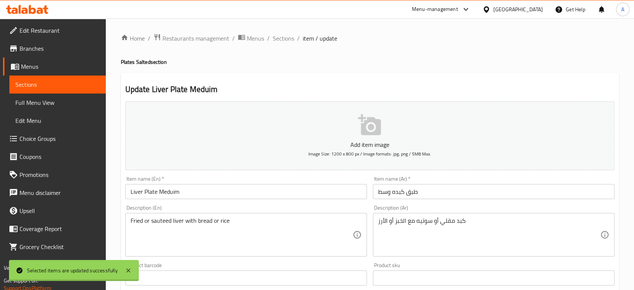
click at [136, 192] on input "Liver Plate Meduim" at bounding box center [246, 191] width 242 height 15
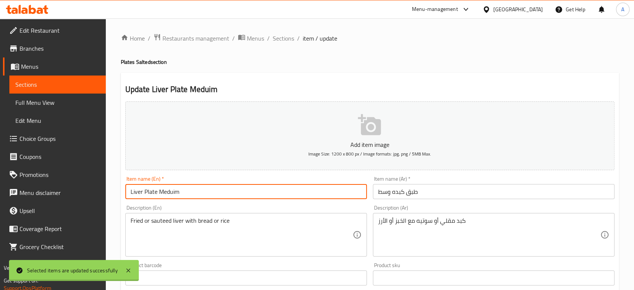
click at [136, 192] on input "Liver Plate Meduim" at bounding box center [246, 191] width 242 height 15
paste input "Alexandrian Liver"
type input "Alexandrian Liver Plate Meduim"
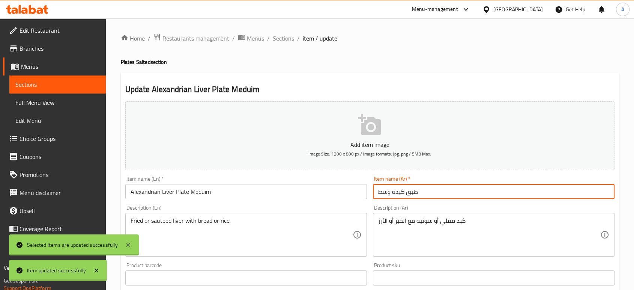
drag, startPoint x: 393, startPoint y: 194, endPoint x: 429, endPoint y: 194, distance: 36.0
click at [429, 194] on input "طبق كبده وسط" at bounding box center [494, 191] width 242 height 15
paste input "اسكندرانى"
type input "طبق كبده اسكندرانى وسط"
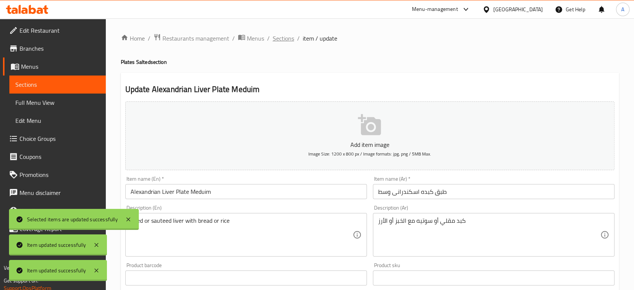
click at [280, 40] on span "Sections" at bounding box center [283, 38] width 21 height 9
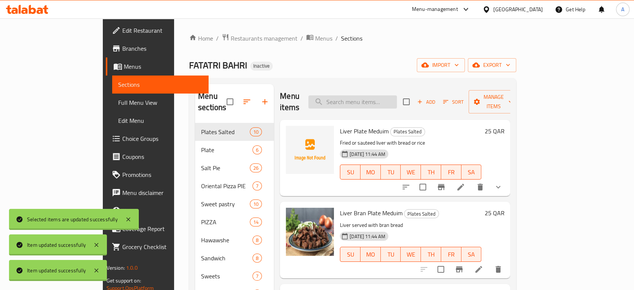
click at [390, 102] on input "search" at bounding box center [352, 101] width 89 height 13
paste input "Pasta Bashamel Meduim"
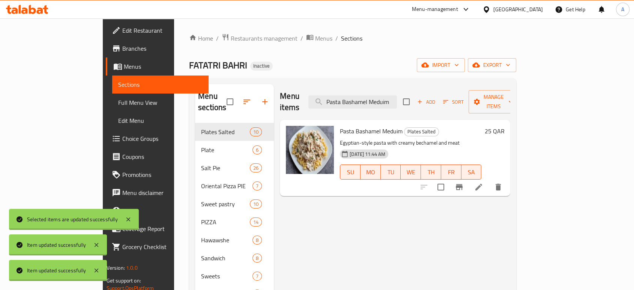
type input "Pasta Bashamel Meduim"
click at [482, 183] on icon at bounding box center [478, 186] width 7 height 7
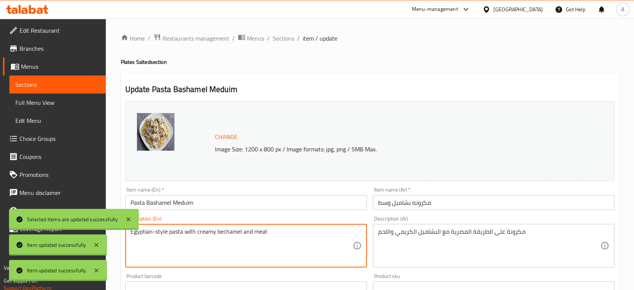
click at [258, 230] on textarea "Egyptian-style pasta with creamy bechamel and meat" at bounding box center [242, 246] width 222 height 36
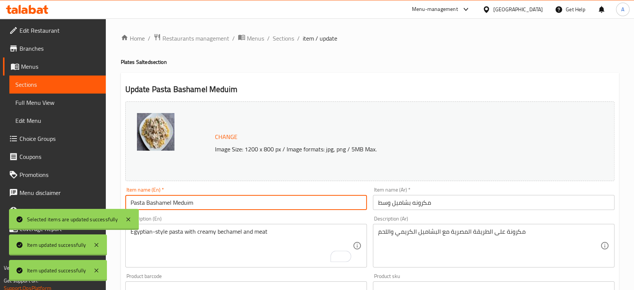
click at [172, 204] on input "Pasta Bashamel Meduim" at bounding box center [246, 202] width 242 height 15
paste input "meat"
click at [173, 198] on input "Pasta Bashamel meat Meduim" at bounding box center [246, 202] width 242 height 15
type input "Pasta Bashamel with meat Meduim"
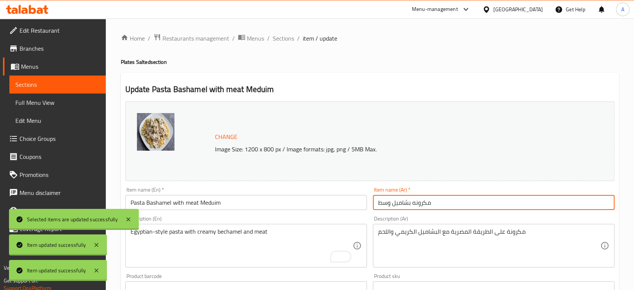
click at [392, 205] on input "مكرونه بشاميل وسط" at bounding box center [494, 202] width 242 height 15
type input "مكرونه ب[GEOGRAPHIC_DATA] مع لحم وسط"
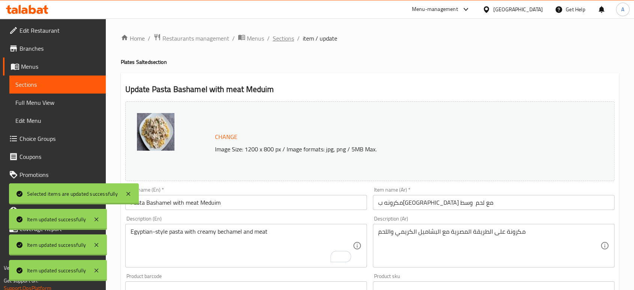
click at [284, 36] on span "Sections" at bounding box center [283, 38] width 21 height 9
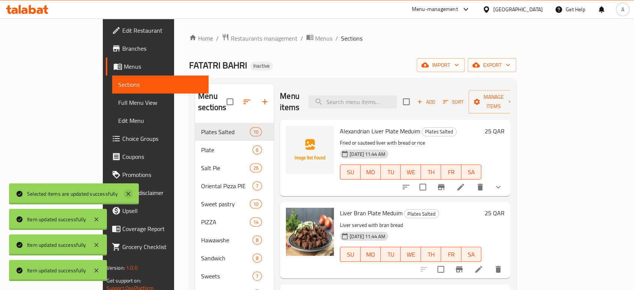
click at [128, 194] on icon at bounding box center [128, 194] width 4 height 4
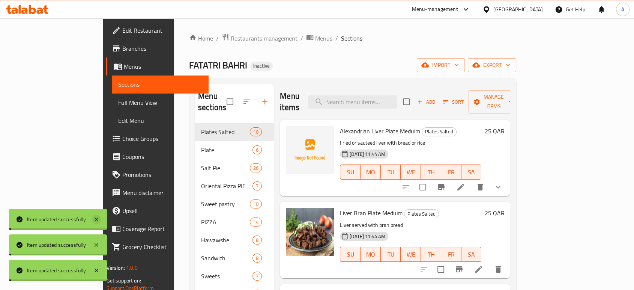
click at [99, 218] on icon at bounding box center [96, 219] width 9 height 9
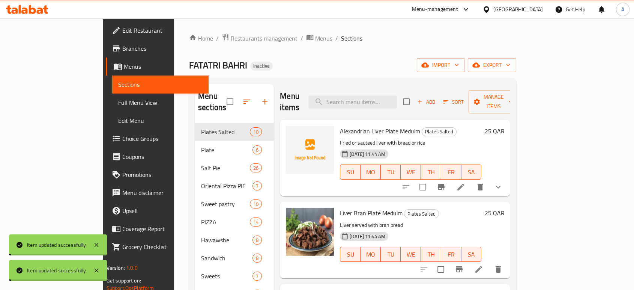
click at [102, 251] on div "Item updated successfully" at bounding box center [58, 244] width 98 height 21
click at [96, 244] on icon at bounding box center [96, 244] width 9 height 9
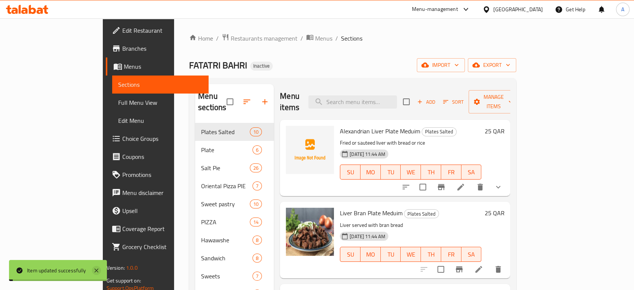
click at [97, 269] on icon at bounding box center [96, 270] width 9 height 9
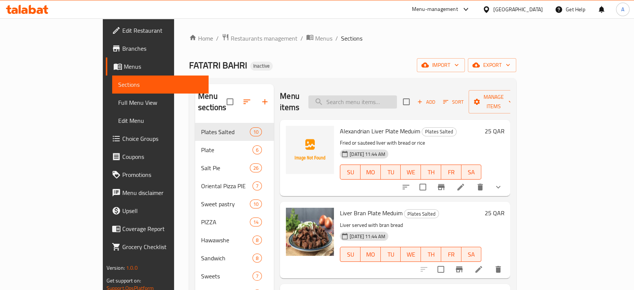
click at [397, 95] on input "search" at bounding box center [352, 101] width 89 height 13
paste input "Sussies Pie"
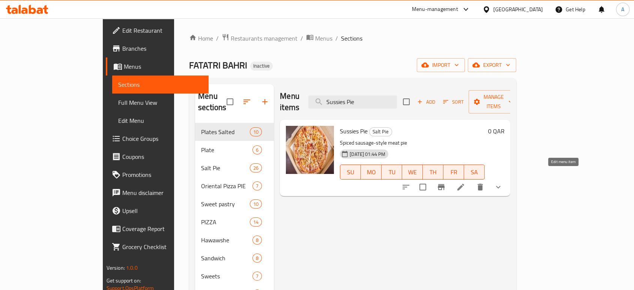
type input "Sussies Pie"
click at [465, 182] on icon at bounding box center [460, 186] width 9 height 9
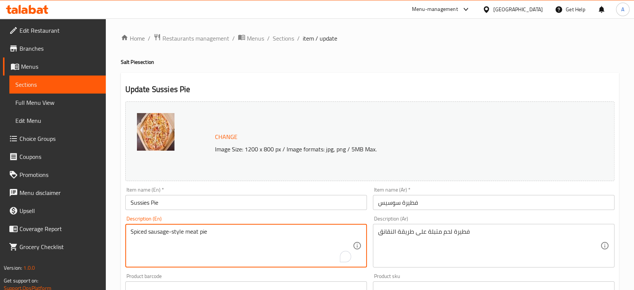
click at [151, 233] on textarea "Spiced sausage-style meat pie" at bounding box center [242, 246] width 222 height 36
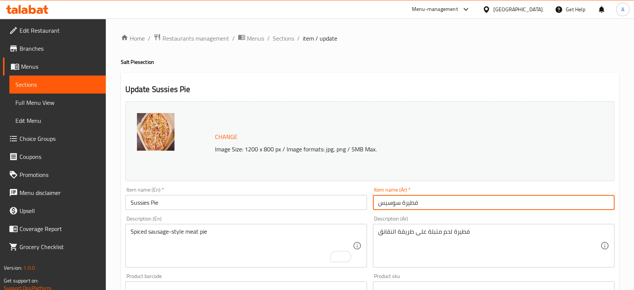
click at [390, 206] on input "فطيرة سوسيس" at bounding box center [494, 202] width 242 height 15
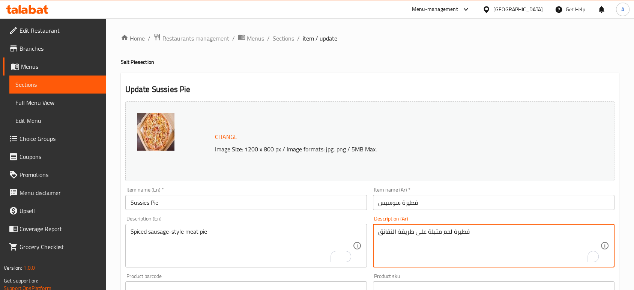
click at [392, 234] on textarea "فطيرة لحم متبلة على طريقة النقانق" at bounding box center [489, 246] width 222 height 36
paste textarea "وسيس"
click at [441, 231] on textarea "فطيرة لحم متبلة على طريقة سوسيس" at bounding box center [489, 246] width 222 height 36
click at [492, 231] on textarea "فطيرة لحم على طريقة سوسيس" at bounding box center [489, 246] width 222 height 36
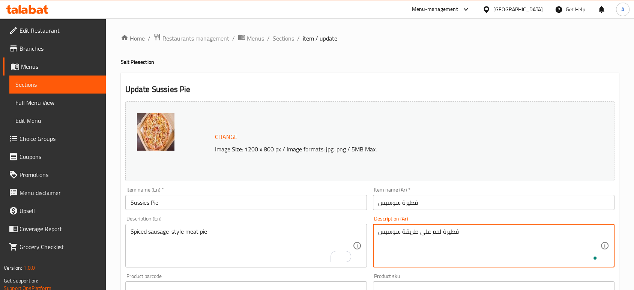
paste textarea "متبلة"
type textarea "فطيرة لحم على طريقة سوسيس متبلة"
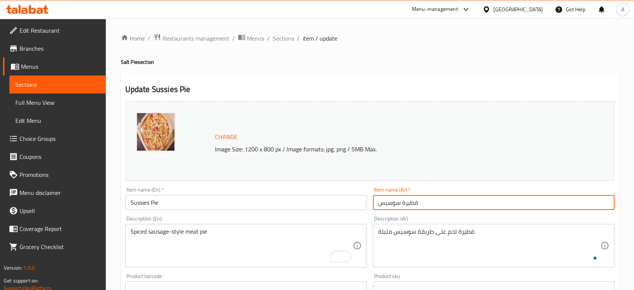
click at [452, 202] on input "فطيرة سوسيس" at bounding box center [494, 202] width 242 height 15
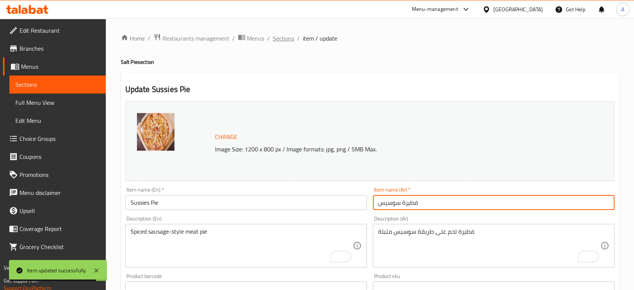
click at [278, 35] on span "Sections" at bounding box center [283, 38] width 21 height 9
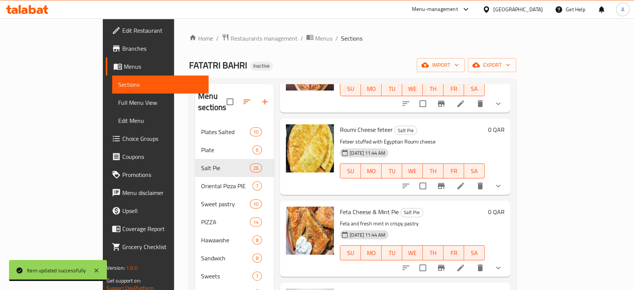
scroll to position [125, 0]
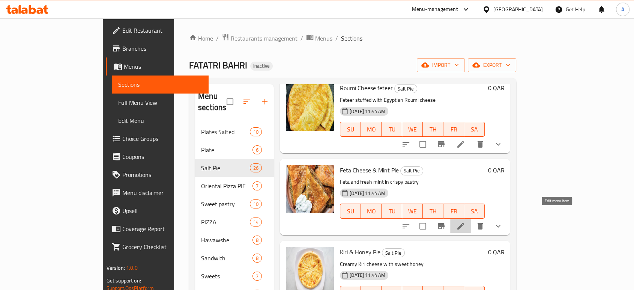
click at [465, 221] on icon at bounding box center [460, 225] width 9 height 9
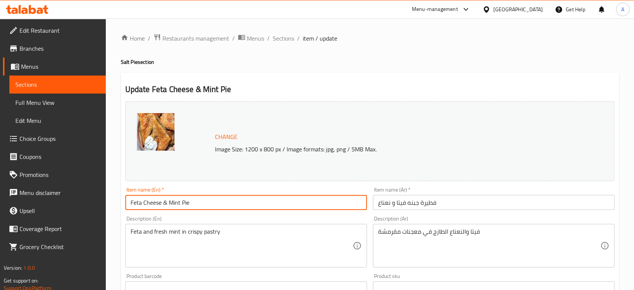
drag, startPoint x: 211, startPoint y: 207, endPoint x: 119, endPoint y: 202, distance: 92.4
paste input "with Tomato"
type input "Feta Cheese & Mint with Tomato Pie"
click at [435, 204] on input "فطيرة جبنه فيتا و نعناع" at bounding box center [494, 202] width 242 height 15
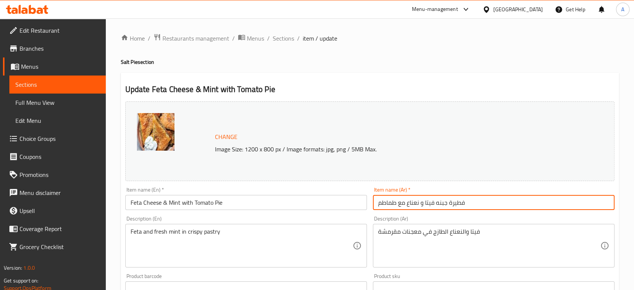
click at [418, 200] on input "فطيرة جبنه فيتا و نعناع مع طماطم" at bounding box center [494, 202] width 242 height 15
paste input "طماطم نعناع"
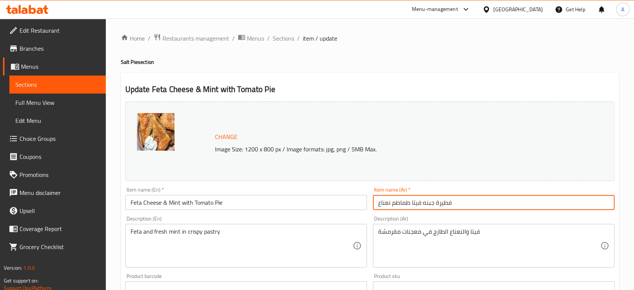
type input "فطيرة جبنه فيتا طماطم نعناع"
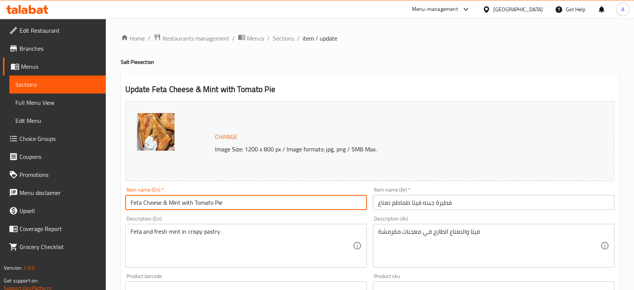
drag, startPoint x: 213, startPoint y: 204, endPoint x: 194, endPoint y: 203, distance: 19.1
click at [194, 203] on input "Feta Cheese & Mint with Tomato Pie" at bounding box center [246, 202] width 242 height 15
click at [163, 201] on input "Feta Cheese & Mint with Pie" at bounding box center [246, 202] width 242 height 15
paste input "Tomato"
drag, startPoint x: 207, startPoint y: 203, endPoint x: 201, endPoint y: 203, distance: 6.0
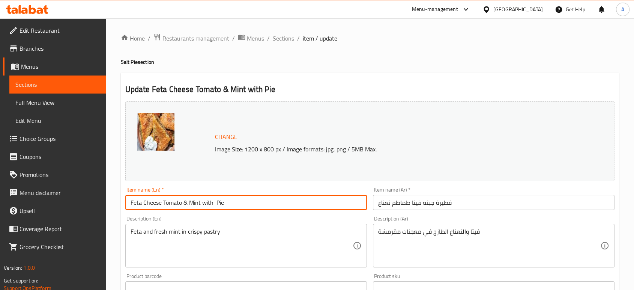
click at [201, 203] on input "Feta Cheese Tomato & Mint with Pie" at bounding box center [246, 202] width 242 height 15
click at [225, 205] on input "Feta Cheese Tomato & Mint Pie" at bounding box center [246, 202] width 242 height 15
type input "Feta Cheese Tomato & Mint Pie"
click at [293, 41] on span "Sections" at bounding box center [283, 38] width 21 height 9
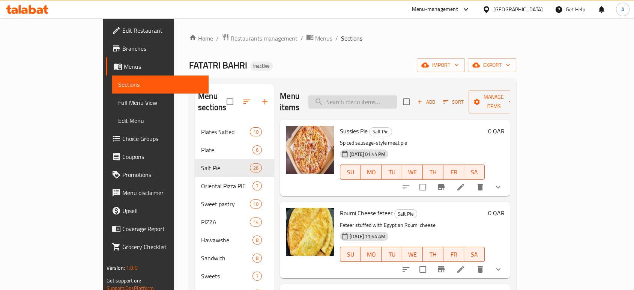
click at [378, 95] on input "search" at bounding box center [352, 101] width 89 height 13
paste input "Kiri & Honey Pie"
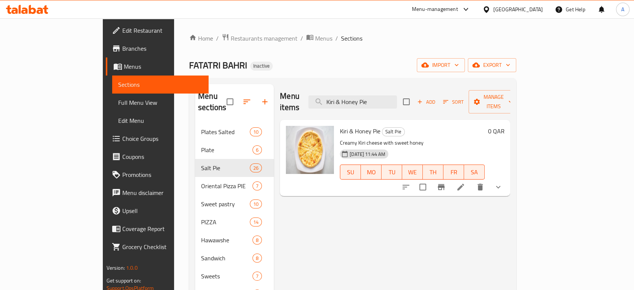
type input "Kiri & Honey Pie"
click at [471, 180] on li at bounding box center [460, 187] width 21 height 14
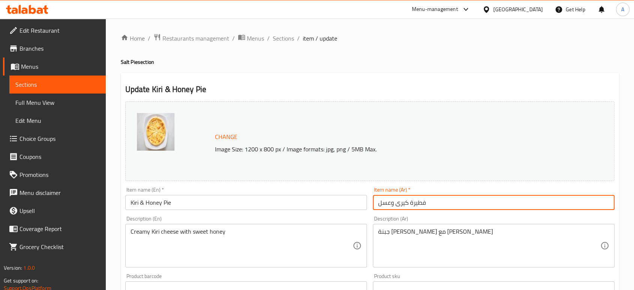
click at [399, 204] on input "فطيرة كيرى وعسل" at bounding box center [494, 202] width 242 height 15
click at [411, 200] on input "فطيرة كيرى وعسل" at bounding box center [494, 202] width 242 height 15
click at [409, 201] on input "فطيرة كيرى وعسل" at bounding box center [494, 202] width 242 height 15
type input "فطيرة جبنة كيرى وعسل"
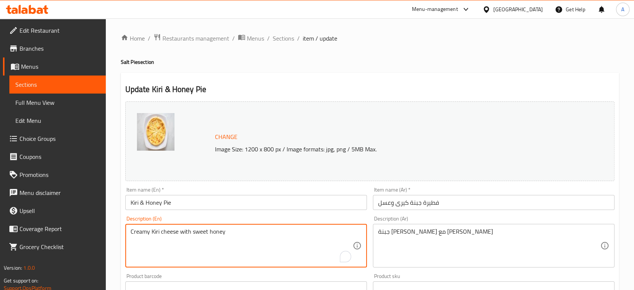
click at [169, 229] on textarea "Creamy Kiri cheese with sweet honey" at bounding box center [242, 246] width 222 height 36
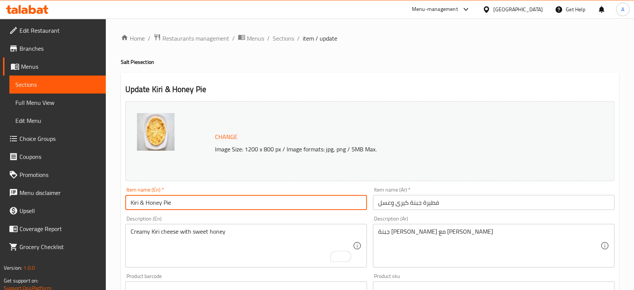
click at [141, 203] on input "Kiri & Honey Pie" at bounding box center [246, 202] width 242 height 15
paste input "cheese"
click at [155, 201] on input "Kiri cheese & Honey Pie" at bounding box center [246, 202] width 242 height 15
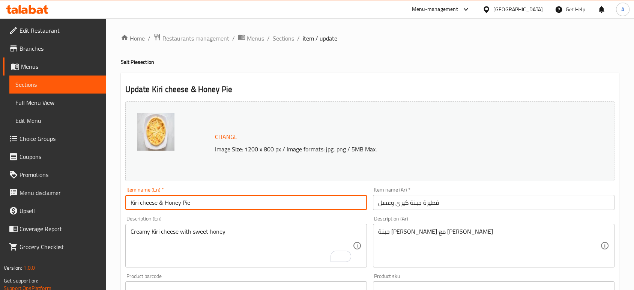
click at [155, 201] on input "Kiri cheese & Honey Pie" at bounding box center [246, 202] width 242 height 15
type input "Kiri cheese & Honey Pie"
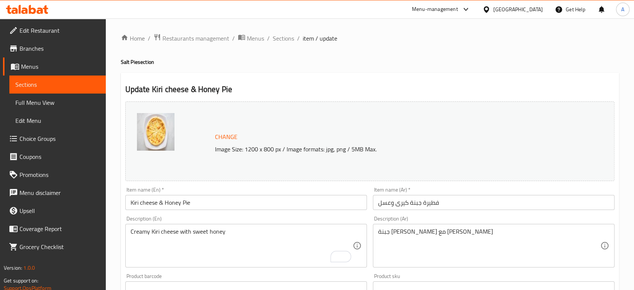
click at [483, 205] on input "فطيرة جبنة كيرى وعسل" at bounding box center [494, 202] width 242 height 15
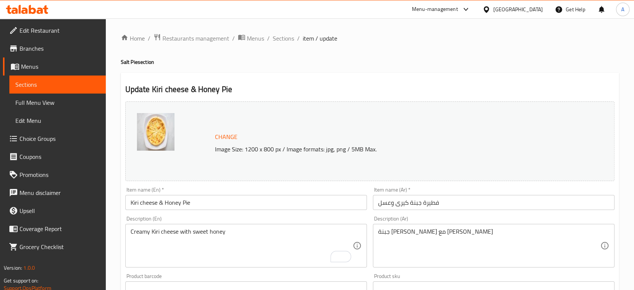
click at [289, 30] on div "Home / Restaurants management / Menus / Sections / item / update Salt Pie secti…" at bounding box center [370, 288] width 528 height 540
click at [289, 38] on span "Sections" at bounding box center [283, 38] width 21 height 9
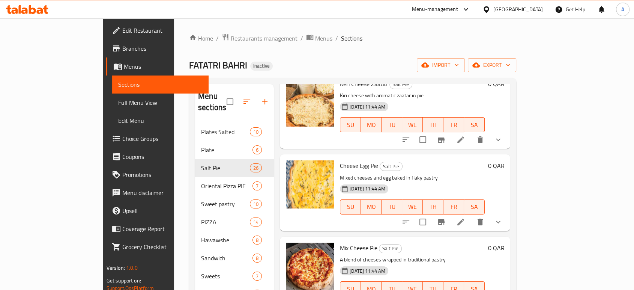
scroll to position [459, 0]
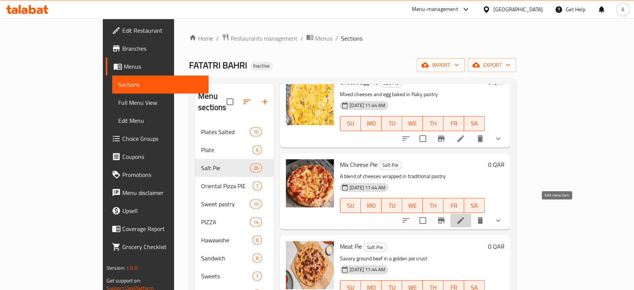
click at [465, 216] on icon at bounding box center [460, 220] width 9 height 9
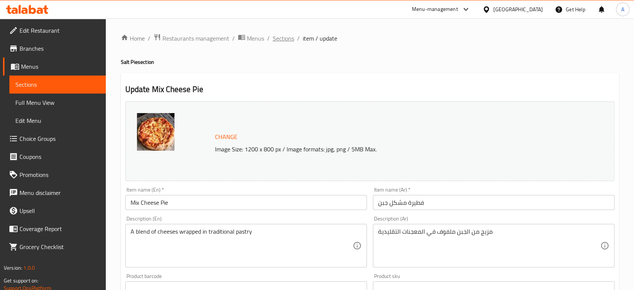
click at [279, 42] on span "Sections" at bounding box center [283, 38] width 21 height 9
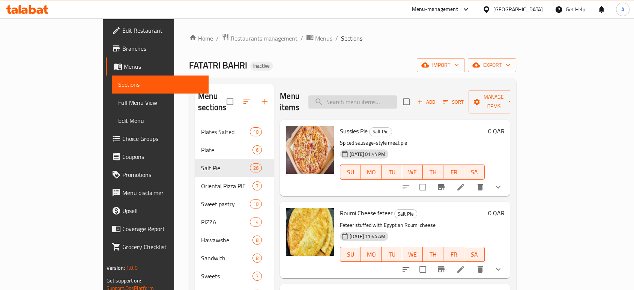
click at [383, 100] on input "search" at bounding box center [352, 101] width 89 height 13
paste input "Meet & Kraft Pie"
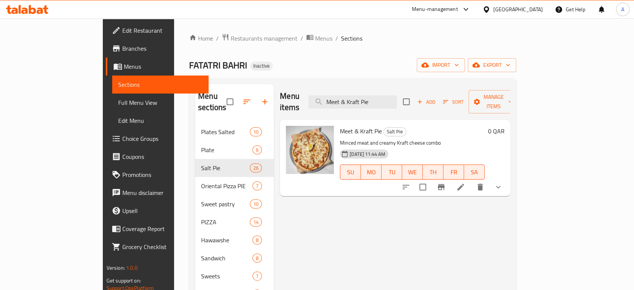
type input "Meet & Kraft Pie"
click at [471, 180] on li at bounding box center [460, 187] width 21 height 14
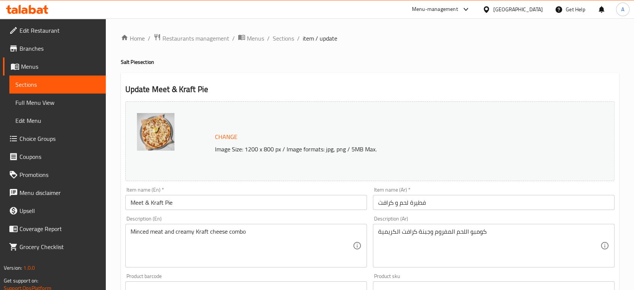
click at [431, 204] on input "فطيرة لحم و كرافت" at bounding box center [494, 202] width 242 height 15
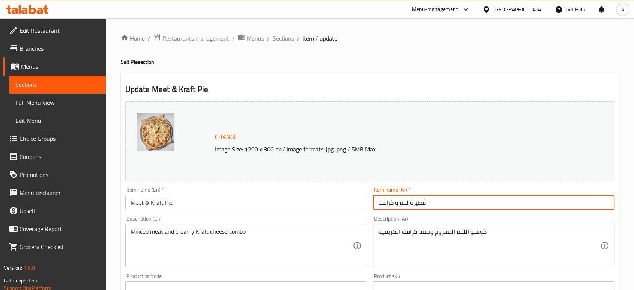
click at [431, 204] on input "فطيرة لحم و كرافت" at bounding box center [494, 202] width 242 height 15
paste input "فروم جبنه"
type input "فطيرة لحم مفروم جبنه كرافت"
click at [194, 204] on input "Meet & Kraft Pie" at bounding box center [246, 202] width 242 height 15
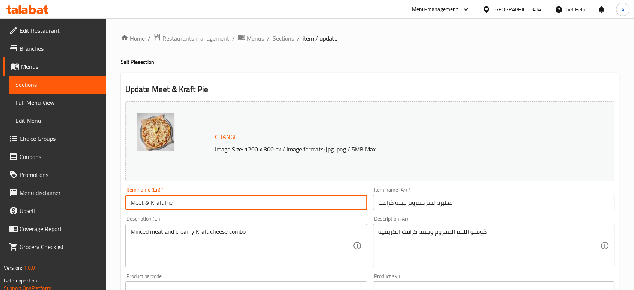
click at [194, 204] on input "Meet & Kraft Pie" at bounding box center [246, 202] width 242 height 15
paste input "Kraft Minced Meat Cheese"
click at [183, 200] on input "Kraft Minced Meat Cheese Pie" at bounding box center [246, 202] width 242 height 15
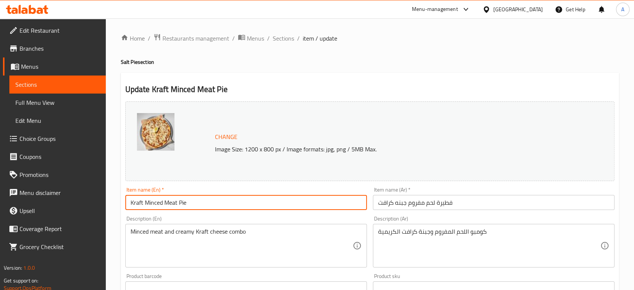
click at [142, 200] on input "Kraft Minced Meat Pie" at bounding box center [246, 202] width 242 height 15
paste input "Cheese"
click at [310, 207] on input "Kraft Cheese Minced Meat Pie" at bounding box center [246, 202] width 242 height 15
type input "Kraft Cheese Minced Meat Pie"
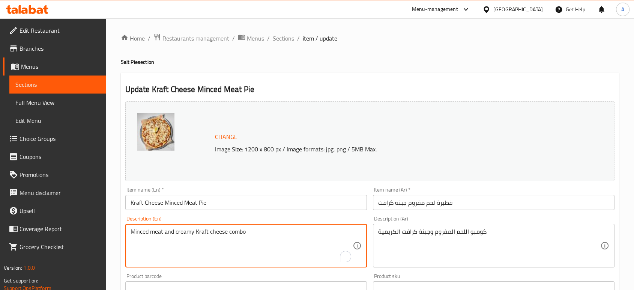
click at [181, 230] on textarea "Minced meat and creamy Kraft cheese combo" at bounding box center [242, 246] width 222 height 36
click at [182, 230] on textarea "Minced meat and creamy Kraft cheese combo" at bounding box center [242, 246] width 222 height 36
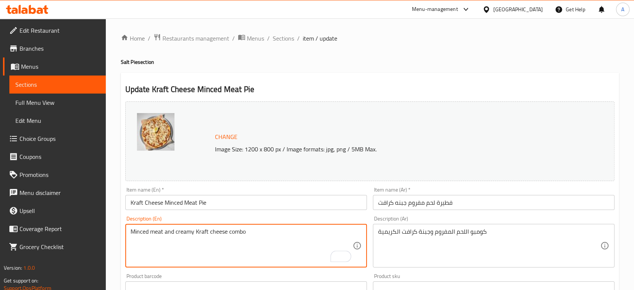
click at [182, 230] on textarea "Minced meat and creamy Kraft cheese combo" at bounding box center [242, 246] width 222 height 36
click at [185, 230] on textarea "Minced meat and creamy Kraft cheese combo" at bounding box center [242, 246] width 222 height 36
click at [221, 205] on input "Kraft Cheese Minced Meat Pie" at bounding box center [246, 202] width 242 height 15
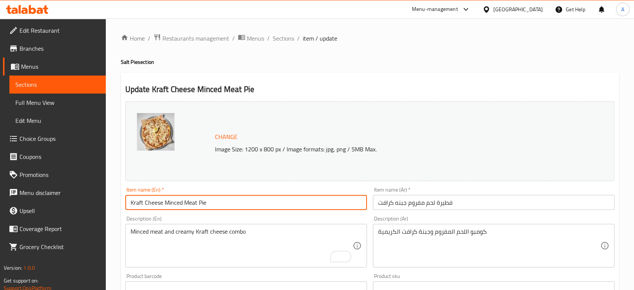
click at [221, 205] on input "Kraft Cheese Minced Meat Pie" at bounding box center [246, 202] width 242 height 15
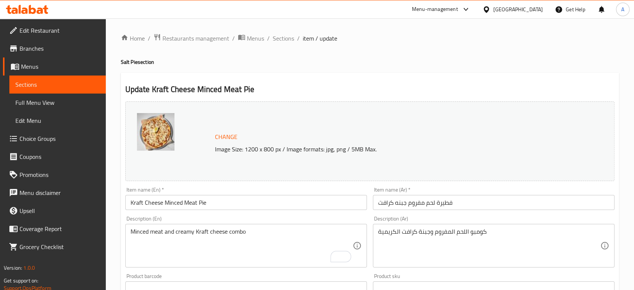
click at [473, 209] on input "فطيرة لحم مفروم جبنه كرافت" at bounding box center [494, 202] width 242 height 15
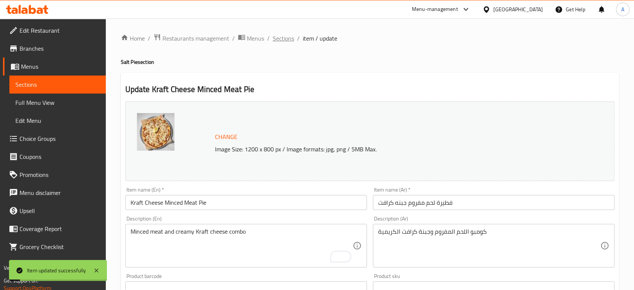
click at [287, 35] on span "Sections" at bounding box center [283, 38] width 21 height 9
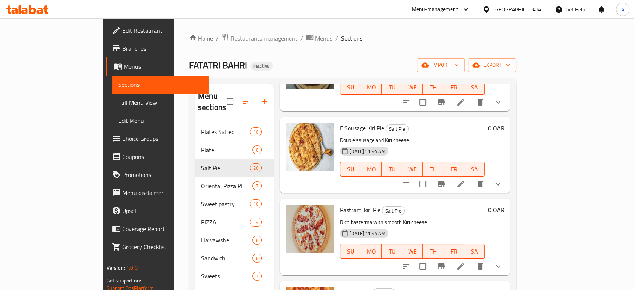
scroll to position [917, 0]
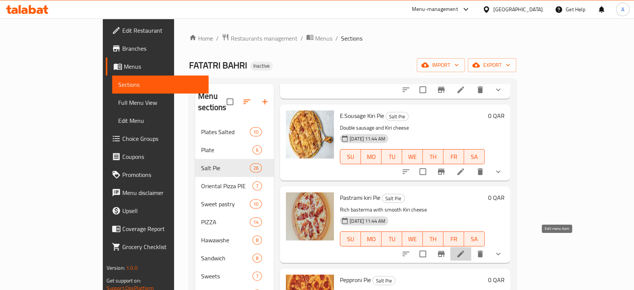
click at [464, 250] on icon at bounding box center [460, 253] width 7 height 7
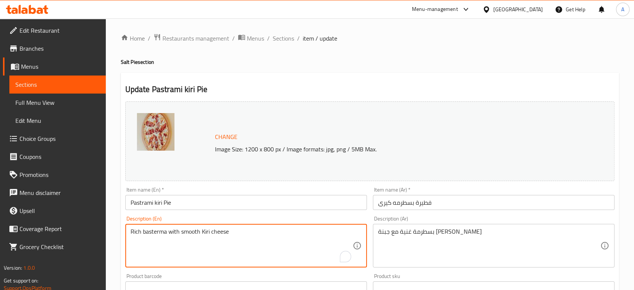
click at [250, 236] on textarea "Rich basterma with smooth Kiri cheese" at bounding box center [242, 246] width 222 height 36
paste textarea "Flaky and buttery crust, filled with a creamy and aromatic blend of earthy mush…"
drag, startPoint x: 225, startPoint y: 239, endPoint x: 243, endPoint y: 238, distance: 18.4
click at [181, 239] on textarea "Flaky and buttery crust, filled with a creamy and aromatic blend of earthy mush…" at bounding box center [242, 246] width 222 height 36
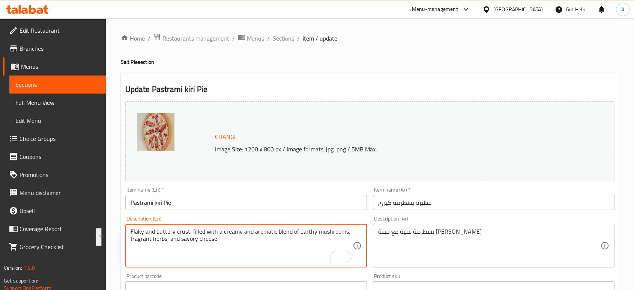
drag, startPoint x: 242, startPoint y: 232, endPoint x: 348, endPoint y: 236, distance: 106.6
click at [348, 236] on textarea "Flaky and buttery crust, filled with a creamy and aromatic blend of earthy mush…" at bounding box center [242, 246] width 222 height 36
paste textarea "To enrich screen reader interactions, please activate Accessibility in Grammarl…"
click at [161, 203] on input "Pastrami kiri Pie" at bounding box center [246, 202] width 242 height 15
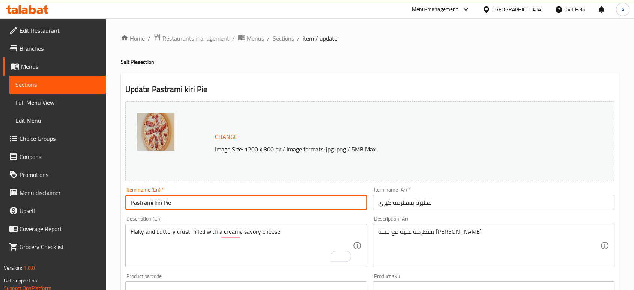
click at [161, 203] on input "Pastrami kiri Pie" at bounding box center [246, 202] width 242 height 15
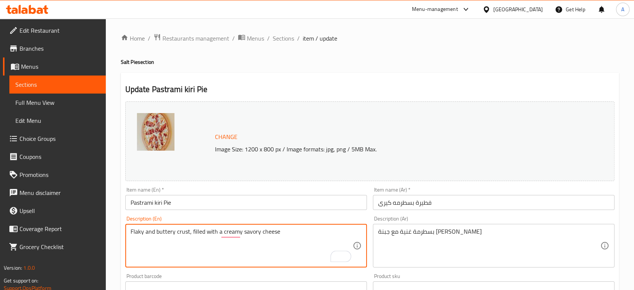
click at [260, 232] on textarea "Flaky and buttery crust, filled with a creamy savory cheese" at bounding box center [242, 246] width 222 height 36
paste textarea "kiri"
click at [290, 230] on textarea "Flaky and buttery crust, filled with a creamy savory kiri cheese" at bounding box center [242, 246] width 222 height 36
click at [268, 231] on textarea "Flaky and buttery crust, filled with a creamy savory kiri cheese" at bounding box center [242, 246] width 222 height 36
click at [317, 234] on textarea "Flaky and buttery crust, filled with a creamy savory kiri cheese" at bounding box center [242, 246] width 222 height 36
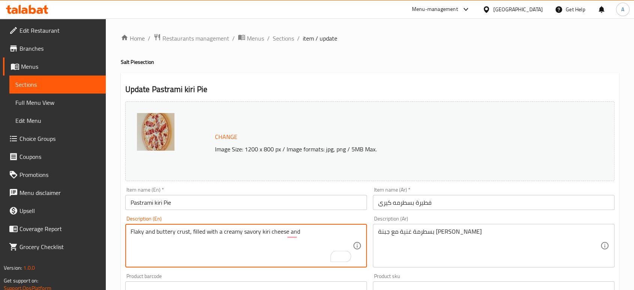
click at [138, 200] on input "Pastrami kiri Pie" at bounding box center [246, 202] width 242 height 15
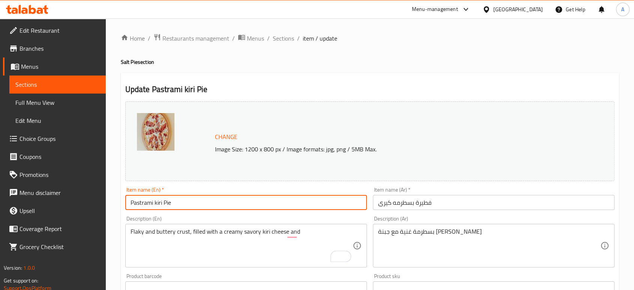
click at [138, 200] on input "Pastrami kiri Pie" at bounding box center [246, 202] width 242 height 15
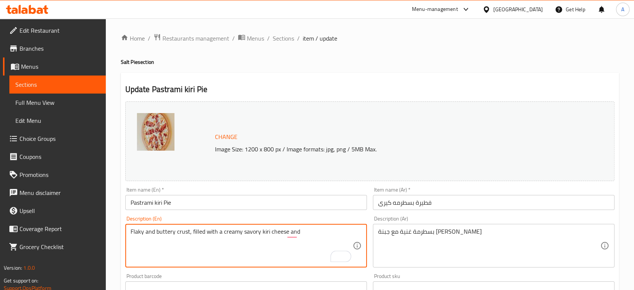
paste textarea "Pastrami"
click at [250, 233] on textarea "Flaky and buttery crust, filled with a creamy savory kiri cheese and Pastrami" at bounding box center [242, 246] width 222 height 36
click at [298, 230] on textarea "Flaky and buttery crust, filled with a creamy savory kiri cheese and Pastrami" at bounding box center [242, 246] width 222 height 36
paste textarea "savory"
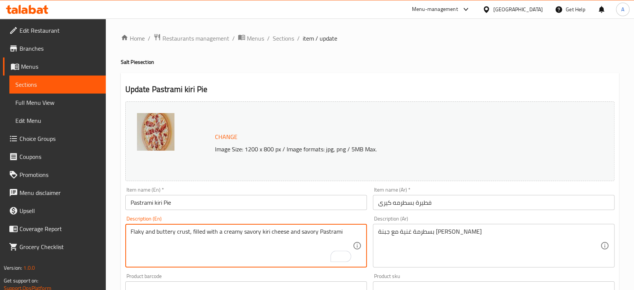
click at [331, 232] on textarea "Flaky and buttery crust, filled with a creamy savory kiri cheese and savory Pas…" at bounding box center [242, 246] width 222 height 36
type textarea "Flaky and buttery crust, filled with a creamy savory kiri cheese and savory Pas…"
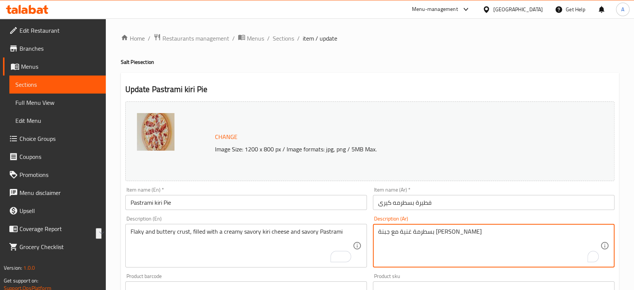
click at [423, 231] on textarea "بسطرمة غنية مع جبنة كيري ناعمة" at bounding box center [489, 246] width 222 height 36
paste textarea "قشرة متقشرة وزبدية، محشوة بجبنة كيري لذيذة وكريمة وباسطرمة لذيذ"
click at [451, 228] on textarea "قشرة متقشرة وزبدية، محشوة بجبنة كيري لذيذة وكريمة وباسطرمة لذيذة" at bounding box center [489, 246] width 222 height 36
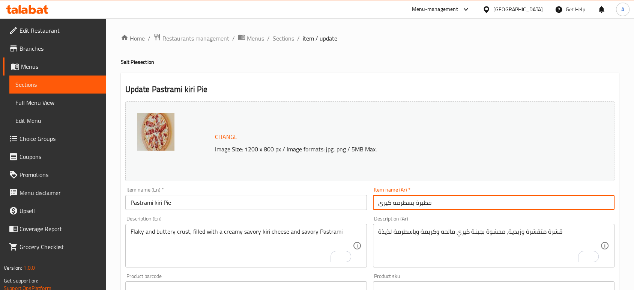
click at [409, 203] on input "فطيرة بسطرمه كيرى" at bounding box center [494, 202] width 242 height 15
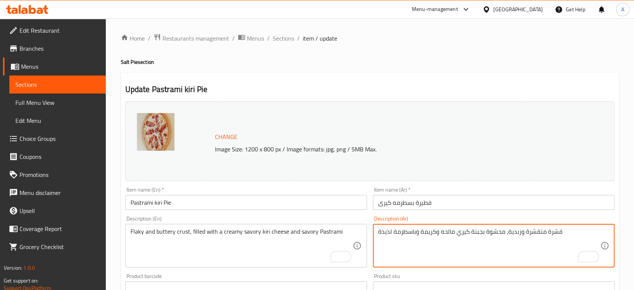
click at [406, 232] on textarea "قشرة متقشرة وزبدية، محشوة بجبنة كيري مالحه وكريمة وباسطرمة لذيذة" at bounding box center [489, 246] width 222 height 36
click at [417, 230] on textarea "قشرة متقشرة وزبدية، محشوة بجبنة كيري مالحه وكريمة وباسطرمة لذيذة" at bounding box center [489, 246] width 222 height 36
drag, startPoint x: 415, startPoint y: 231, endPoint x: 373, endPoint y: 231, distance: 41.3
click at [373, 231] on html "​ Menu-management Qatar Get Help A Edit Restaurant Branches Menus Sections Full…" at bounding box center [317, 145] width 634 height 290
paste textarea "طرمه"
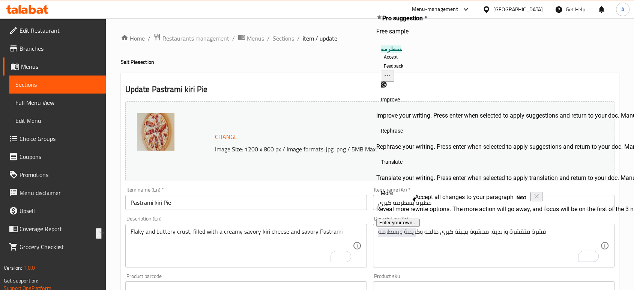
drag, startPoint x: 544, startPoint y: 266, endPoint x: 548, endPoint y: 251, distance: 15.0
click at [545, 263] on div "قشرة متقشرة وزبدية، محشوة بجبنة كيري مالحه وكريمة وبسطرمه Description (Ar)" at bounding box center [494, 246] width 242 height 44
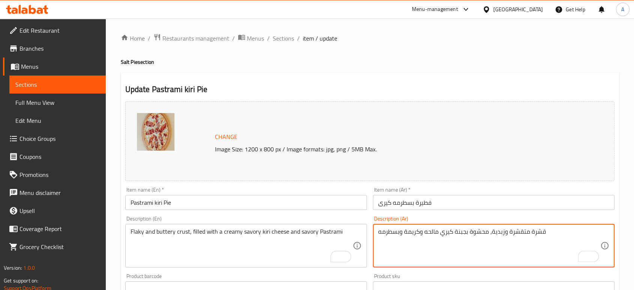
click at [554, 229] on textarea "قشرة متقشرة وزبدية، محشوة بجبنة كيري مالحه وكريمة وبسطرمه" at bounding box center [489, 246] width 222 height 36
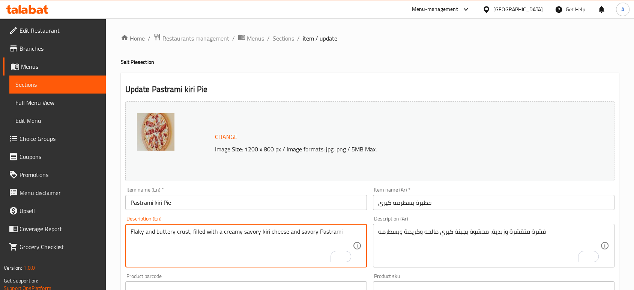
click at [182, 232] on textarea "Flaky and buttery crust, filled with a creamy savory kiri cheese and savory Pas…" at bounding box center [242, 246] width 222 height 36
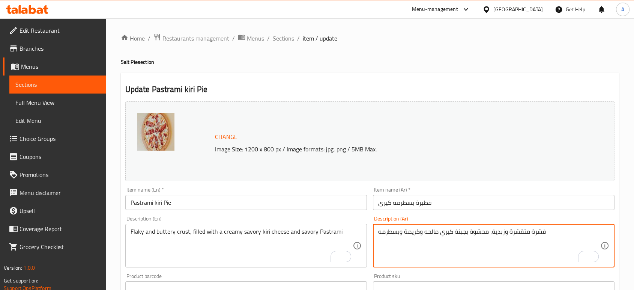
click at [537, 232] on textarea "قشرة متقشرة وزبدية، محشوة بجبنة كيري مالحه وكريمة وبسطرمه" at bounding box center [489, 246] width 222 height 36
click at [539, 233] on textarea "قشرة متقشرة وزبدية، محشوة بجبنة كيري مالحه وكريمة وبسطرمه" at bounding box center [489, 246] width 222 height 36
paste textarea "عجينة"
click at [519, 232] on textarea "عجينة متقشرة وزبدية، محشوة بجبنة كيري مالحه وكريمة وبسطرمه" at bounding box center [489, 246] width 222 height 36
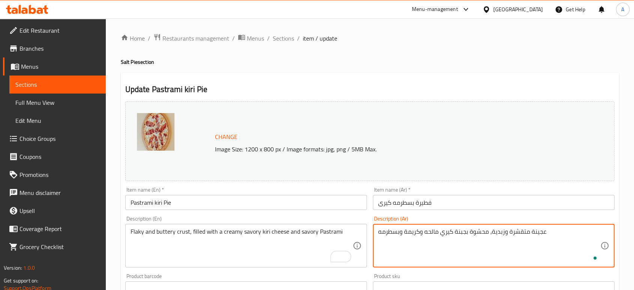
click at [519, 232] on textarea "عجينة متقشرة وزبدية، محشوة بجبنة كيري مالحه وكريمة وبسطرمه" at bounding box center [489, 246] width 222 height 36
click at [543, 230] on textarea "عجينة فلاكي وزبدية، محشوة بجبنة كيري مالحه وكريمة وبسطرمه" at bounding box center [489, 246] width 222 height 36
type textarea "عجينة فلاكي وزبدية، محشوة بجبنة كيري مالحه وكريمة وبسطرمه مالحه"
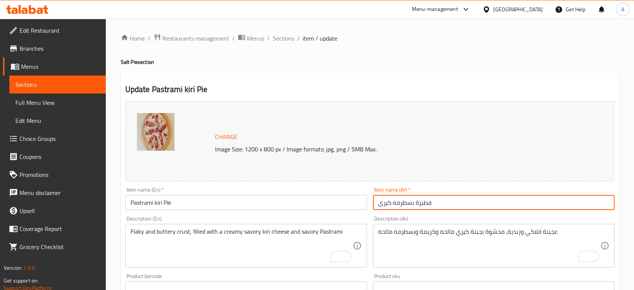
click at [502, 206] on input "فطيرة بسطرمه كيرى" at bounding box center [494, 202] width 242 height 15
click at [290, 45] on div "Home / Restaurants management / Menus / Sections / item / update Salt Pie secti…" at bounding box center [370, 288] width 498 height 510
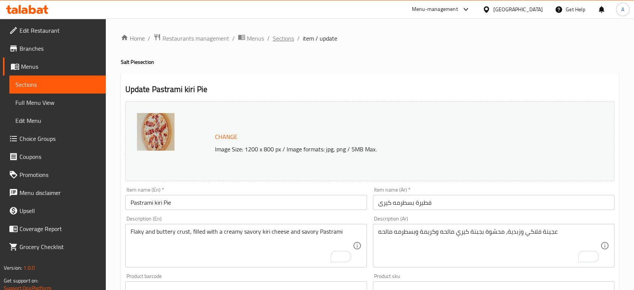
click at [281, 38] on span "Sections" at bounding box center [283, 38] width 21 height 9
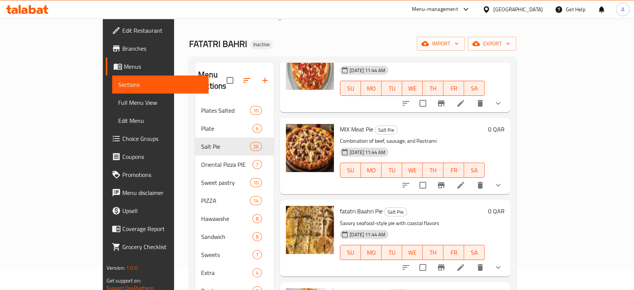
scroll to position [1251, 0]
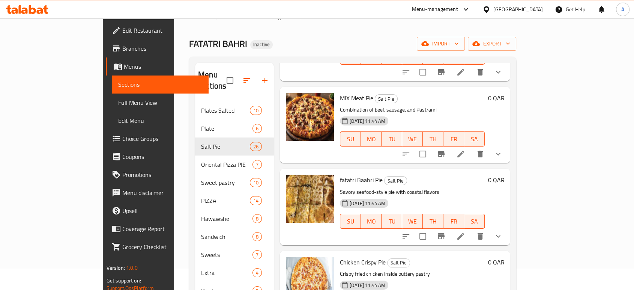
click at [471, 229] on li at bounding box center [460, 236] width 21 height 14
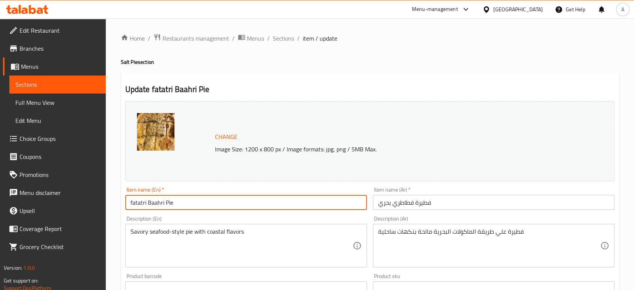
drag, startPoint x: 164, startPoint y: 203, endPoint x: 87, endPoint y: 192, distance: 77.4
click at [89, 195] on div "Edit Restaurant Branches Menus Sections Full Menu View Edit Menu Choice Groups …" at bounding box center [317, 288] width 634 height 540
paste input "FATATRI BAHRI"
type input "FATATRI BAHRI Pie"
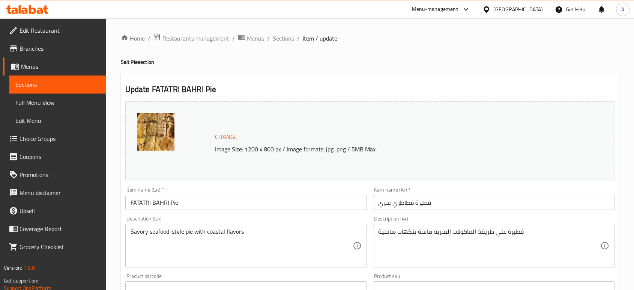
drag, startPoint x: 453, startPoint y: 203, endPoint x: 447, endPoint y: 202, distance: 6.1
click at [453, 203] on input "فطيرة فطاطري بحري" at bounding box center [494, 202] width 242 height 15
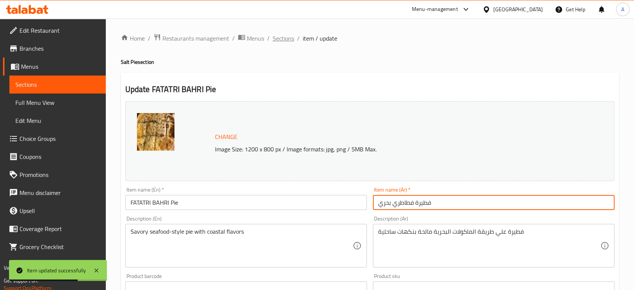
click at [287, 36] on span "Sections" at bounding box center [283, 38] width 21 height 9
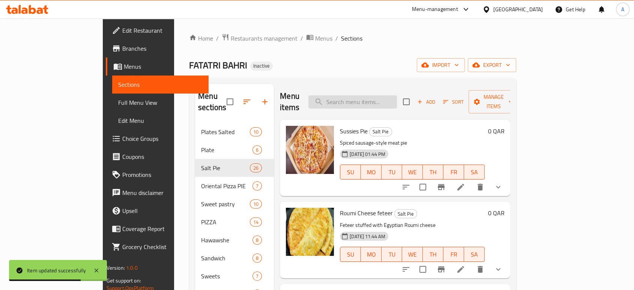
click at [397, 100] on input "search" at bounding box center [352, 101] width 89 height 13
paste input "Ransh Halpeno Chicken Pie"
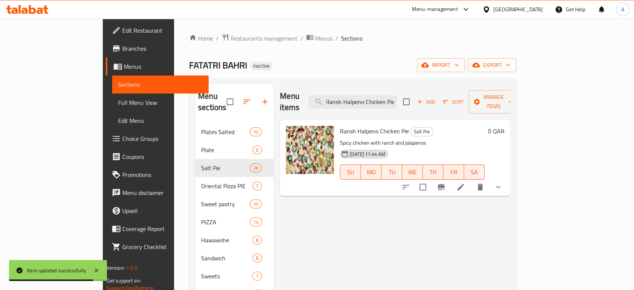
type input "Ransh Halpeno Chicken Pie"
click at [464, 183] on icon at bounding box center [460, 186] width 7 height 7
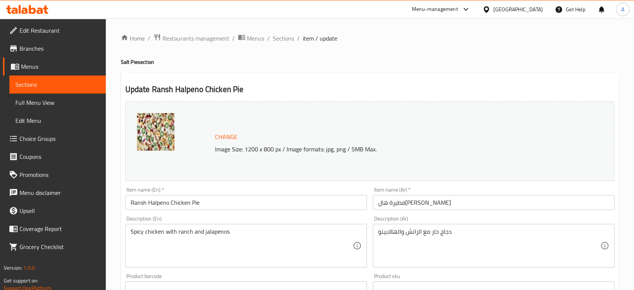
click at [411, 204] on input "فطيرة هالبينو رانش" at bounding box center [494, 202] width 242 height 15
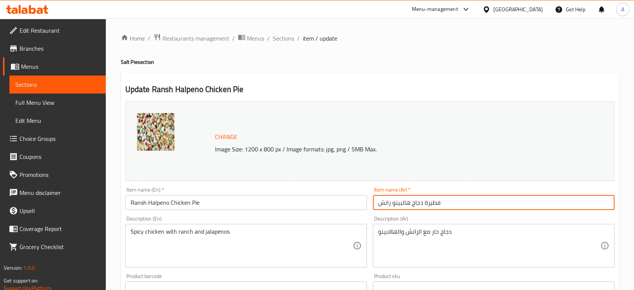
type input "فطيرة دجاج هالبينو رانش"
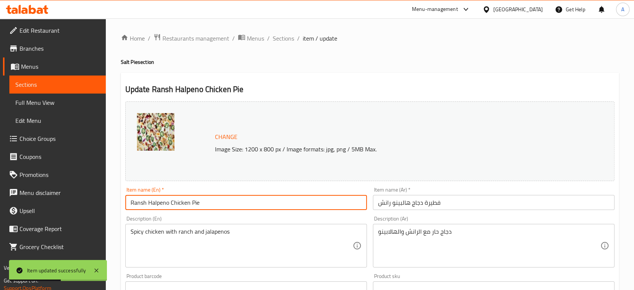
click at [305, 206] on input "Ransh Halpeno Chicken Pie" at bounding box center [246, 202] width 242 height 15
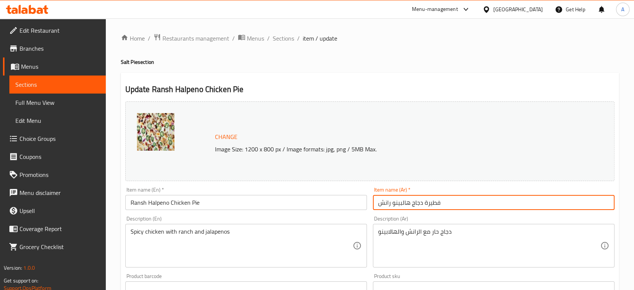
click at [428, 201] on input "فطيرة دجاج هالبينو رانش" at bounding box center [494, 202] width 242 height 15
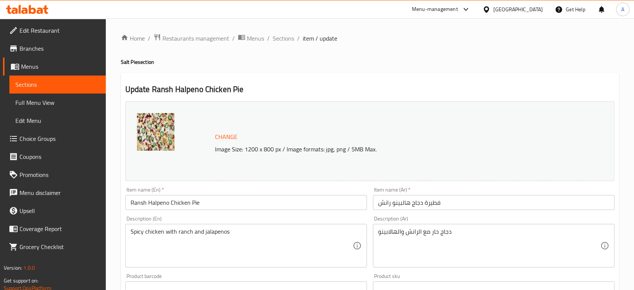
click at [501, 33] on ol "Home / Restaurants management / Menus / Sections / item / update" at bounding box center [370, 38] width 498 height 10
click at [287, 39] on span "Sections" at bounding box center [283, 38] width 21 height 9
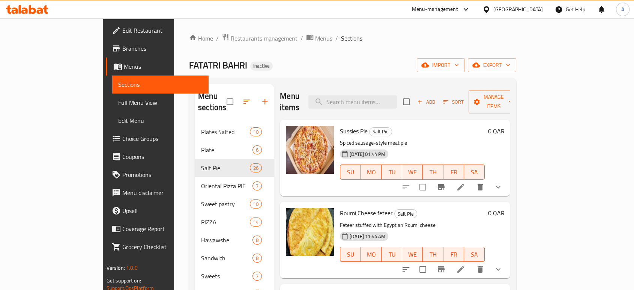
click at [376, 78] on div "Menu sections Plates Salted 10 Plate 6 Salt Pie 26 Oriental Pizza PIE 7 Sweet p…" at bounding box center [352, 229] width 327 height 302
click at [379, 95] on input "search" at bounding box center [352, 101] width 89 height 13
paste input "Shrimp Pie"
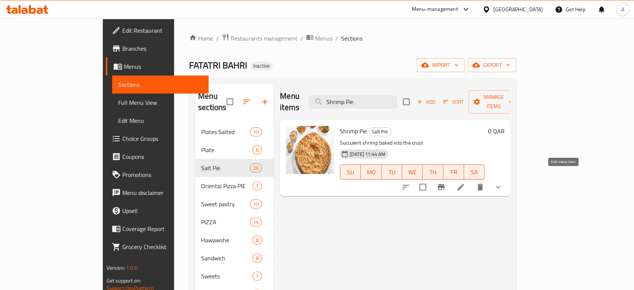
type input "Shrimp Pie"
click at [465, 182] on icon at bounding box center [460, 186] width 9 height 9
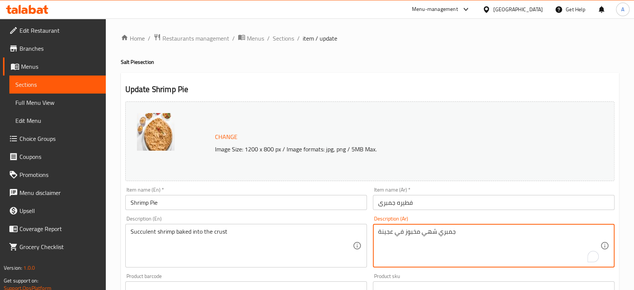
click at [430, 232] on textarea "جمبري شهي مخبوز في عجينة" at bounding box center [489, 246] width 222 height 36
type textarea "جمبري عصاري مخبوز في عجينة"
click at [426, 200] on input "فطيره جمبرى" at bounding box center [494, 202] width 242 height 15
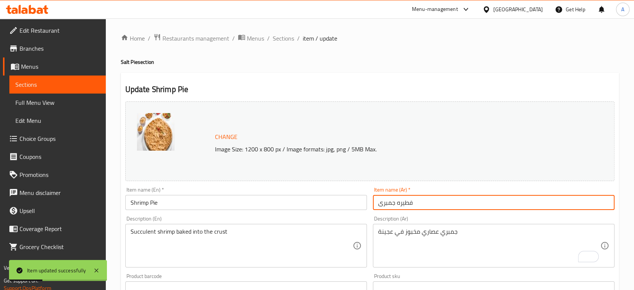
click at [294, 39] on ol "Home / Restaurants management / Menus / Sections / item / update" at bounding box center [370, 38] width 498 height 10
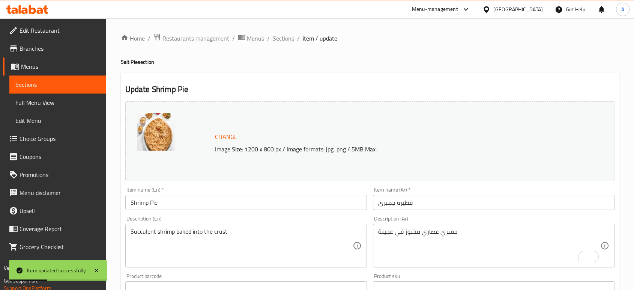
click at [285, 39] on span "Sections" at bounding box center [283, 38] width 21 height 9
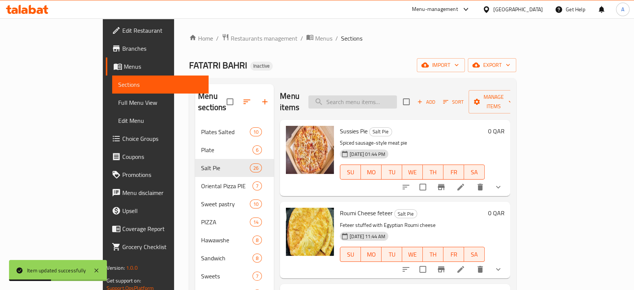
click at [397, 98] on input "search" at bounding box center [352, 101] width 89 height 13
paste input "Seafood Fatatri Bahri"
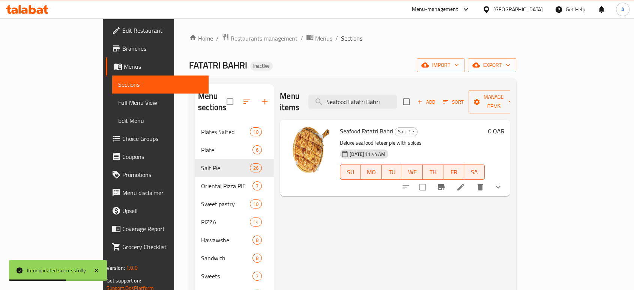
type input "Seafood Fatatri Bahri"
click at [471, 180] on li at bounding box center [460, 187] width 21 height 14
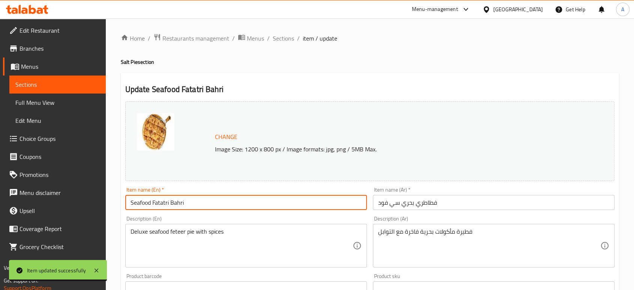
drag, startPoint x: 186, startPoint y: 203, endPoint x: 153, endPoint y: 203, distance: 33.0
click at [153, 203] on input "Seafood Fatatri Bahri" at bounding box center [246, 202] width 242 height 15
paste input "ATATRI BAHRI"
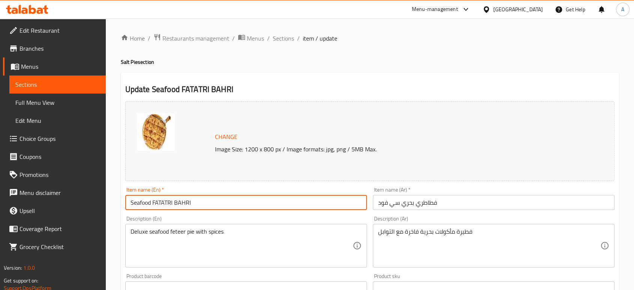
type input "Seafood FATATRI BAHRI"
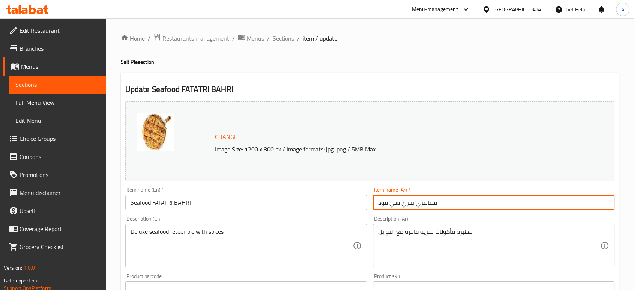
click at [464, 205] on input "فطاطري بحري سي فود" at bounding box center [494, 202] width 242 height 15
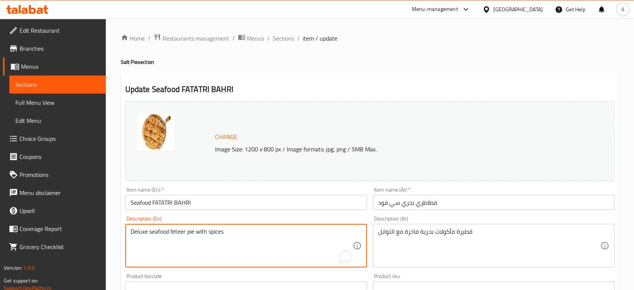
click at [191, 234] on textarea "Deluxe seafood feteer pie with spices" at bounding box center [242, 246] width 222 height 36
type textarea "Deluxe seafood feteer with spices"
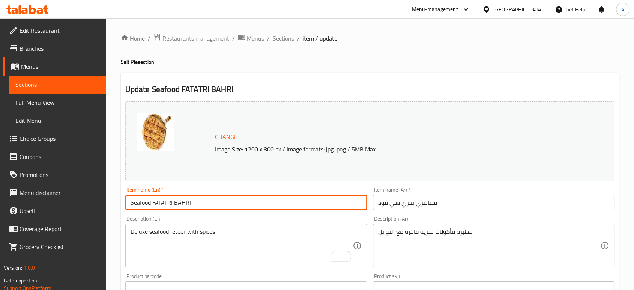
click at [215, 197] on input "Seafood FATATRI BAHRI" at bounding box center [246, 202] width 242 height 15
click at [278, 38] on span "Sections" at bounding box center [283, 38] width 21 height 9
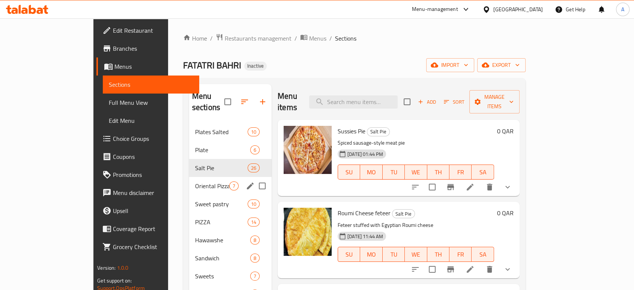
click at [195, 181] on span "Oriental Pizza PIE" at bounding box center [212, 185] width 34 height 9
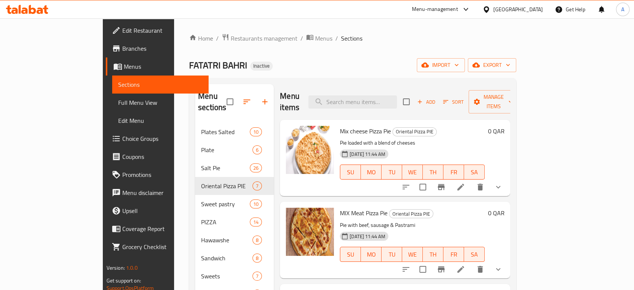
click at [507, 183] on div at bounding box center [452, 187] width 110 height 18
click at [471, 182] on li at bounding box center [460, 187] width 21 height 14
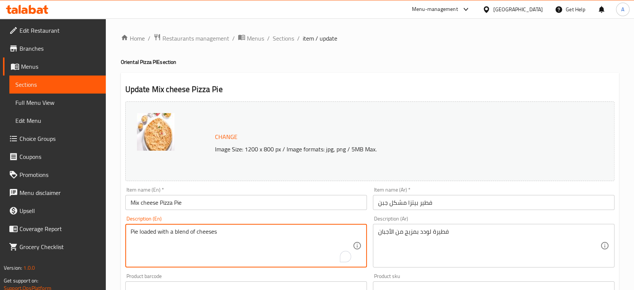
click at [228, 230] on textarea "Pie loaded with a blend of cheeses" at bounding box center [242, 246] width 222 height 36
paste textarea "Mixed chicken with cheese and veggies in pie"
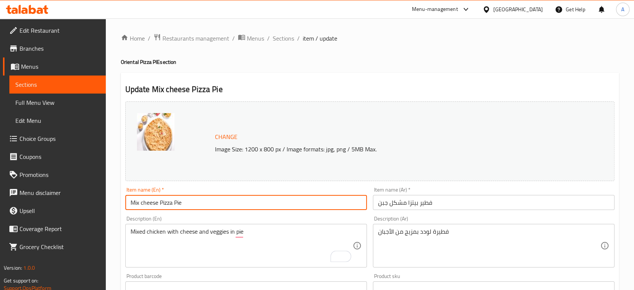
drag, startPoint x: 160, startPoint y: 203, endPoint x: 125, endPoint y: 203, distance: 34.9
click at [125, 203] on input "Mix cheese Pizza Pie" at bounding box center [246, 202] width 242 height 15
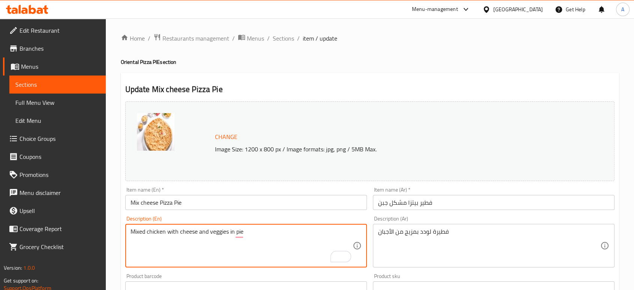
drag, startPoint x: 195, startPoint y: 232, endPoint x: 123, endPoint y: 230, distance: 72.1
paste textarea "cheese"
click at [250, 233] on textarea "Mix cheese and veggies in pie" at bounding box center [242, 246] width 222 height 36
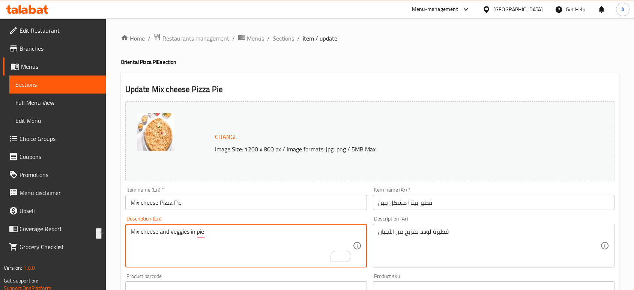
type textarea "Mix cheese and veggies in pie"
click at [416, 227] on div "فطيرة لودد بمزيج من الأجبان Description (Ar)" at bounding box center [494, 246] width 242 height 44
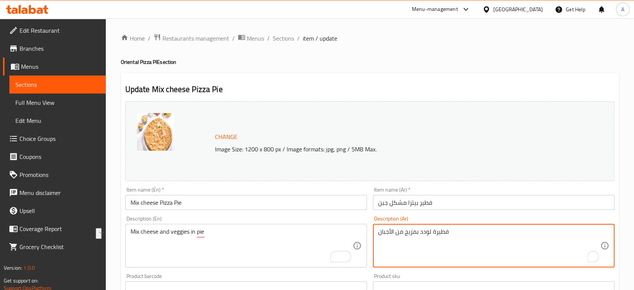
click at [415, 230] on textarea "فطيرة لودد بمزيج من الأجبان" at bounding box center [489, 246] width 222 height 36
paste textarea "امزج الجبن والخضروات في الفطيرة"
click at [403, 203] on input "فطير بيتزا مشكل جبن" at bounding box center [494, 202] width 242 height 15
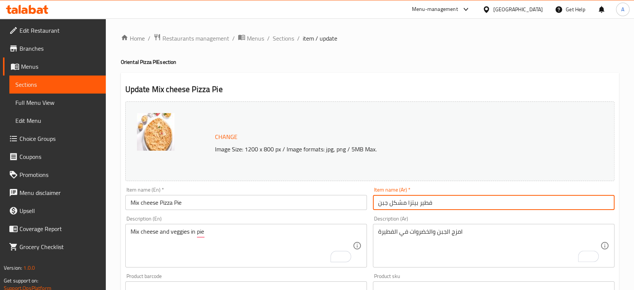
click at [403, 203] on input "فطير بيتزا مشكل جبن" at bounding box center [494, 202] width 242 height 15
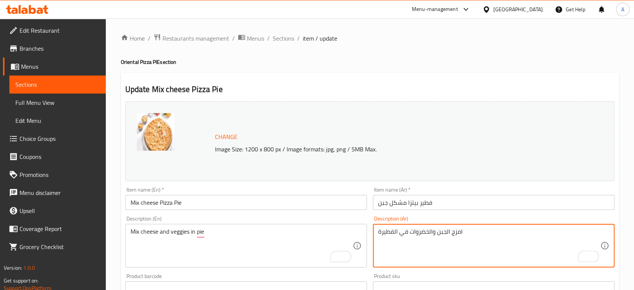
click at [455, 229] on textarea "امزج الجبن والخضروات في الفطيرة" at bounding box center [489, 246] width 222 height 36
paste textarea "مشكل"
type textarea "مشكل الجبن والخضروات في الفطيرة"
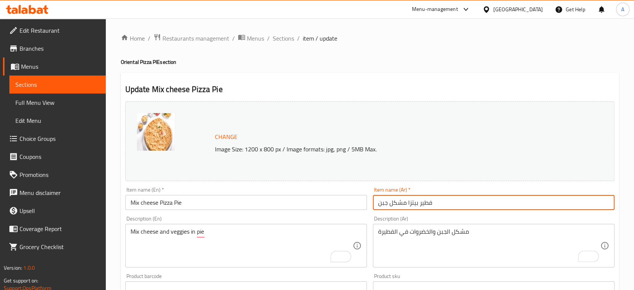
click at [443, 196] on input "فطير بيتزا مشكل جبن" at bounding box center [494, 202] width 242 height 15
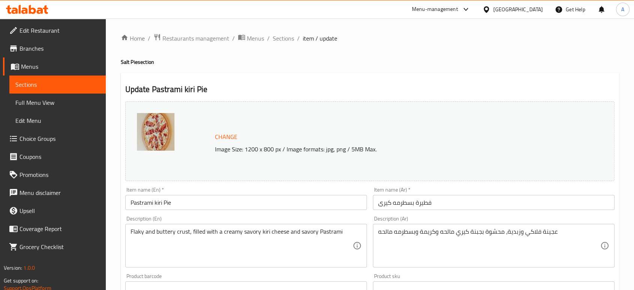
click at [69, 28] on span "Edit Restaurant" at bounding box center [60, 30] width 80 height 9
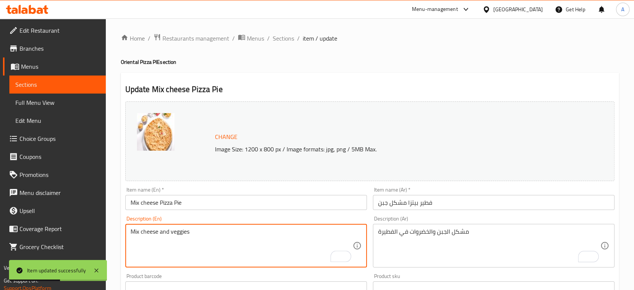
type textarea "Mix cheese and veggies"
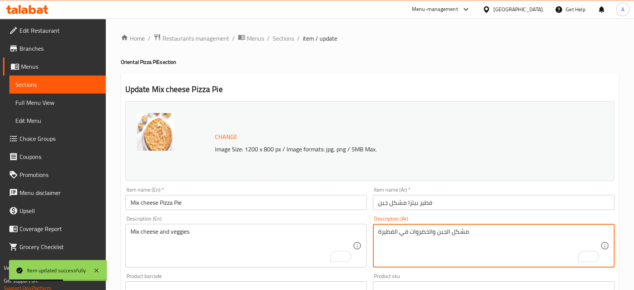
drag, startPoint x: 407, startPoint y: 235, endPoint x: 363, endPoint y: 238, distance: 44.0
type textarea "مشكل الجبن والخضروات"
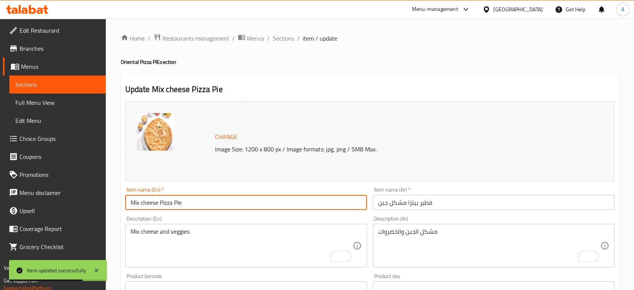
click at [335, 205] on input "Mix cheese Pizza Pie" at bounding box center [246, 202] width 242 height 15
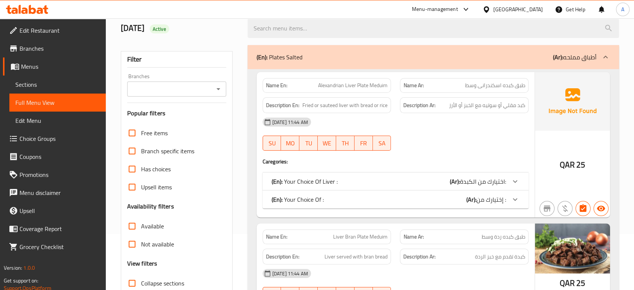
scroll to position [83, 0]
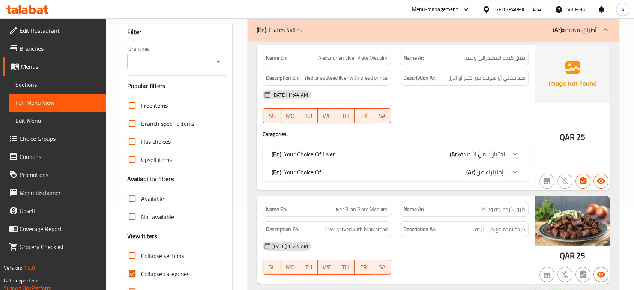
click at [144, 275] on span "Collapse categories" at bounding box center [165, 273] width 48 height 9
click at [141, 275] on input "Collapse categories" at bounding box center [132, 274] width 18 height 18
checkbox input "false"
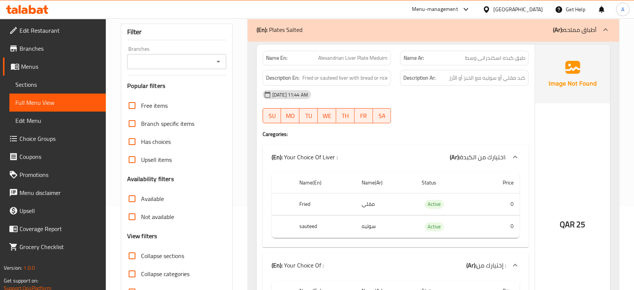
click at [594, 120] on div "QAR 25" at bounding box center [572, 204] width 75 height 319
click at [429, 109] on div "[DATE] 11:44 AM SU MO TU WE TH FR SA" at bounding box center [395, 107] width 275 height 42
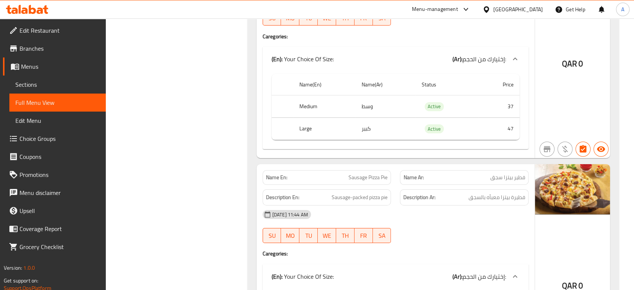
scroll to position [8400, 0]
click at [362, 174] on span "Sausage Pizza Pie" at bounding box center [368, 178] width 39 height 8
drag, startPoint x: 380, startPoint y: 146, endPoint x: 348, endPoint y: 146, distance: 31.9
click at [349, 174] on span "Sausage Pizza Pie" at bounding box center [368, 178] width 39 height 8
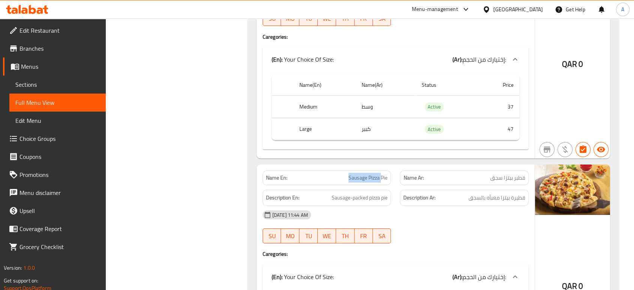
copy span "Sausage Pizza"
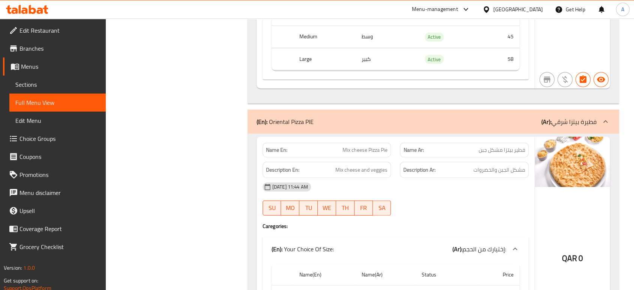
scroll to position [7758, 0]
click at [374, 146] on span "Mix cheese Pizza Pie" at bounding box center [365, 150] width 45 height 8
copy span "Mix cheese Pizza Pie"
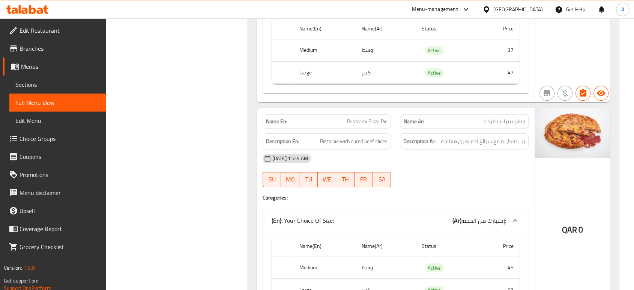
scroll to position [8674, 0]
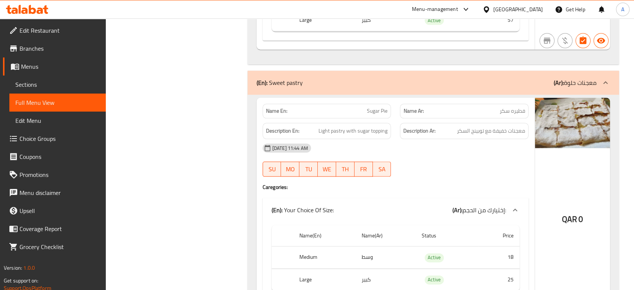
scroll to position [9379, 0]
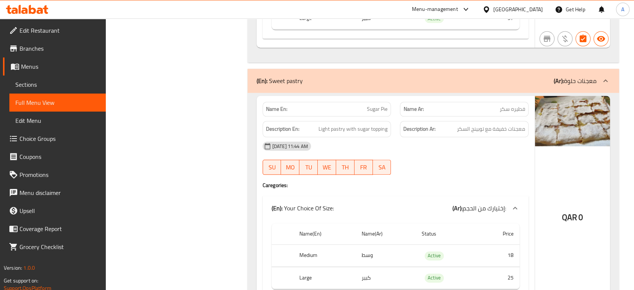
click at [383, 105] on span "Sugar Pie" at bounding box center [377, 109] width 21 height 8
copy span "Sugar Pie"
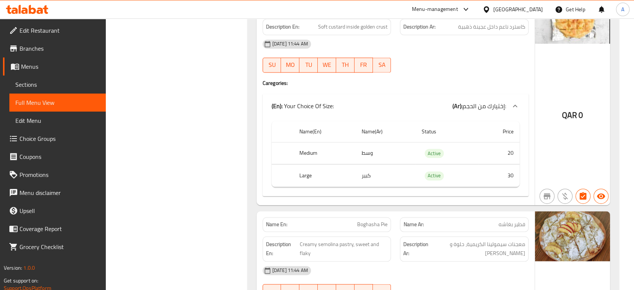
scroll to position [9713, 0]
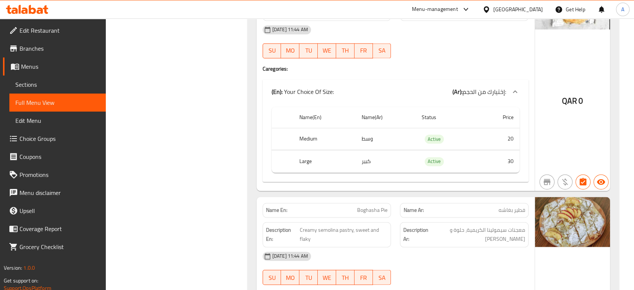
click at [382, 206] on span "Boghasha Pie" at bounding box center [372, 210] width 30 height 8
copy span "Boghasha Pie"
click at [454, 225] on span "معجنات سيمولينا الكريمية، حلوة و [PERSON_NAME]" at bounding box center [478, 234] width 94 height 18
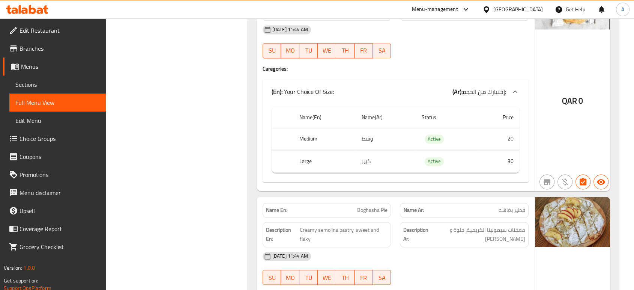
click at [385, 206] on span "Boghasha Pie" at bounding box center [372, 210] width 30 height 8
copy span "Boghasha Pie"
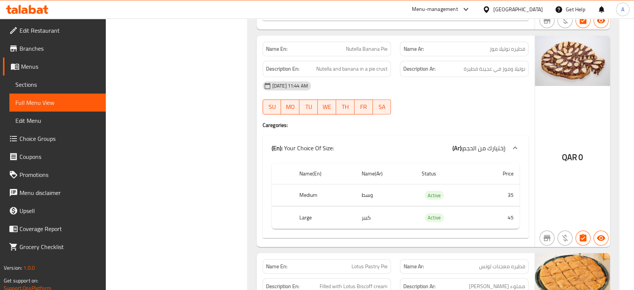
scroll to position [10755, 0]
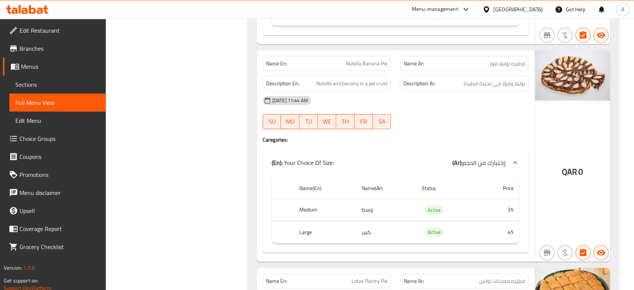
click at [381, 79] on span "Nutella and banana in a pie crust" at bounding box center [351, 83] width 71 height 9
copy span "crust"
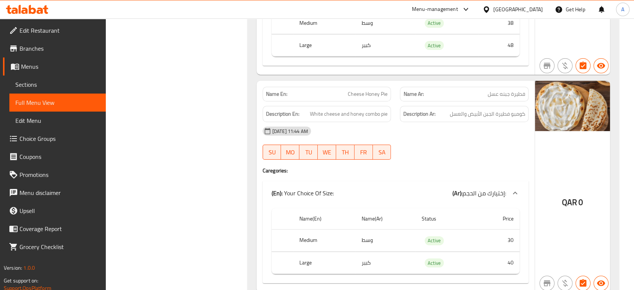
scroll to position [11380, 0]
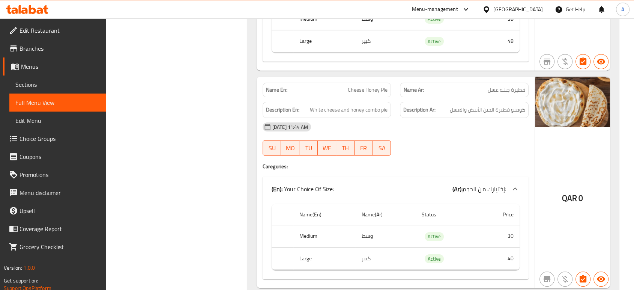
click at [387, 86] on span "Cheese Honey Pie" at bounding box center [368, 90] width 40 height 8
copy span "Cheese Honey Pie"
click at [495, 119] on div "12-10-2025 11:44 AM SU MO TU WE TH FR SA" at bounding box center [395, 139] width 275 height 42
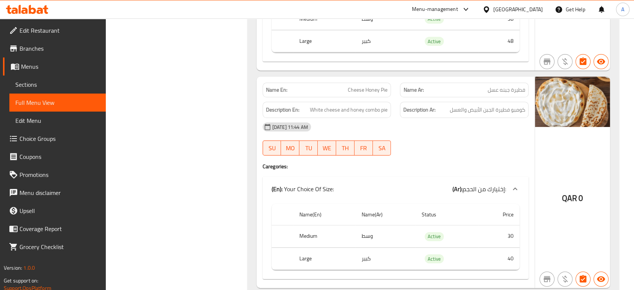
click at [380, 86] on span "Cheese Honey Pie" at bounding box center [368, 90] width 40 height 8
copy span "Cheese Honey Pie"
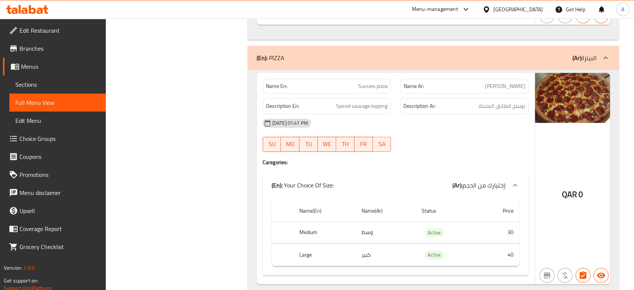
scroll to position [11644, 0]
click at [469, 147] on div at bounding box center [464, 151] width 138 height 9
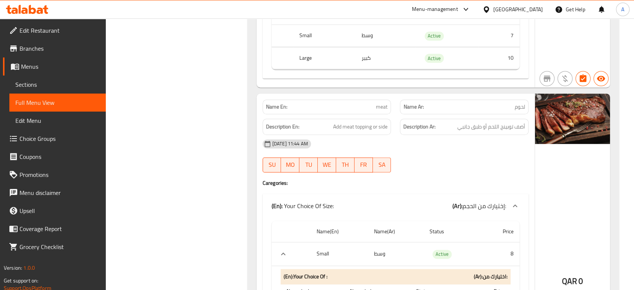
scroll to position [17735, 0]
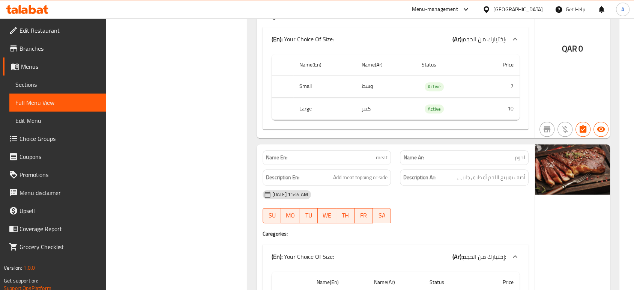
click at [388, 150] on div "Name En: meat" at bounding box center [327, 157] width 129 height 15
copy span "meat"
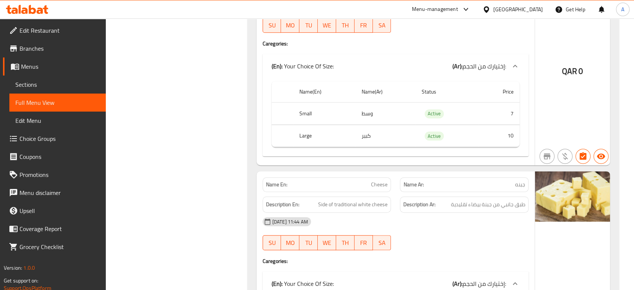
scroll to position [17490, 0]
click at [307, 103] on th "Small" at bounding box center [324, 114] width 62 height 22
copy th "Small"
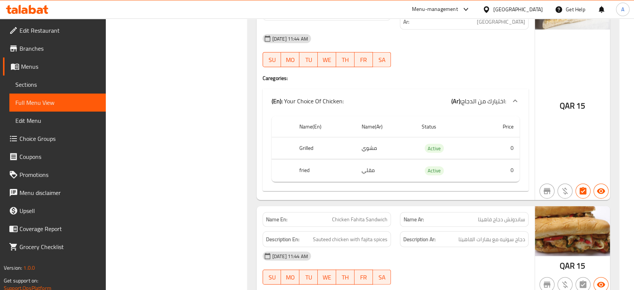
scroll to position [16076, 0]
click at [360, 216] on span "Chicken Fahita Sandwich" at bounding box center [360, 220] width 56 height 8
click at [459, 248] on div "12-10-2025 11:44 AM SU MO TU WE TH FR SA" at bounding box center [395, 269] width 275 height 42
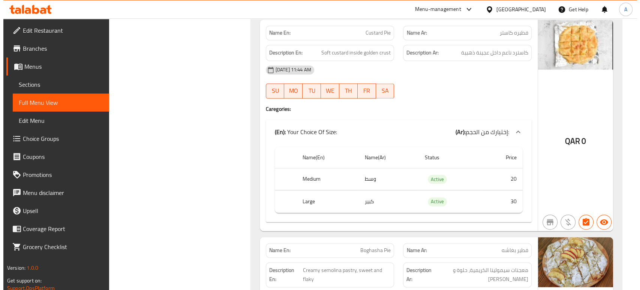
scroll to position [0, 0]
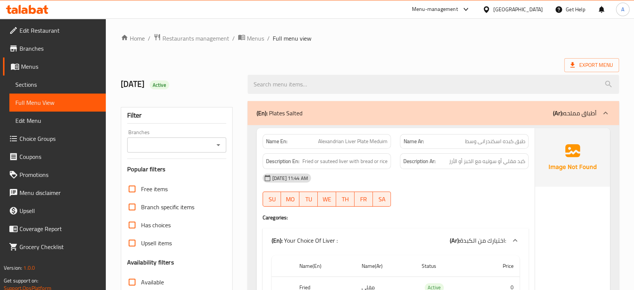
click at [468, 176] on div "[DATE] 11:44 AM" at bounding box center [395, 178] width 275 height 18
click at [588, 64] on span "Export Menu" at bounding box center [591, 64] width 43 height 9
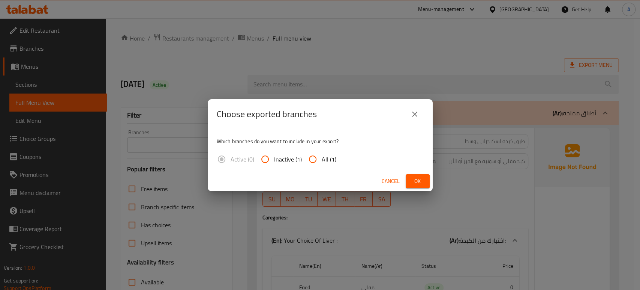
drag, startPoint x: 411, startPoint y: 111, endPoint x: 209, endPoint y: 140, distance: 203.6
click at [209, 140] on div "Choose exported branches Which branches do you want to include in your export? …" at bounding box center [320, 145] width 225 height 92
click at [414, 111] on icon "close" at bounding box center [414, 114] width 9 height 9
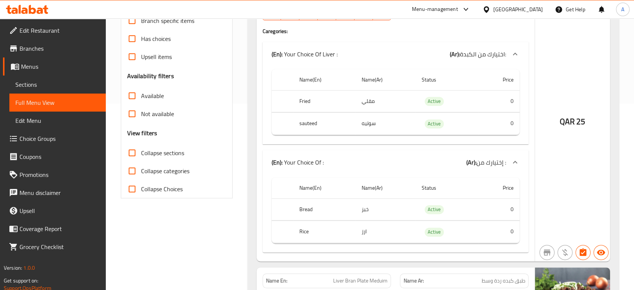
scroll to position [185, 0]
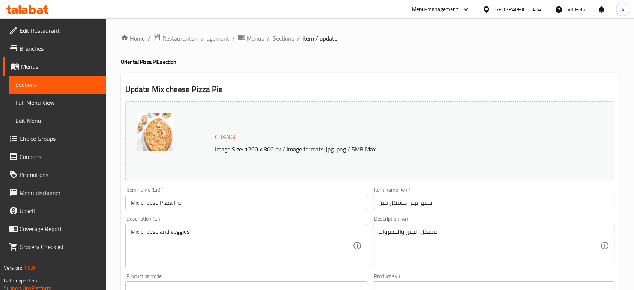
click at [280, 41] on span "Sections" at bounding box center [283, 38] width 21 height 9
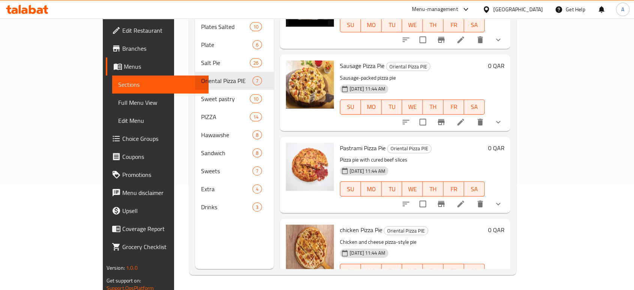
scroll to position [199, 0]
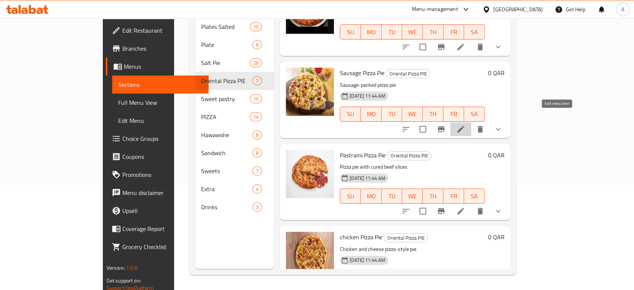
click at [465, 125] on icon at bounding box center [460, 129] width 9 height 9
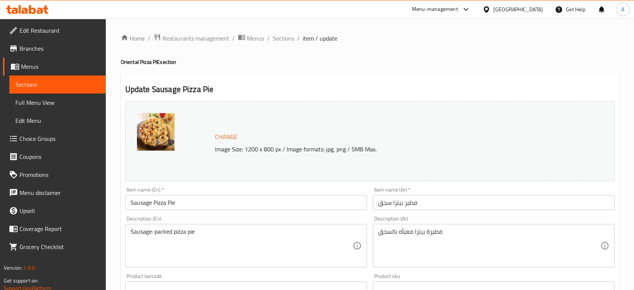
click at [223, 228] on textarea "Sausage-packed pizza pie" at bounding box center [242, 246] width 222 height 36
paste textarea "Pizza dough, tomato sauce, slices of baladi sausage, onions."
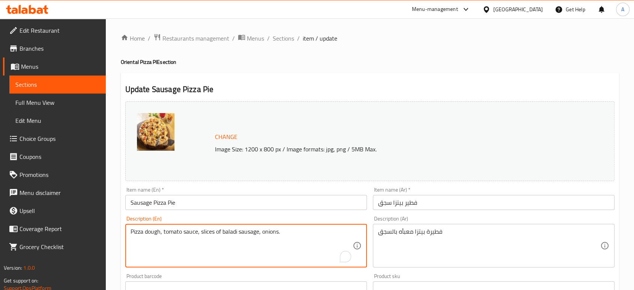
click at [223, 228] on textarea "Pizza dough, tomato sauce, slices of baladi sausage, onions." at bounding box center [242, 246] width 222 height 36
paste textarea "To enrich screen reader interactions, please activate Accessibility in Grammarl…"
click at [143, 232] on textarea "Pizza dough, tomato sauce, slices of baladi sausage, onions." at bounding box center [242, 246] width 222 height 36
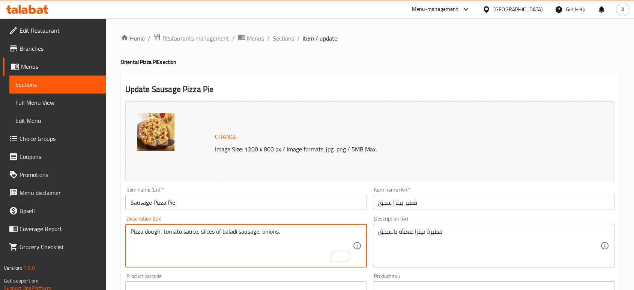
click at [143, 232] on textarea "Pizza dough, tomato sauce, slices of baladi sausage, onions." at bounding box center [242, 246] width 222 height 36
click at [217, 230] on textarea "dough, tomato sauce, slices of baladi sausage, onions." at bounding box center [242, 246] width 222 height 36
click at [217, 230] on textarea "dough, tomato sauce, slices of sausage, onions." at bounding box center [242, 246] width 222 height 36
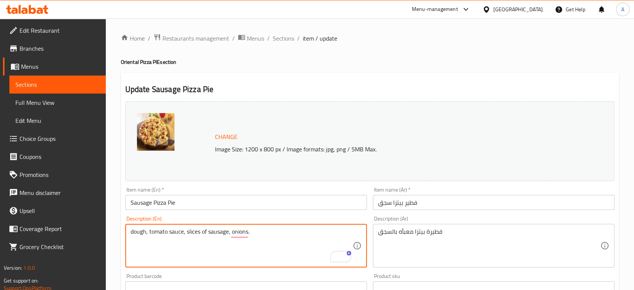
click at [217, 230] on textarea "dough, tomato sauce, slices of sausage, onions." at bounding box center [242, 246] width 222 height 36
type textarea "dough, tomato sauce, slices of sausage, onions."
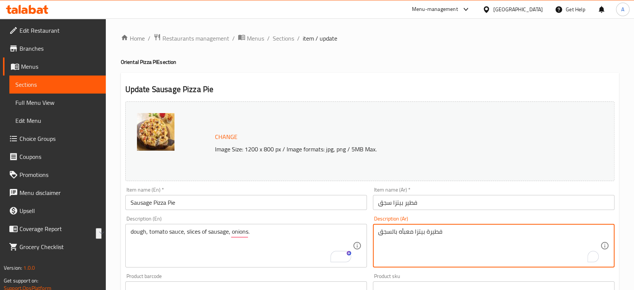
click at [427, 232] on textarea "فطيرة بيتزا معبأه بالسجق" at bounding box center [489, 246] width 222 height 36
paste textarea "العجين، صلصة الطماطم، شرائح السجق، البصل."
type textarea "العجين، صلصة الطماطم، شرائح السجق، البصل."
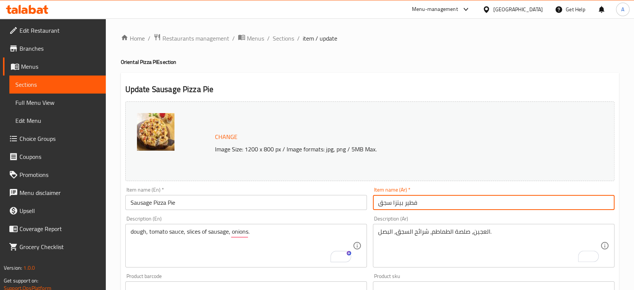
click at [446, 202] on input "فطير بيتزا سجق" at bounding box center [494, 202] width 242 height 15
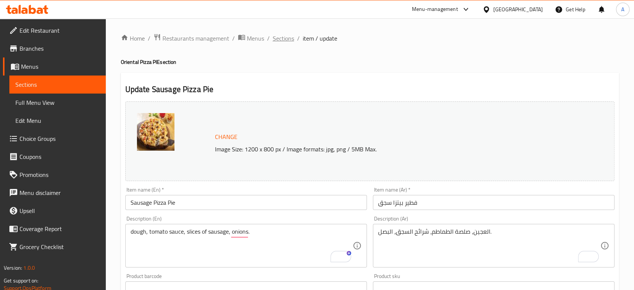
click at [286, 41] on span "Sections" at bounding box center [283, 38] width 21 height 9
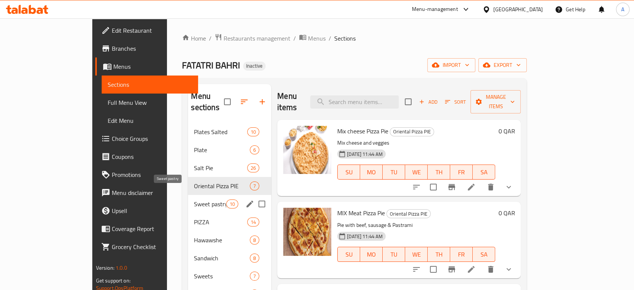
click at [194, 199] on span "Sweet pastry" at bounding box center [210, 203] width 32 height 9
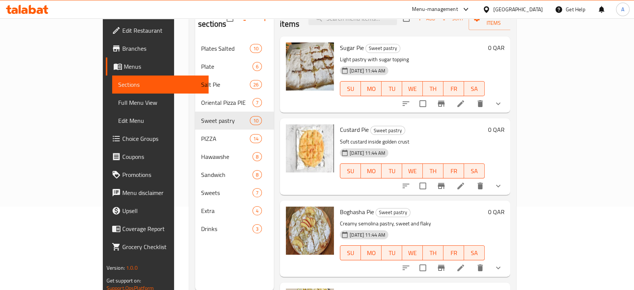
scroll to position [42, 0]
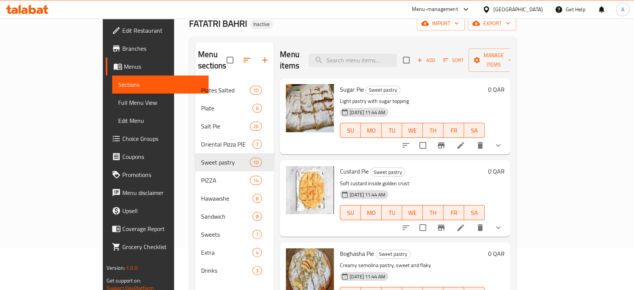
click at [464, 142] on icon at bounding box center [460, 145] width 7 height 7
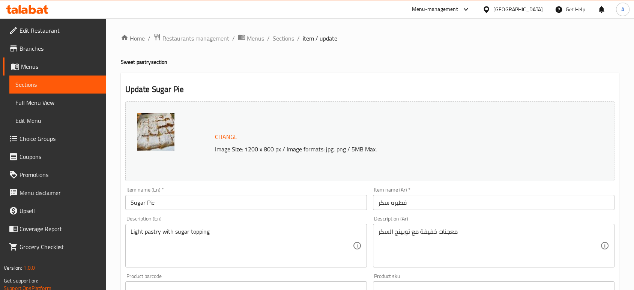
click at [442, 203] on input "فطيره سكر" at bounding box center [494, 202] width 242 height 15
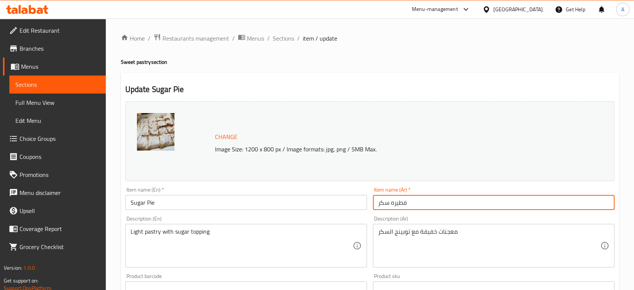
click at [442, 203] on input "فطيره سكر" at bounding box center [494, 202] width 242 height 15
paste input "باللبن"
type input "فطيره سكر باللبن"
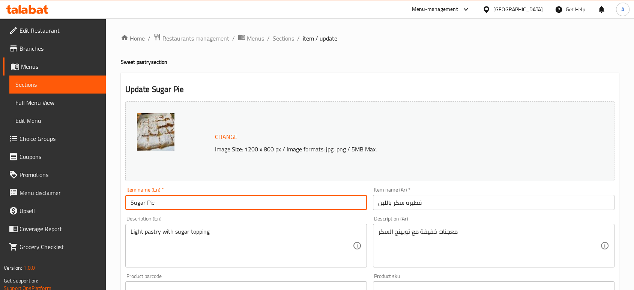
click at [198, 206] on input "Sugar Pie" at bounding box center [246, 202] width 242 height 15
paste input "and milk p"
type input "Sugar and milk pie"
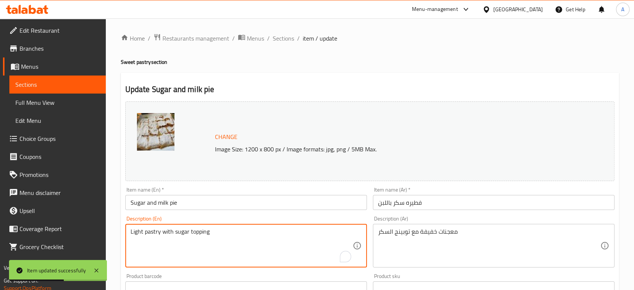
click at [196, 236] on textarea "Light pastry with sugar topping" at bounding box center [242, 246] width 222 height 36
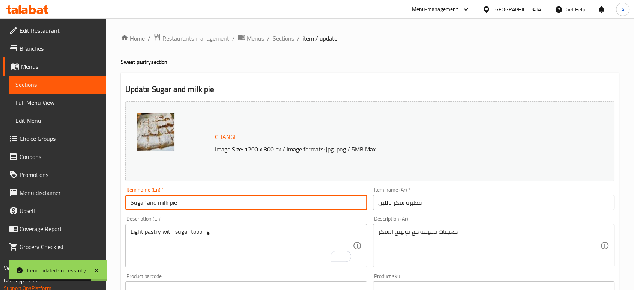
click at [221, 201] on input "Sugar and milk pie" at bounding box center [246, 202] width 242 height 15
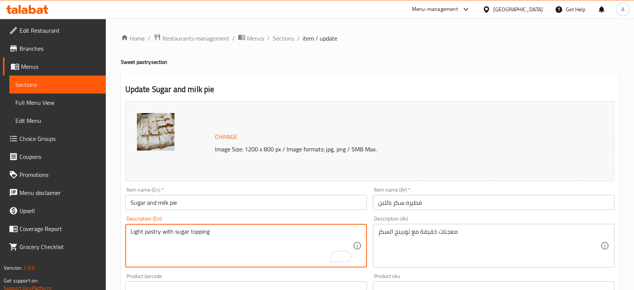
click at [225, 238] on textarea "Light pastry with sugar topping" at bounding box center [242, 246] width 222 height 36
paste textarea "flaky pie filled with creamy filling made with sugar and milk"
type textarea "flaky pie filled with creamy filling made with sugar and milk"
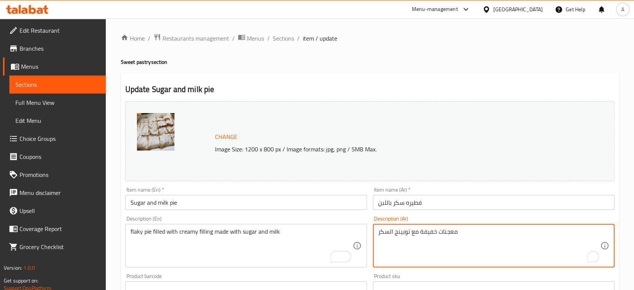
click at [384, 231] on textarea "معجنات خفيفة مع توبينج السكر" at bounding box center [489, 246] width 222 height 36
paste textarea "طيرة فليكي محشوة بحشوة كريمية مصنوعة من سكر وحليب."
type textarea "فطيرة فليكي محشوة بحشوة كريمية مصنوعة من سكر وحليب."
click at [434, 202] on input "فطيره سكر باللبن" at bounding box center [494, 202] width 242 height 15
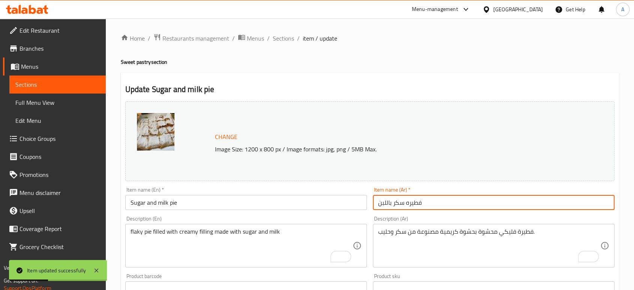
click at [198, 200] on input "Sugar and milk pie" at bounding box center [246, 202] width 242 height 15
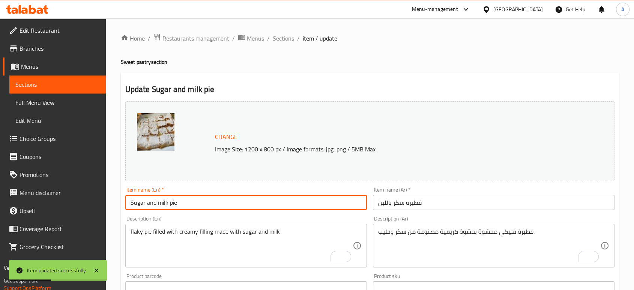
click at [198, 200] on input "Sugar and milk pie" at bounding box center [246, 202] width 242 height 15
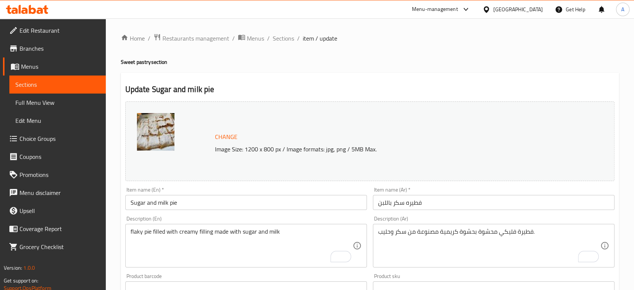
click at [485, 50] on div "Home / Restaurants management / Menus / Sections / item / update Sweet pastry s…" at bounding box center [370, 288] width 498 height 510
click at [290, 36] on span "Sections" at bounding box center [283, 38] width 21 height 9
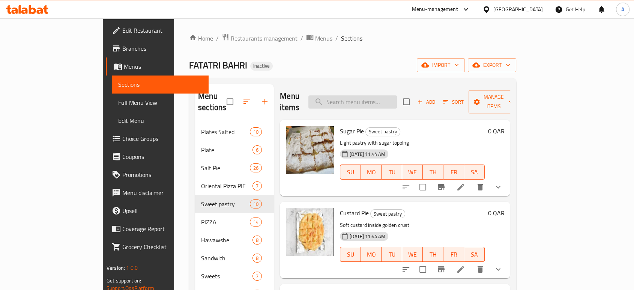
click at [383, 101] on input "search" at bounding box center [352, 101] width 89 height 13
paste input "Boghasha Pie"
type input "Boghasha Pie"
click at [396, 88] on div "Menu items Boghasha Pie Add Sort Manage items" at bounding box center [395, 102] width 230 height 36
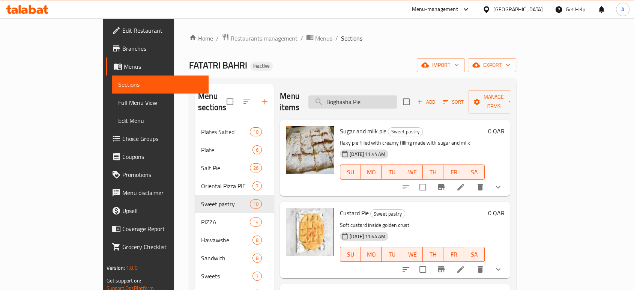
click at [397, 95] on input "Boghasha Pie" at bounding box center [352, 101] width 89 height 13
paste input "Boghasha Pie"
type input "Boghasha Pie"
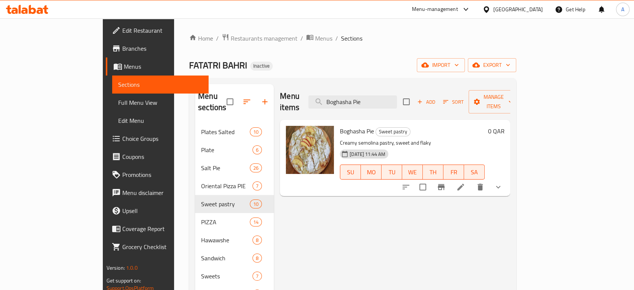
click at [471, 180] on li at bounding box center [460, 187] width 21 height 14
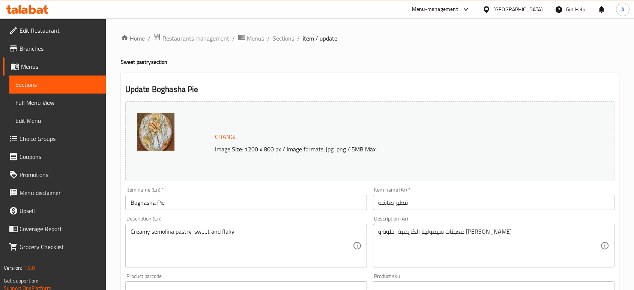
click at [155, 201] on input "Boghasha Pie" at bounding box center [246, 202] width 242 height 15
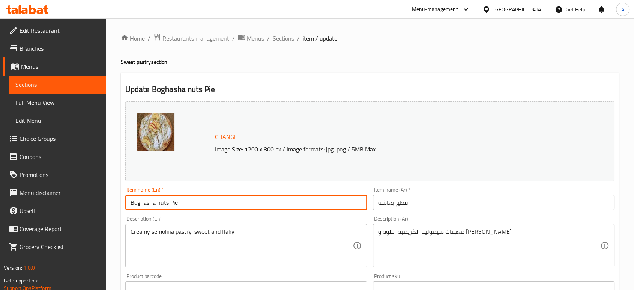
type input "Boghasha nuts Pie"
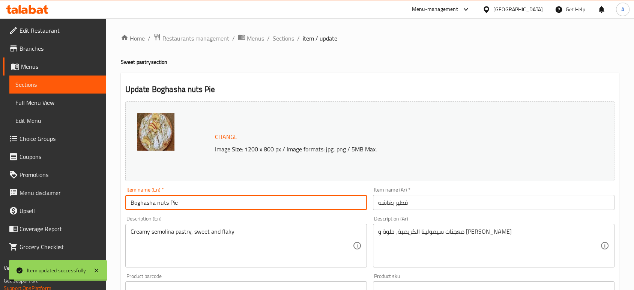
click at [396, 201] on input "فطير بغاشه" at bounding box center [494, 202] width 242 height 15
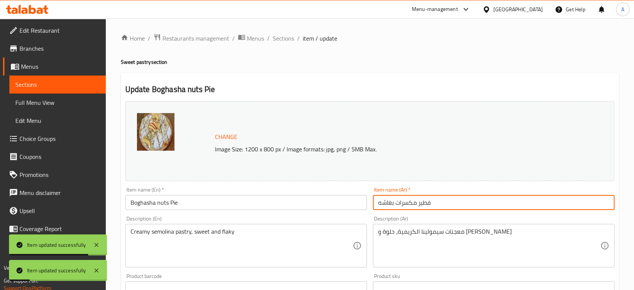
click at [482, 209] on input "فطير مكسرات بغاشه" at bounding box center [494, 202] width 242 height 15
paste input "بغاشه مكسرات"
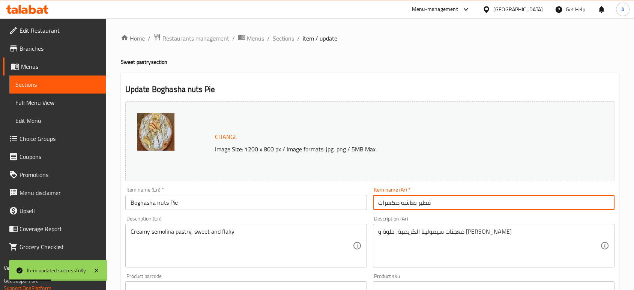
type input "فطير بغاشه مكسرات"
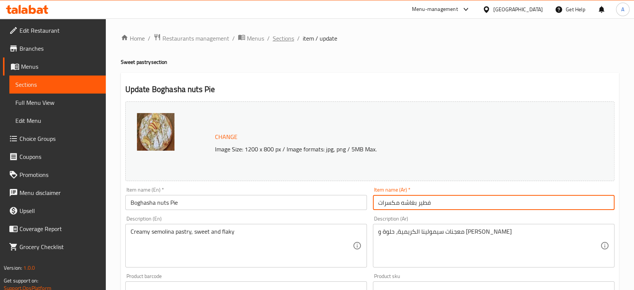
drag, startPoint x: 280, startPoint y: 27, endPoint x: 279, endPoint y: 33, distance: 5.4
click at [280, 29] on div "Home / Restaurants management / Menus / Sections / item / update Sweet pastry s…" at bounding box center [370, 288] width 528 height 540
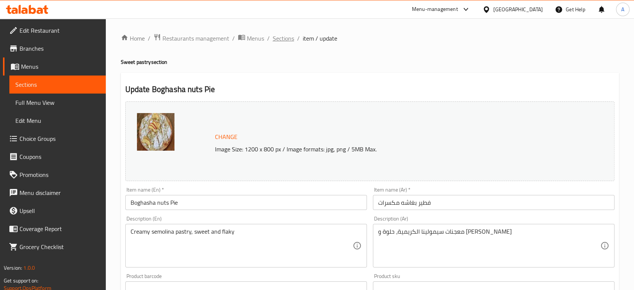
click at [278, 36] on span "Sections" at bounding box center [283, 38] width 21 height 9
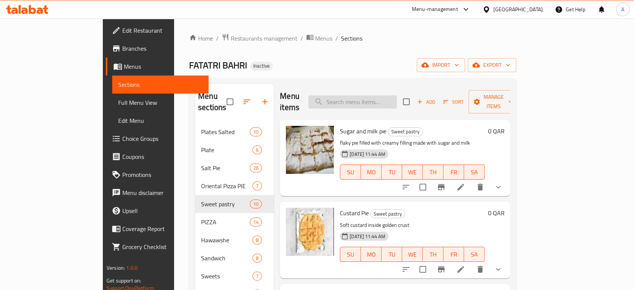
click at [372, 95] on input "search" at bounding box center [352, 101] width 89 height 13
paste input "Cheese Honey Pie"
type input "Cheese Honey Pie"
click at [397, 97] on input "Cheese Honey Pie" at bounding box center [352, 101] width 89 height 13
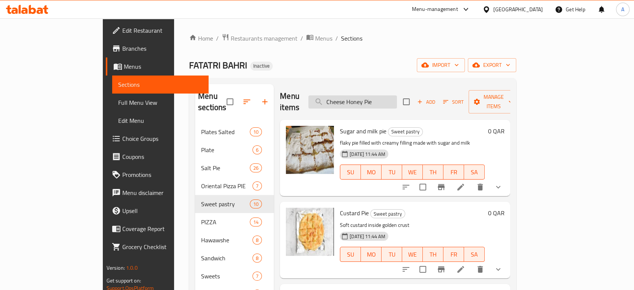
click at [397, 97] on input "Cheese Honey Pie" at bounding box center [352, 101] width 89 height 13
paste input "Cheese Honey Pie"
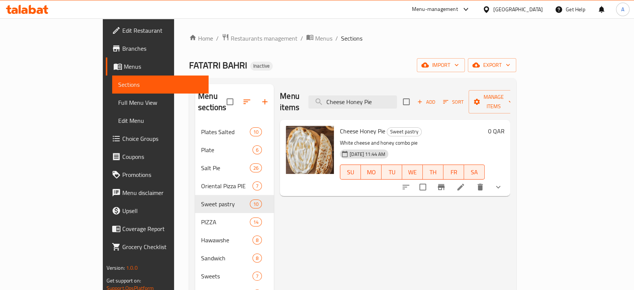
type input "Cheese Honey Pie"
click at [465, 182] on icon at bounding box center [460, 186] width 9 height 9
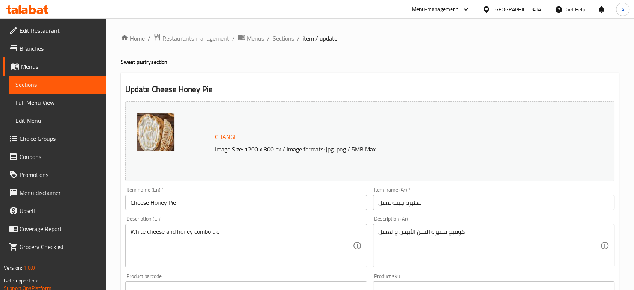
click at [429, 208] on input "فطيرة جبنه عسل" at bounding box center [494, 202] width 242 height 15
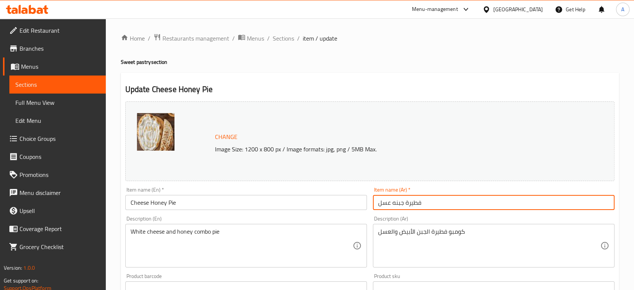
click at [429, 208] on input "فطيرة جبنه عسل" at bounding box center [494, 202] width 242 height 15
paste input "كيرى أو كرافت و"
type input "فطيرة جبنه كيرى أو كرافت وعسل"
click at [201, 209] on input "Cheese Honey Pie" at bounding box center [246, 202] width 242 height 15
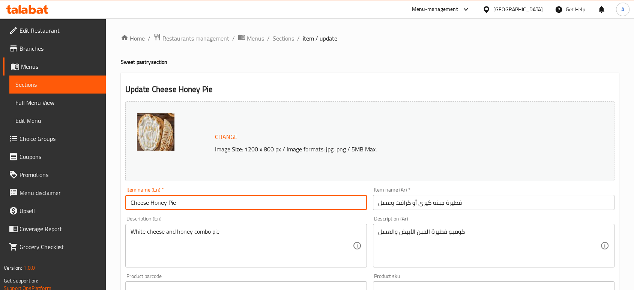
click at [201, 209] on input "Cheese Honey Pie" at bounding box center [246, 202] width 242 height 15
paste input "Kiri or Kraft cheese pie with honey"
type input "Kiri or Kraft cheese pie with honey"
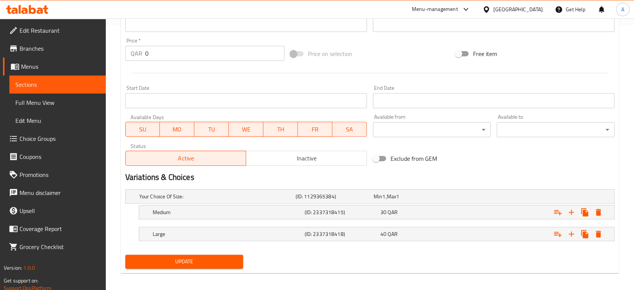
scroll to position [268, 0]
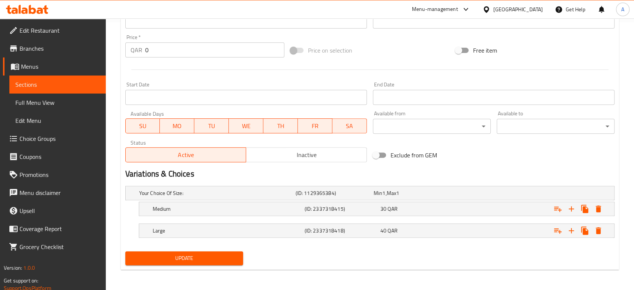
drag, startPoint x: 314, startPoint y: 179, endPoint x: 421, endPoint y: 253, distance: 130.1
click at [421, 253] on div "Update" at bounding box center [369, 258] width 495 height 20
click at [239, 257] on button "Update" at bounding box center [184, 258] width 118 height 14
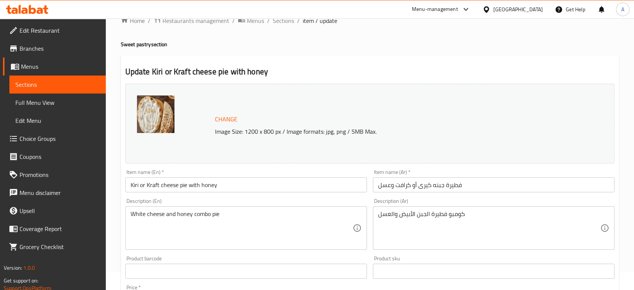
scroll to position [0, 0]
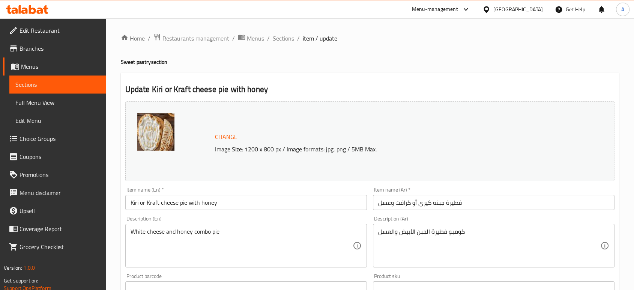
click at [187, 201] on input "Kiri or Kraft cheese pie with honey" at bounding box center [246, 202] width 242 height 15
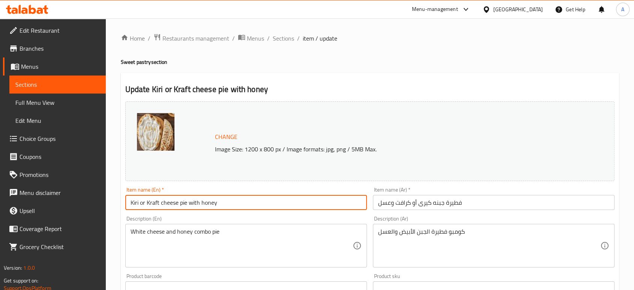
click at [187, 201] on input "Kiri or Kraft cheese pie with honey" at bounding box center [246, 202] width 242 height 15
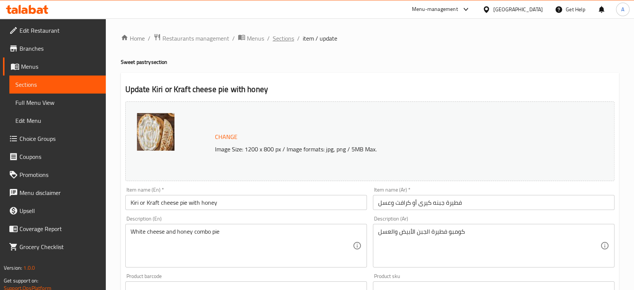
click at [283, 38] on span "Sections" at bounding box center [283, 38] width 21 height 9
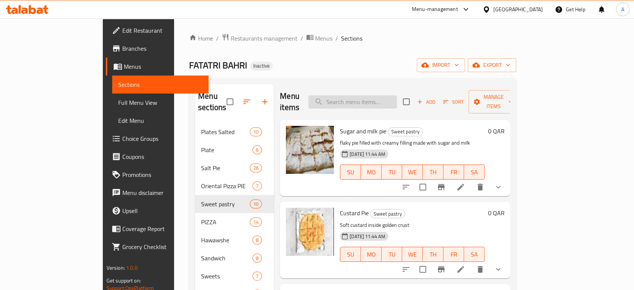
click at [378, 95] on input "search" at bounding box center [352, 101] width 89 height 13
paste input "meat"
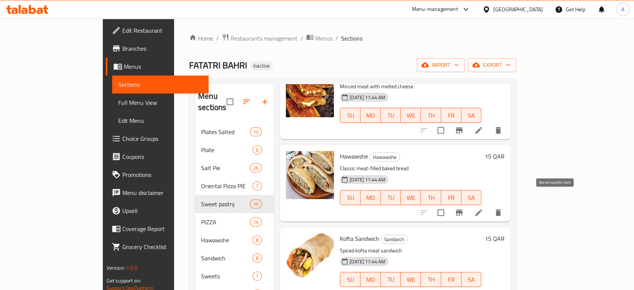
scroll to position [105, 0]
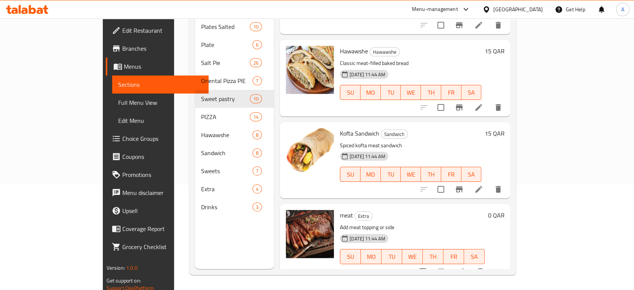
type input "meat"
click at [471, 266] on li at bounding box center [460, 272] width 21 height 14
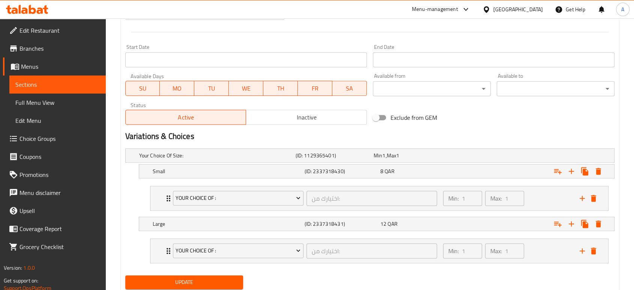
scroll to position [329, 0]
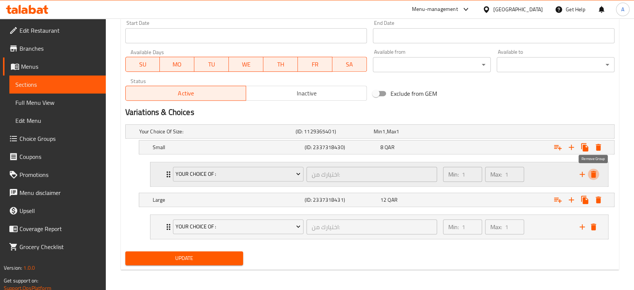
click at [596, 174] on icon "delete" at bounding box center [593, 174] width 9 height 9
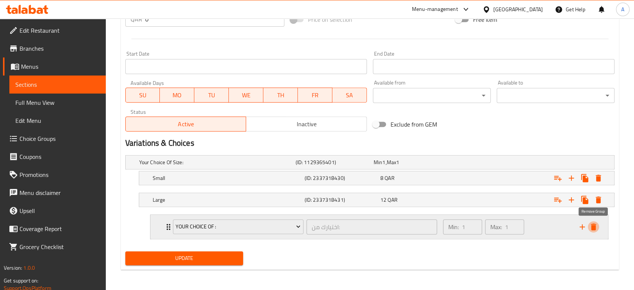
click at [592, 221] on button "delete" at bounding box center [593, 226] width 11 height 11
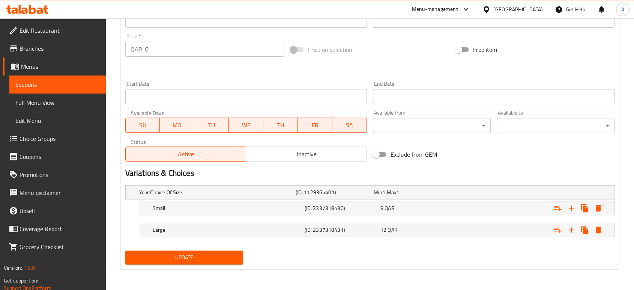
scroll to position [268, 0]
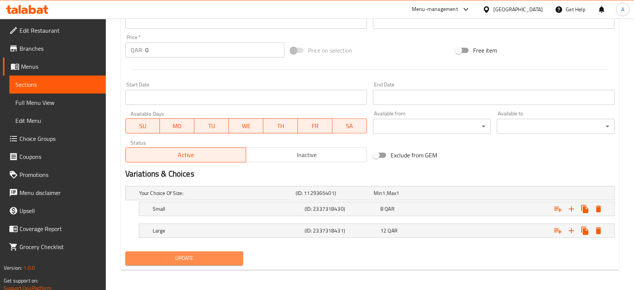
click at [216, 253] on span "Update" at bounding box center [184, 257] width 106 height 9
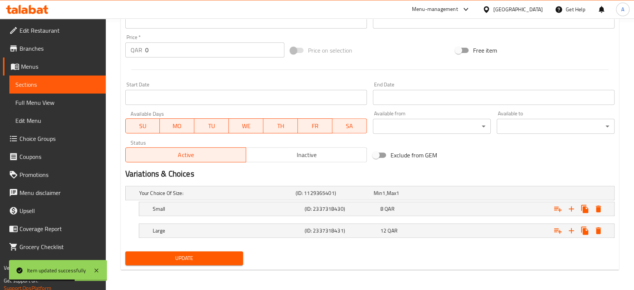
click at [456, 169] on h2 "Variations & Choices" at bounding box center [369, 173] width 489 height 11
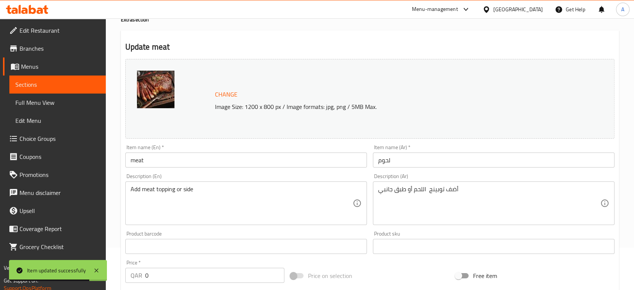
scroll to position [0, 0]
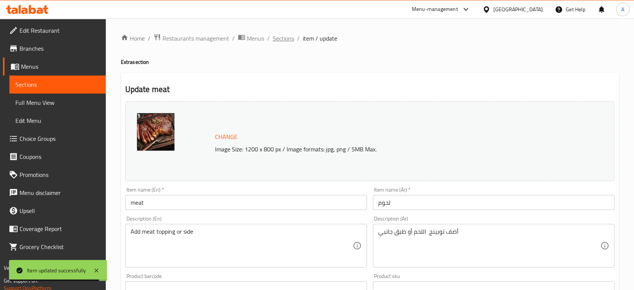
click at [284, 36] on span "Sections" at bounding box center [283, 38] width 21 height 9
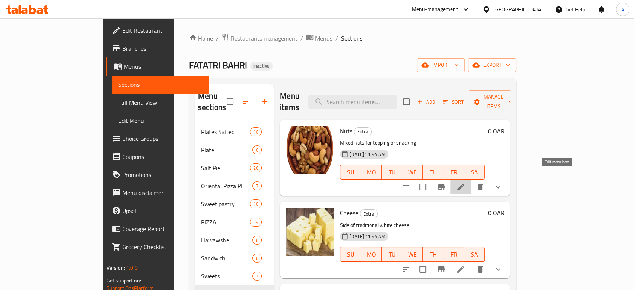
click at [465, 182] on icon at bounding box center [460, 186] width 9 height 9
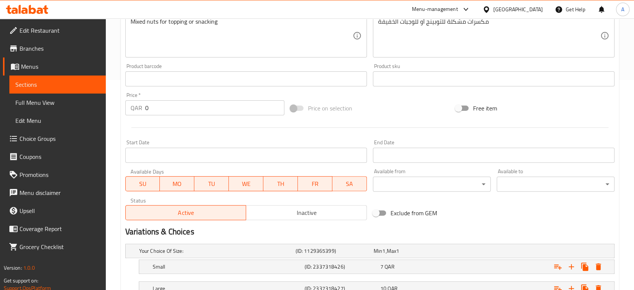
scroll to position [268, 0]
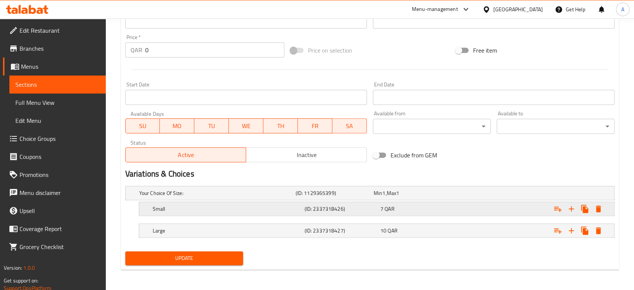
click at [221, 208] on h5 "Small" at bounding box center [227, 209] width 149 height 8
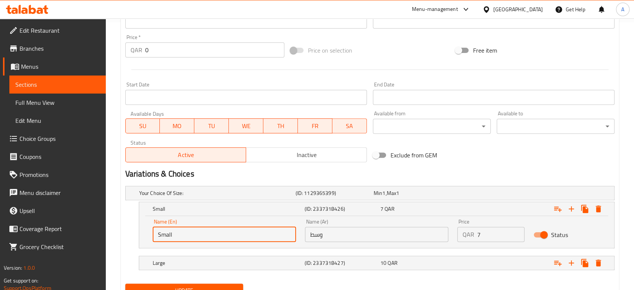
click at [190, 227] on input "Small" at bounding box center [224, 234] width 143 height 15
type input "meduim"
click at [125, 283] on button "Update" at bounding box center [184, 290] width 118 height 14
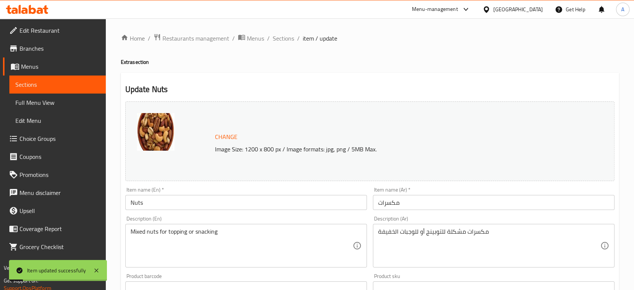
scroll to position [0, 0]
click at [284, 39] on span "Sections" at bounding box center [283, 38] width 21 height 9
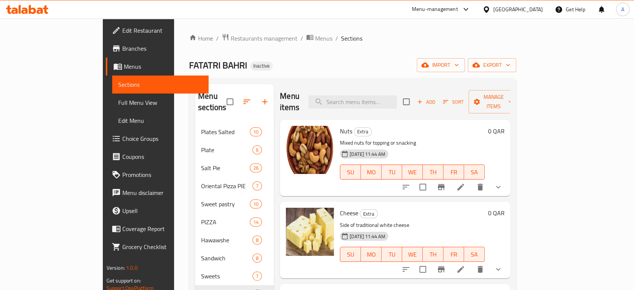
scroll to position [57, 0]
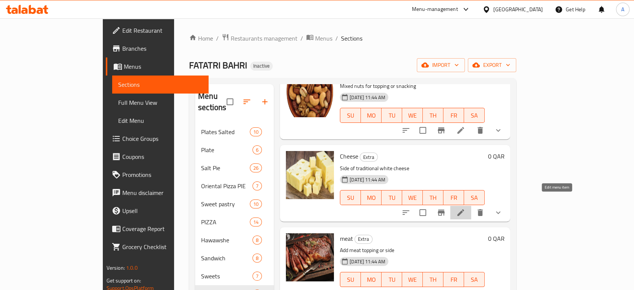
click at [464, 209] on icon at bounding box center [460, 212] width 7 height 7
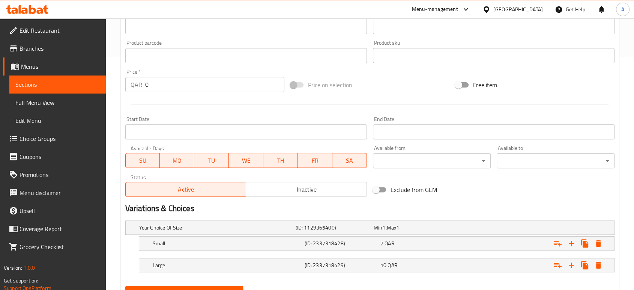
scroll to position [268, 0]
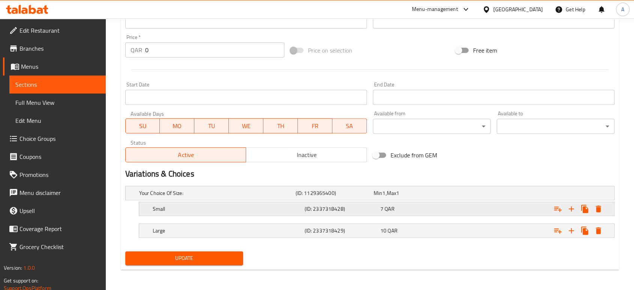
click at [203, 206] on h5 "Small" at bounding box center [227, 209] width 149 height 8
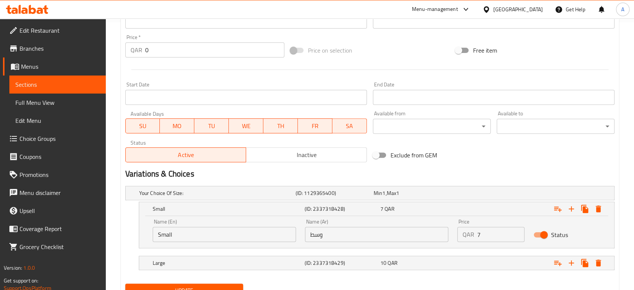
click at [186, 234] on input "Small" at bounding box center [224, 234] width 143 height 15
type input "meduim"
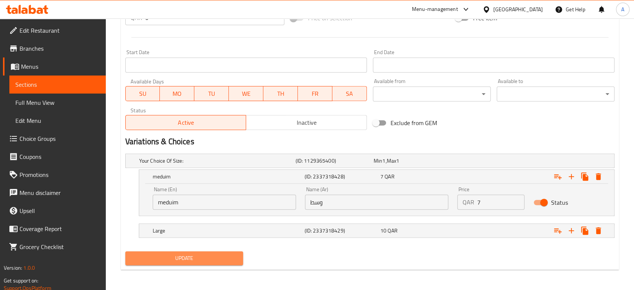
click at [194, 253] on span "Update" at bounding box center [184, 257] width 106 height 9
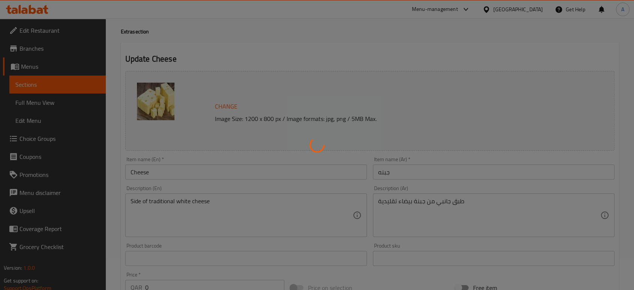
scroll to position [0, 0]
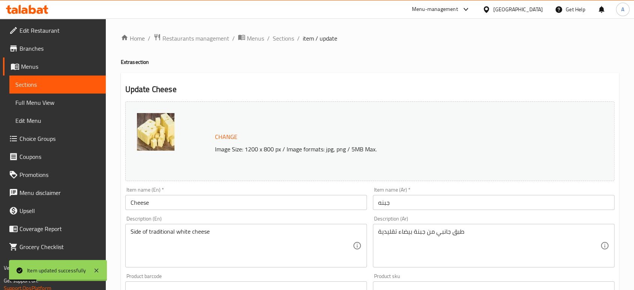
click at [282, 38] on span "Sections" at bounding box center [283, 38] width 21 height 9
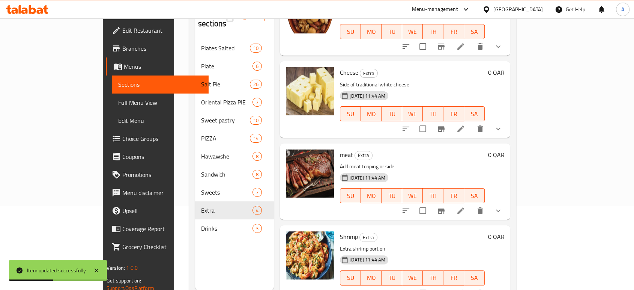
scroll to position [84, 0]
click at [464, 207] on icon at bounding box center [460, 210] width 7 height 7
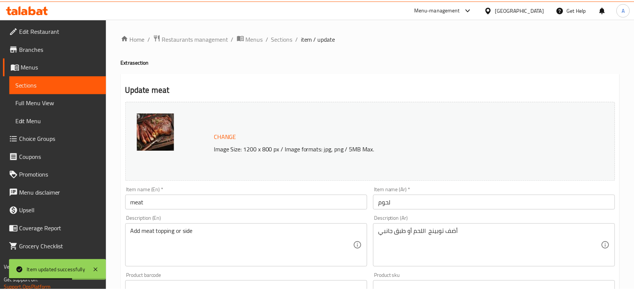
scroll to position [268, 0]
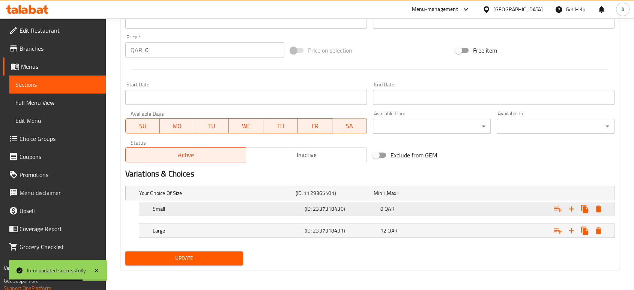
click at [253, 206] on h5 "Small" at bounding box center [227, 209] width 149 height 8
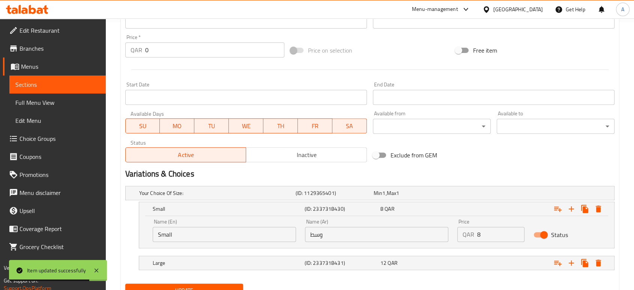
click at [190, 228] on input "Small" at bounding box center [224, 234] width 143 height 15
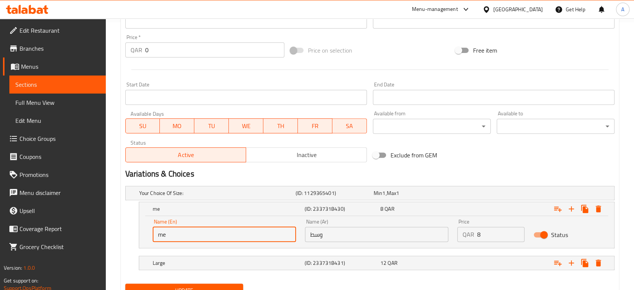
type input "meduim"
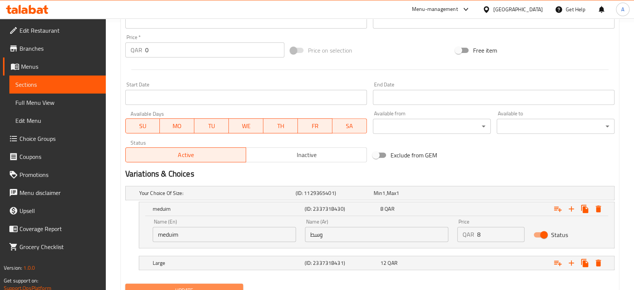
click at [195, 287] on span "Update" at bounding box center [184, 290] width 106 height 9
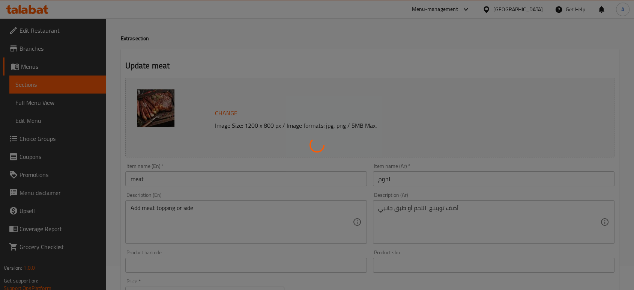
scroll to position [0, 0]
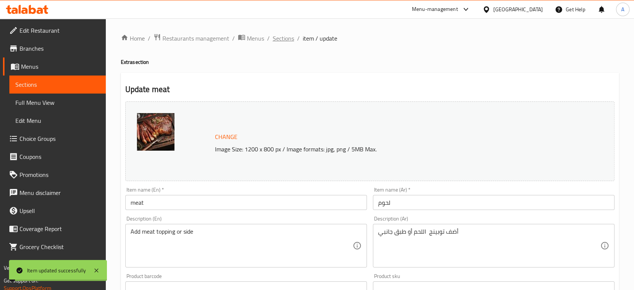
click at [282, 38] on span "Sections" at bounding box center [283, 38] width 21 height 9
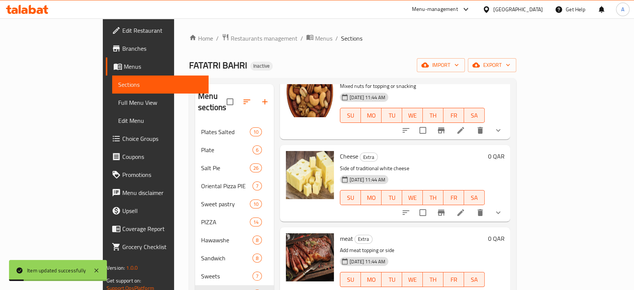
scroll to position [105, 0]
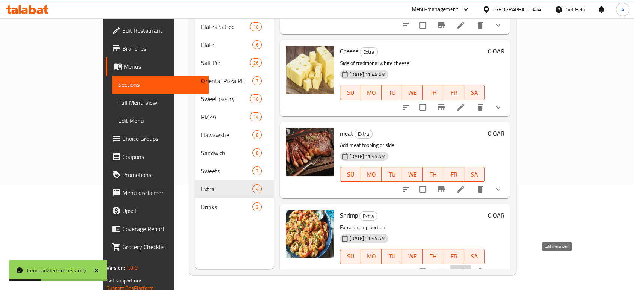
click at [465, 267] on icon at bounding box center [460, 271] width 9 height 9
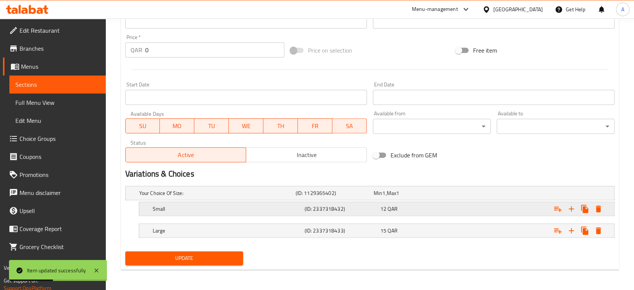
scroll to position [267, 0]
click at [200, 209] on h5 "Small" at bounding box center [227, 209] width 149 height 8
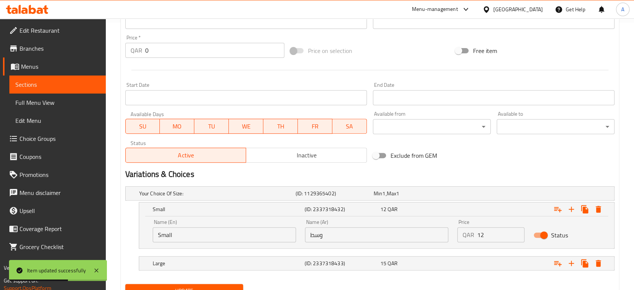
click at [201, 238] on input "Small" at bounding box center [224, 234] width 143 height 15
type input "meduim"
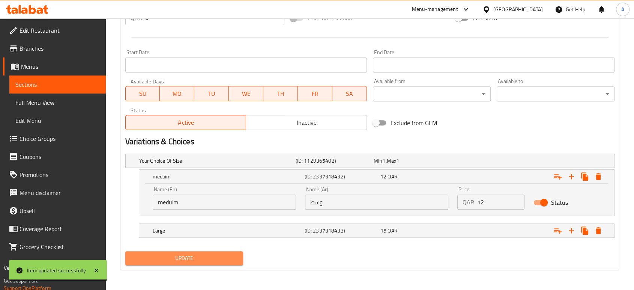
click at [213, 257] on span "Update" at bounding box center [184, 257] width 106 height 9
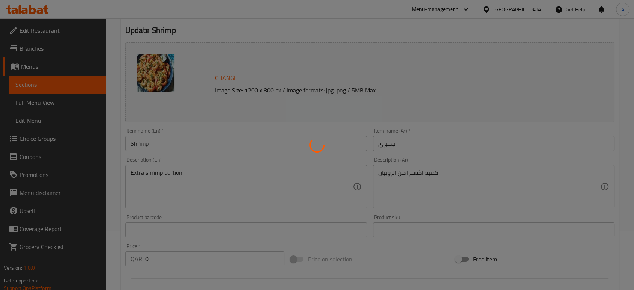
scroll to position [0, 0]
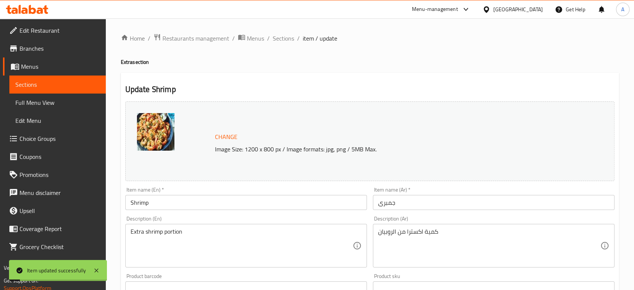
click at [279, 41] on span "Sections" at bounding box center [283, 38] width 21 height 9
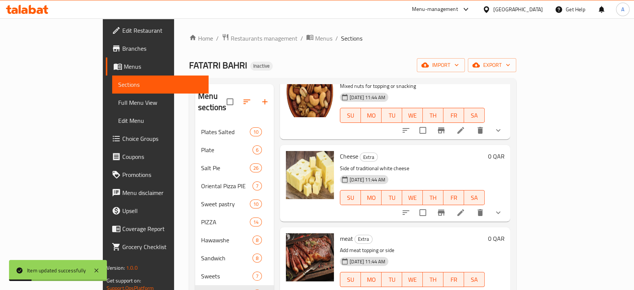
scroll to position [105, 0]
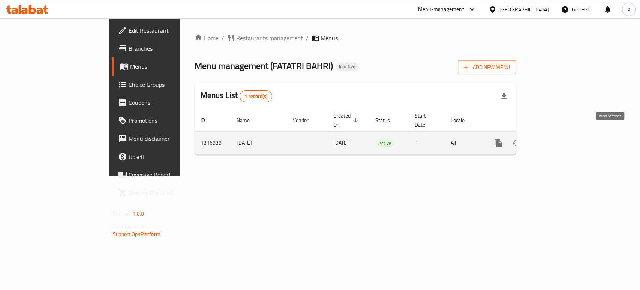
click at [556, 140] on icon "enhanced table" at bounding box center [552, 143] width 7 height 7
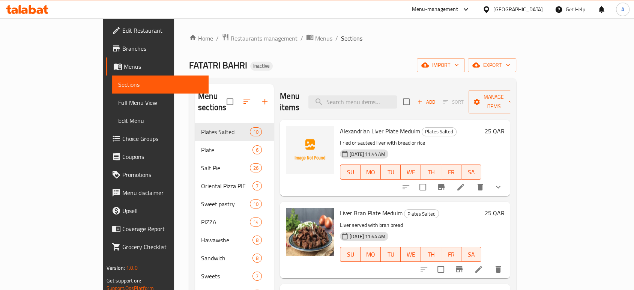
click at [122, 139] on span "Choice Groups" at bounding box center [162, 138] width 80 height 9
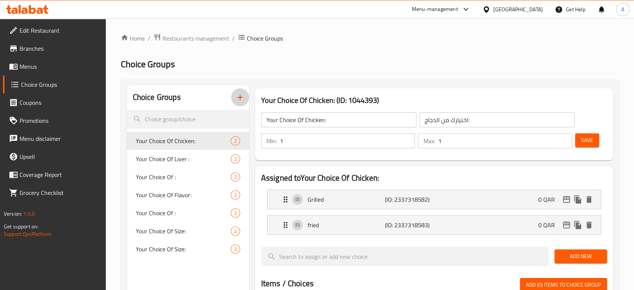
click at [240, 101] on icon "button" at bounding box center [240, 97] width 9 height 9
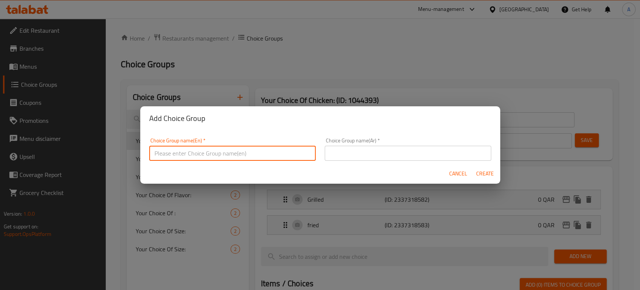
click at [222, 153] on input "text" at bounding box center [232, 153] width 167 height 15
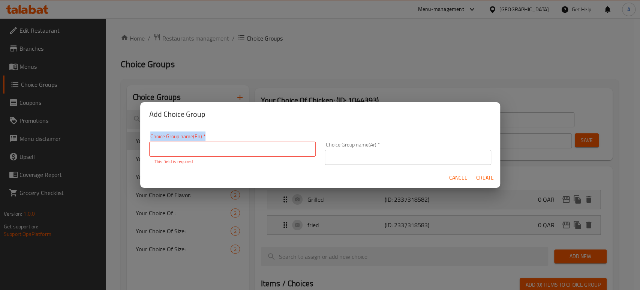
drag, startPoint x: 332, startPoint y: 113, endPoint x: 214, endPoint y: 153, distance: 124.0
click at [214, 153] on div "Add Choice Group Choice Group name(En)   * Choice Group name(En) * This field i…" at bounding box center [320, 145] width 360 height 86
click at [214, 153] on input "text" at bounding box center [232, 148] width 167 height 15
type input "Your Choice Of:"
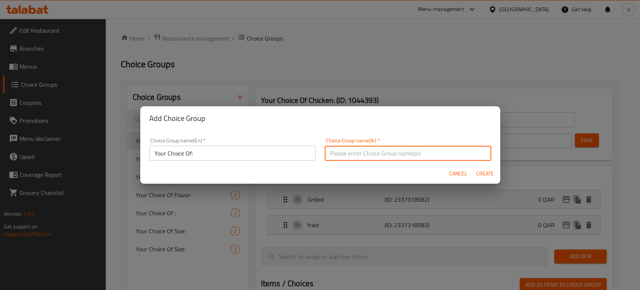
click at [331, 155] on input "text" at bounding box center [408, 153] width 167 height 15
type input "إختيارك من:"
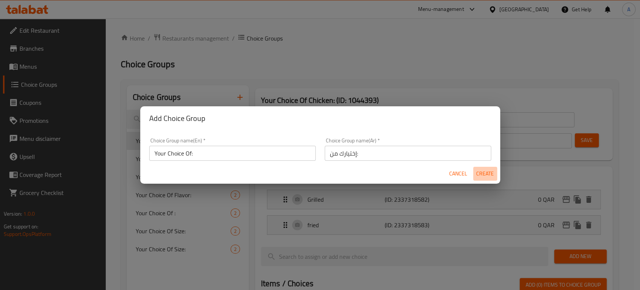
click at [485, 173] on span "Create" at bounding box center [486, 173] width 18 height 9
type input "Your Choice Of:"
type input "إختيارك من:"
type input "0"
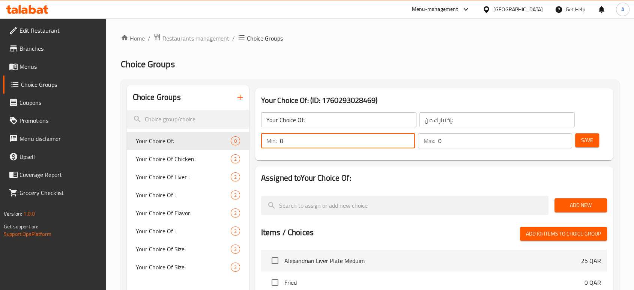
click at [319, 140] on input "0" at bounding box center [347, 140] width 135 height 15
type input "1"
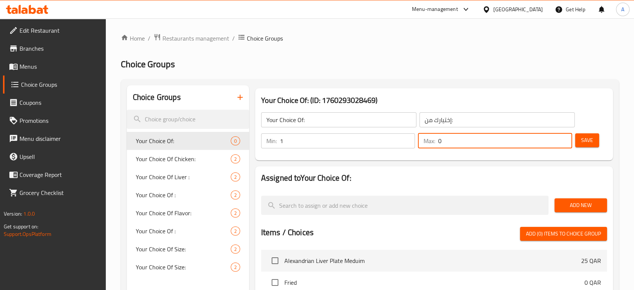
click at [481, 146] on input "0" at bounding box center [505, 140] width 134 height 15
type input "1"
click at [594, 138] on button "Save" at bounding box center [587, 140] width 24 height 14
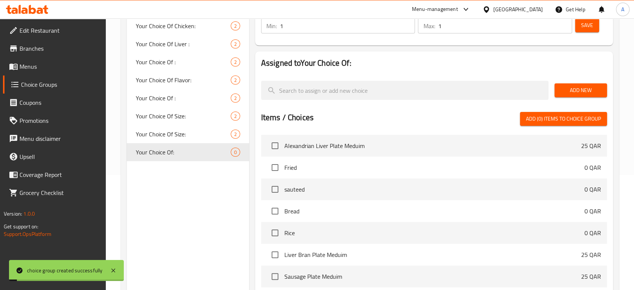
scroll to position [117, 0]
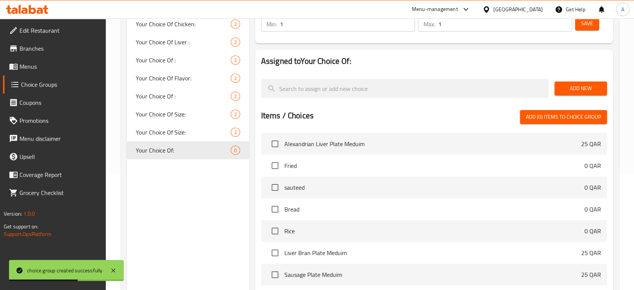
click at [561, 117] on span "Add (0) items to choice group" at bounding box center [563, 116] width 75 height 9
click at [573, 91] on span "Add New" at bounding box center [581, 88] width 41 height 9
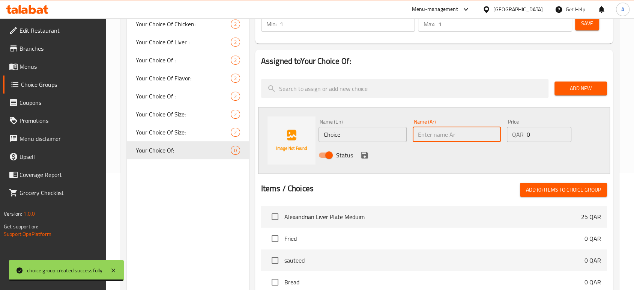
click at [425, 139] on input "text" at bounding box center [457, 134] width 88 height 15
paste input "جبنه كيرى"
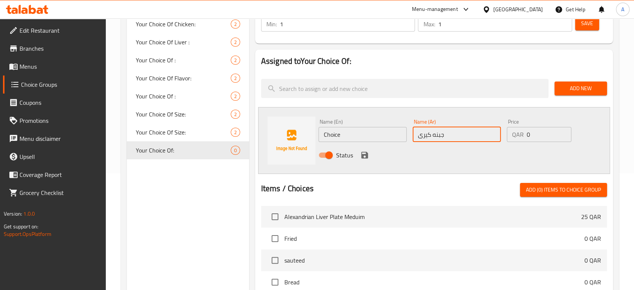
type input "جبنه كيرى"
click at [338, 135] on input "Choice" at bounding box center [363, 134] width 88 height 15
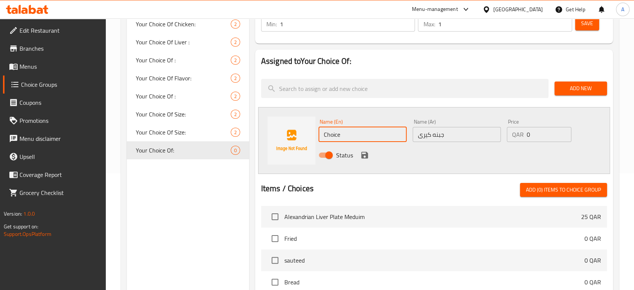
click at [338, 135] on input "Choice" at bounding box center [363, 134] width 88 height 15
paste input "Kiri chees"
click at [338, 135] on input "Kiri cheese" at bounding box center [363, 134] width 88 height 15
type input "Kiri cheese"
click at [458, 155] on div "Status" at bounding box center [457, 155] width 283 height 20
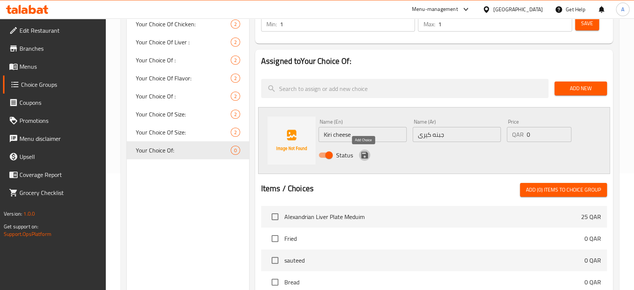
click at [364, 157] on icon "save" at bounding box center [364, 154] width 9 height 9
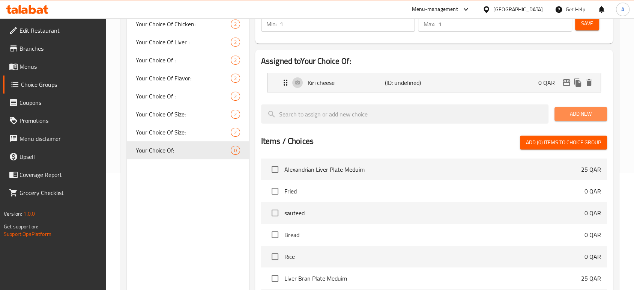
click at [574, 119] on button "Add New" at bounding box center [581, 114] width 53 height 14
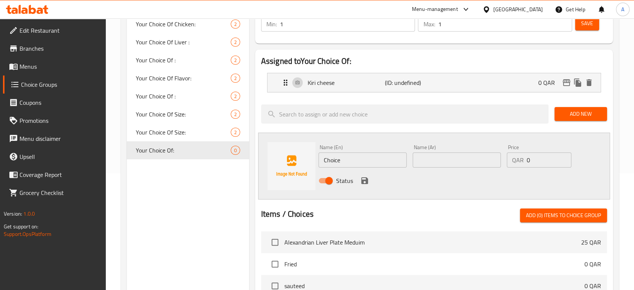
paste input "كرافت"
click at [445, 164] on input "كرافت" at bounding box center [457, 159] width 88 height 15
click at [422, 159] on input "كرافت" at bounding box center [457, 159] width 88 height 15
paste input "جبنه"
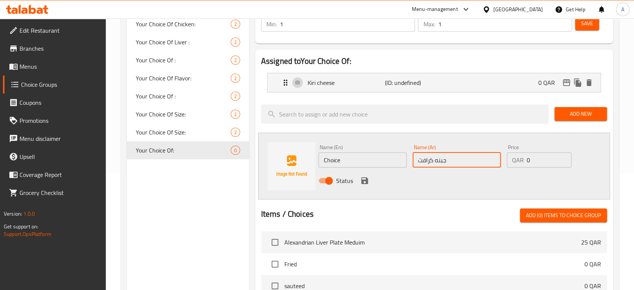
type input "جبنه كرافت"
click at [340, 166] on input "Choice" at bounding box center [363, 159] width 88 height 15
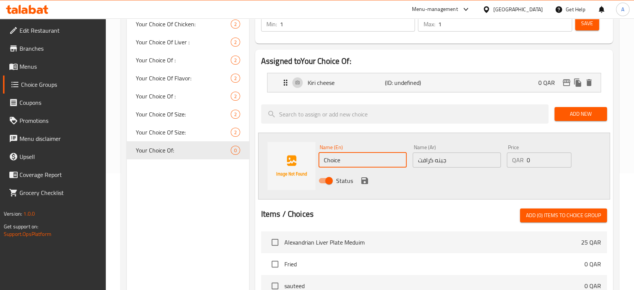
click at [340, 166] on input "Choice" at bounding box center [363, 159] width 88 height 15
paste input "Kraft chees"
type input "Kraft cheese"
click at [337, 199] on div at bounding box center [434, 199] width 346 height 6
click at [364, 182] on icon "save" at bounding box center [364, 180] width 9 height 9
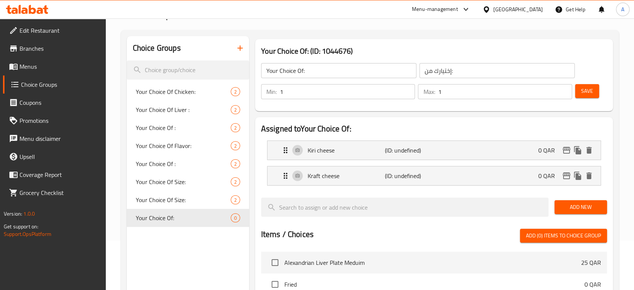
scroll to position [47, 0]
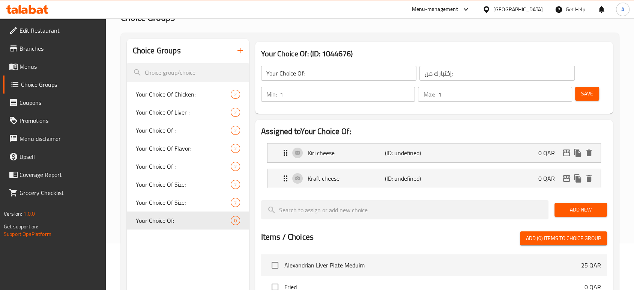
click at [594, 92] on button "Save" at bounding box center [587, 94] width 24 height 14
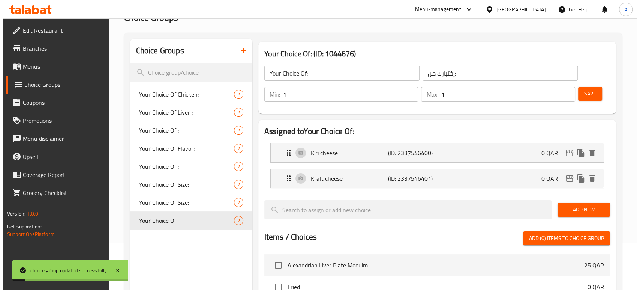
scroll to position [264, 0]
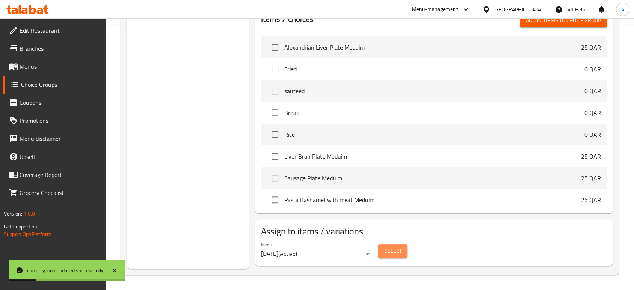
click at [384, 250] on button "Select" at bounding box center [392, 251] width 29 height 14
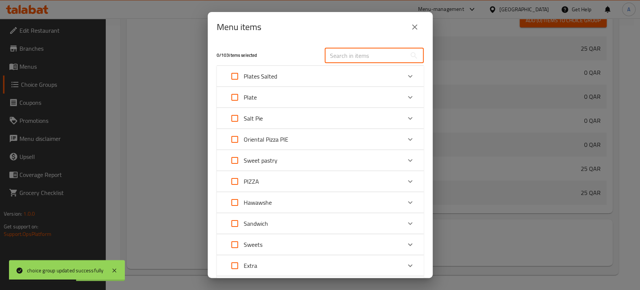
paste input "Kiri or Kraft cheese pie with honey"
click at [347, 59] on div "Menu items 0 / 103 items selected Kiri or Kraft cheese pie with honey ​ Plates …" at bounding box center [320, 145] width 640 height 290
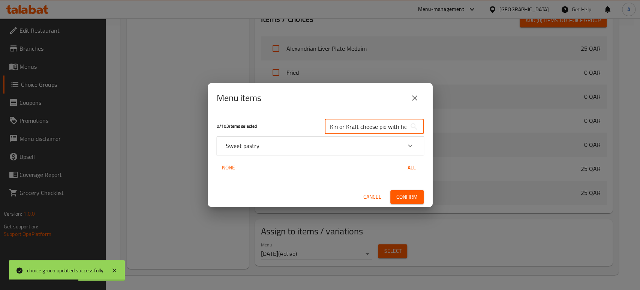
scroll to position [0, 9]
type input "Kiri or Kraft cheese pie with honey"
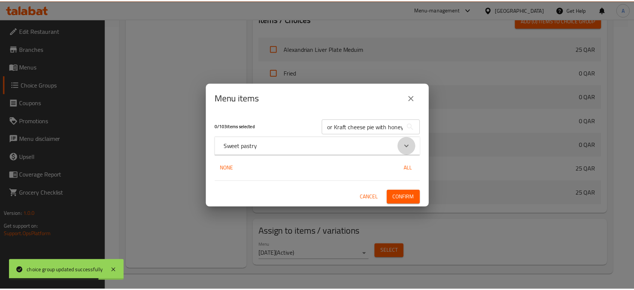
scroll to position [0, 0]
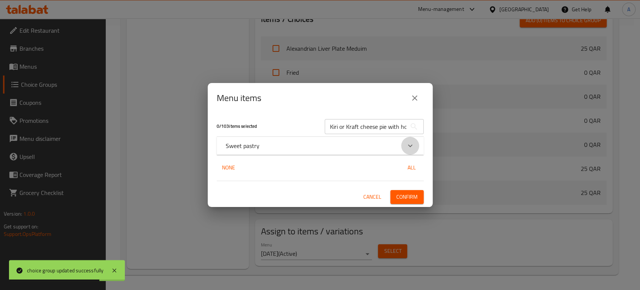
click at [411, 144] on icon "Expand" at bounding box center [410, 145] width 9 height 9
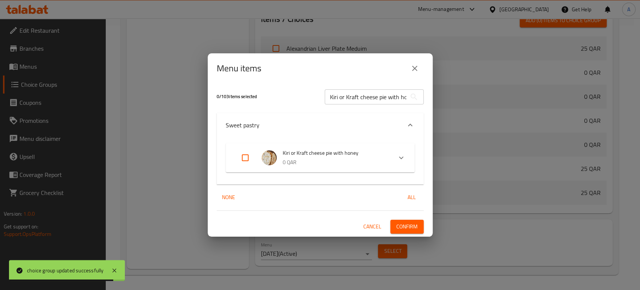
click at [243, 156] on input "Expand" at bounding box center [245, 158] width 18 height 18
checkbox input "true"
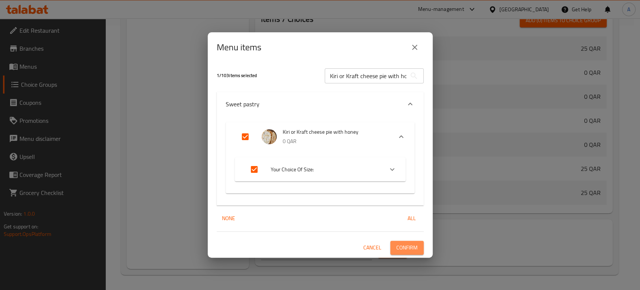
click at [408, 251] on span "Confirm" at bounding box center [407, 247] width 21 height 9
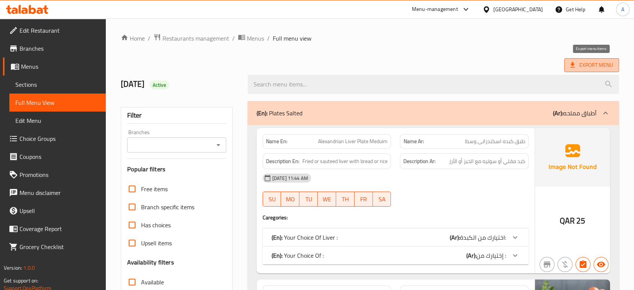
click at [573, 66] on icon at bounding box center [573, 65] width 8 height 8
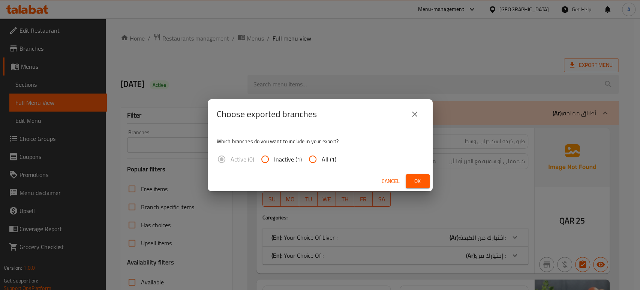
click at [340, 159] on div "Active (0) Inactive (1) All (1)" at bounding box center [280, 159] width 126 height 18
click at [306, 157] on input "All (1)" at bounding box center [313, 159] width 18 height 18
radio input "true"
click at [417, 182] on span "Ok" at bounding box center [418, 180] width 12 height 9
